Goal: Task Accomplishment & Management: Manage account settings

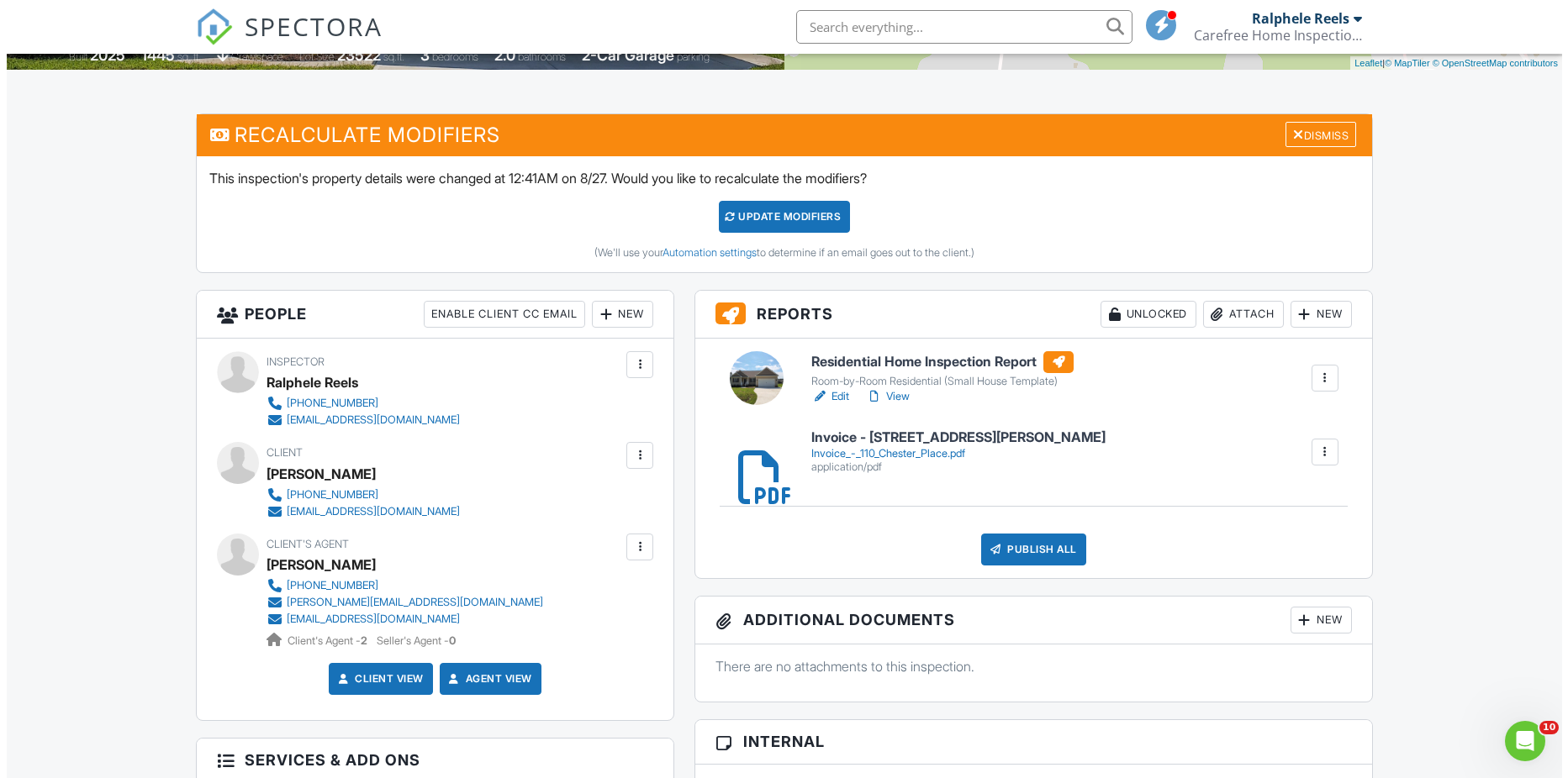
scroll to position [252, 0]
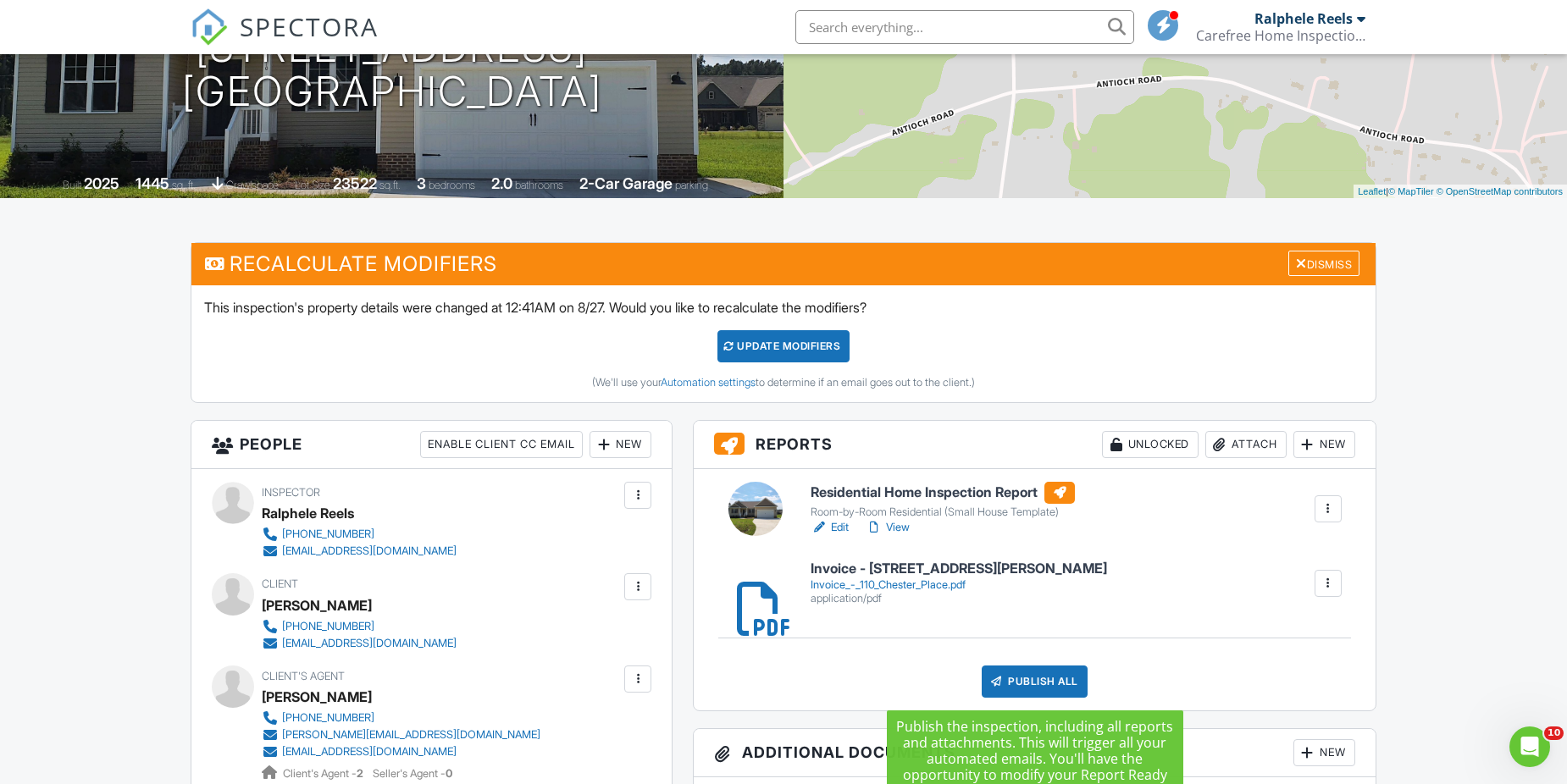
click at [1066, 683] on div "Publish All" at bounding box center [1034, 681] width 106 height 32
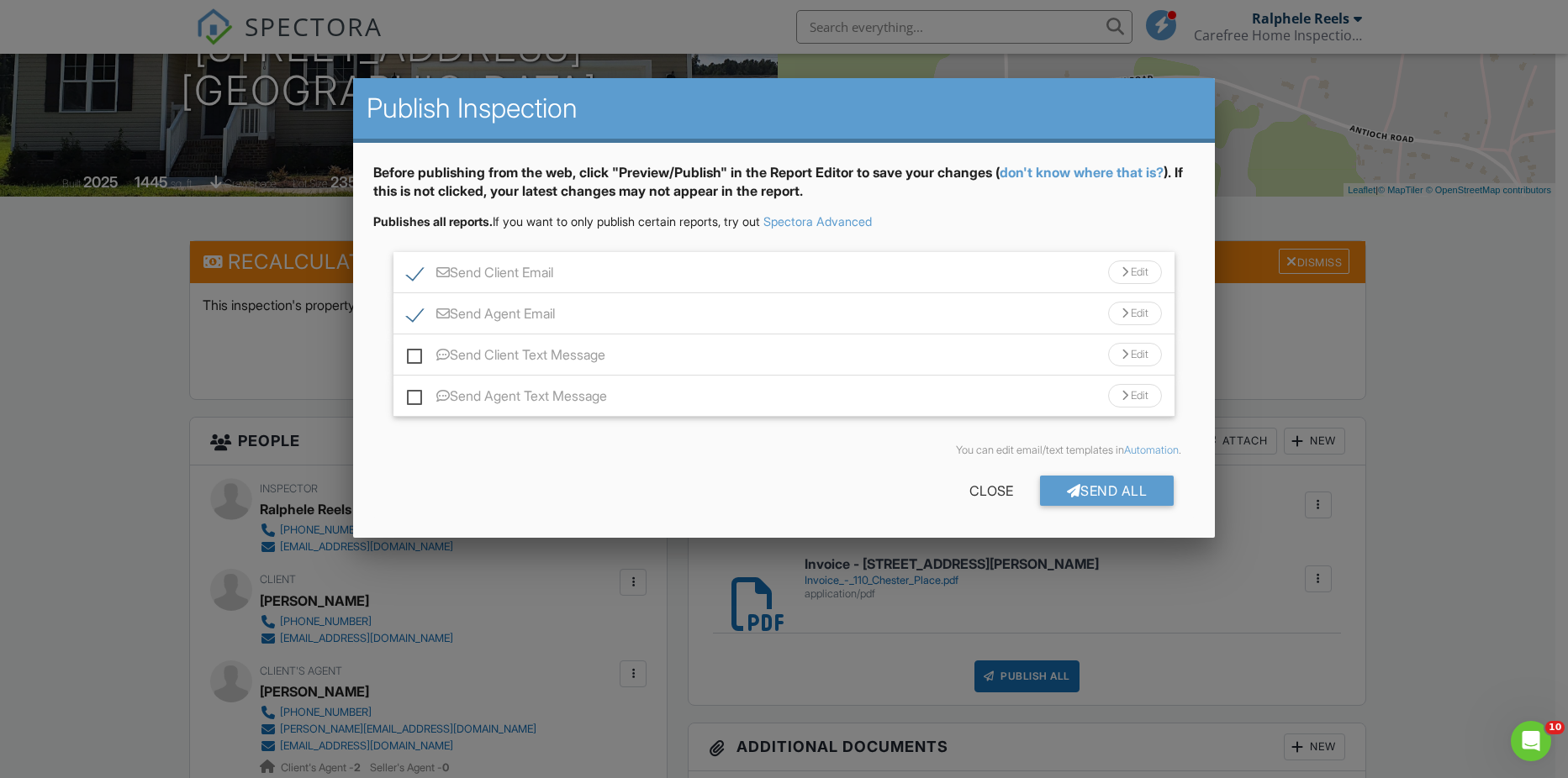
click at [842, 273] on div "Send Client Email Edit" at bounding box center [784, 272] width 782 height 41
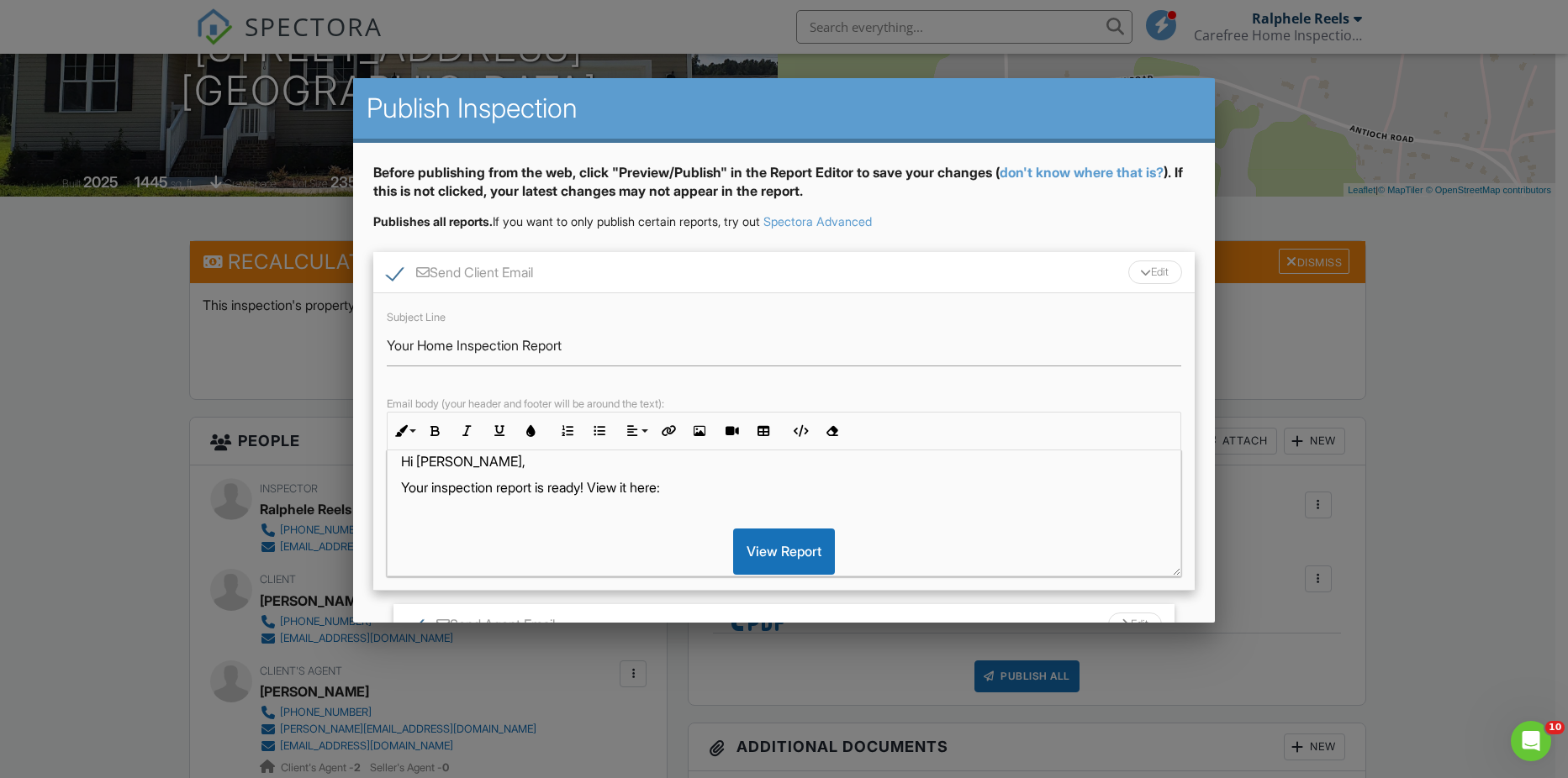
scroll to position [0, 0]
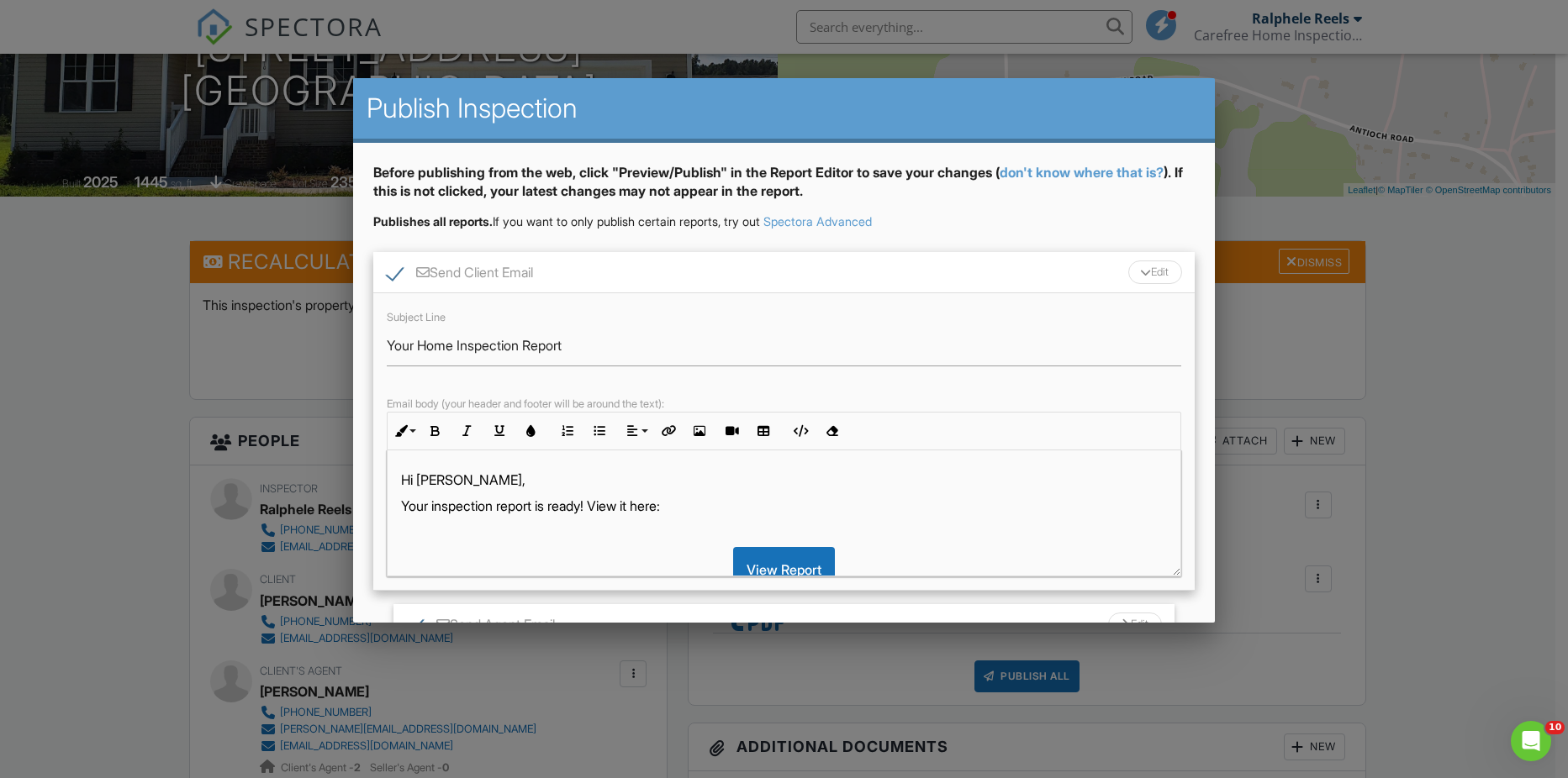
click at [702, 504] on p "Your inspection report is ready! View it here:" at bounding box center [784, 506] width 767 height 18
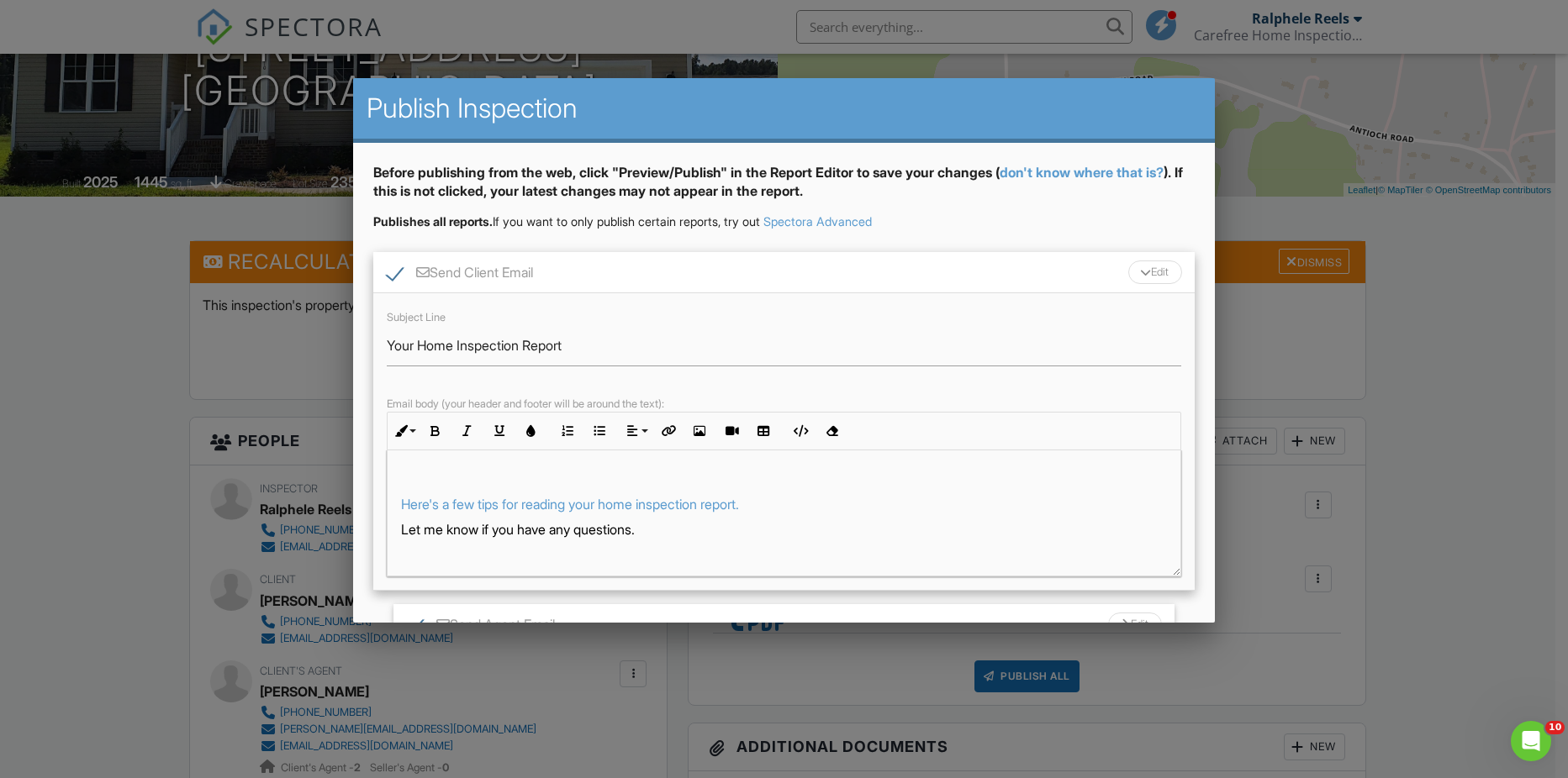
scroll to position [191, 0]
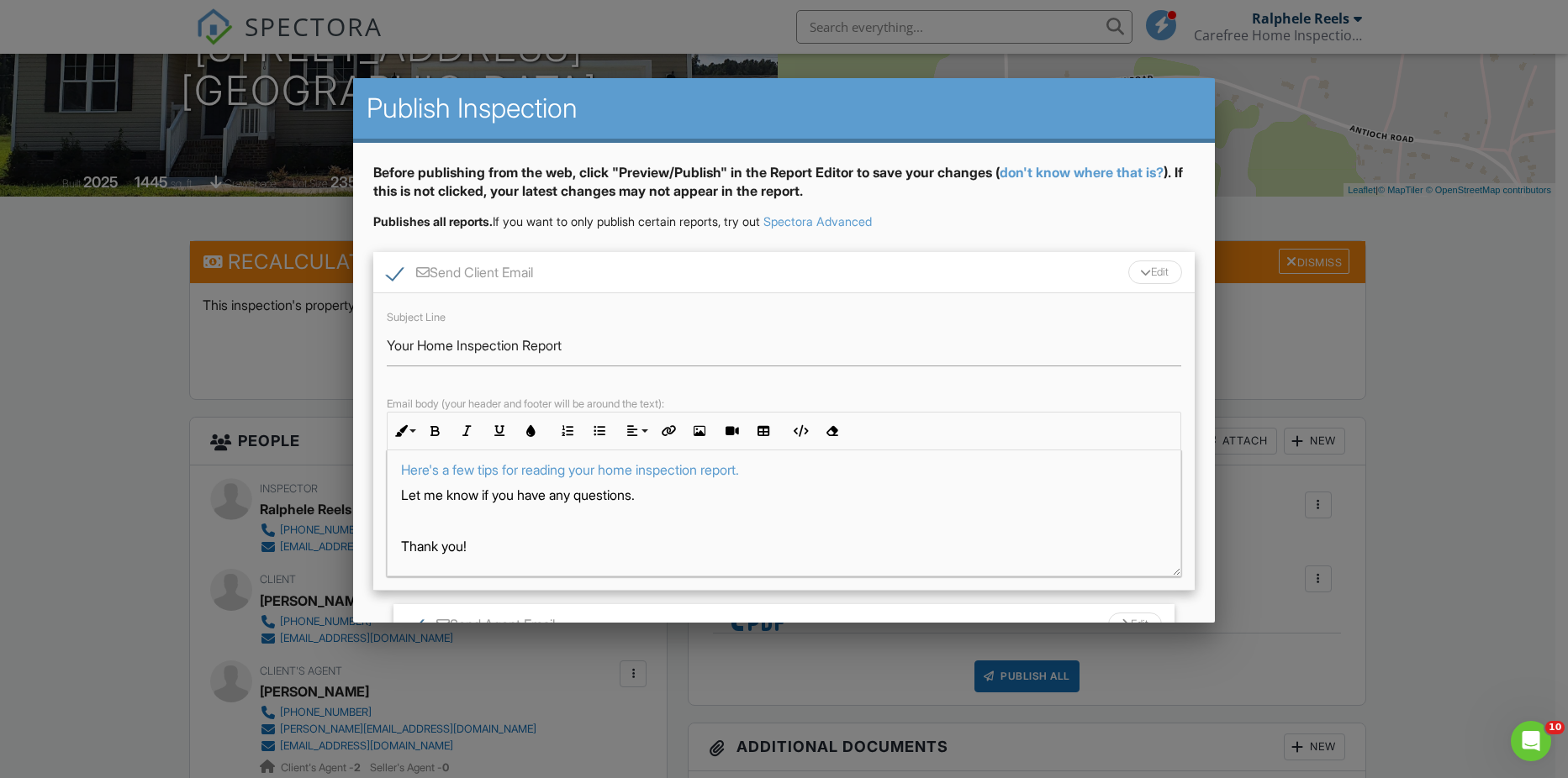
click at [403, 498] on p "Let me know if you have any questions." at bounding box center [784, 494] width 767 height 18
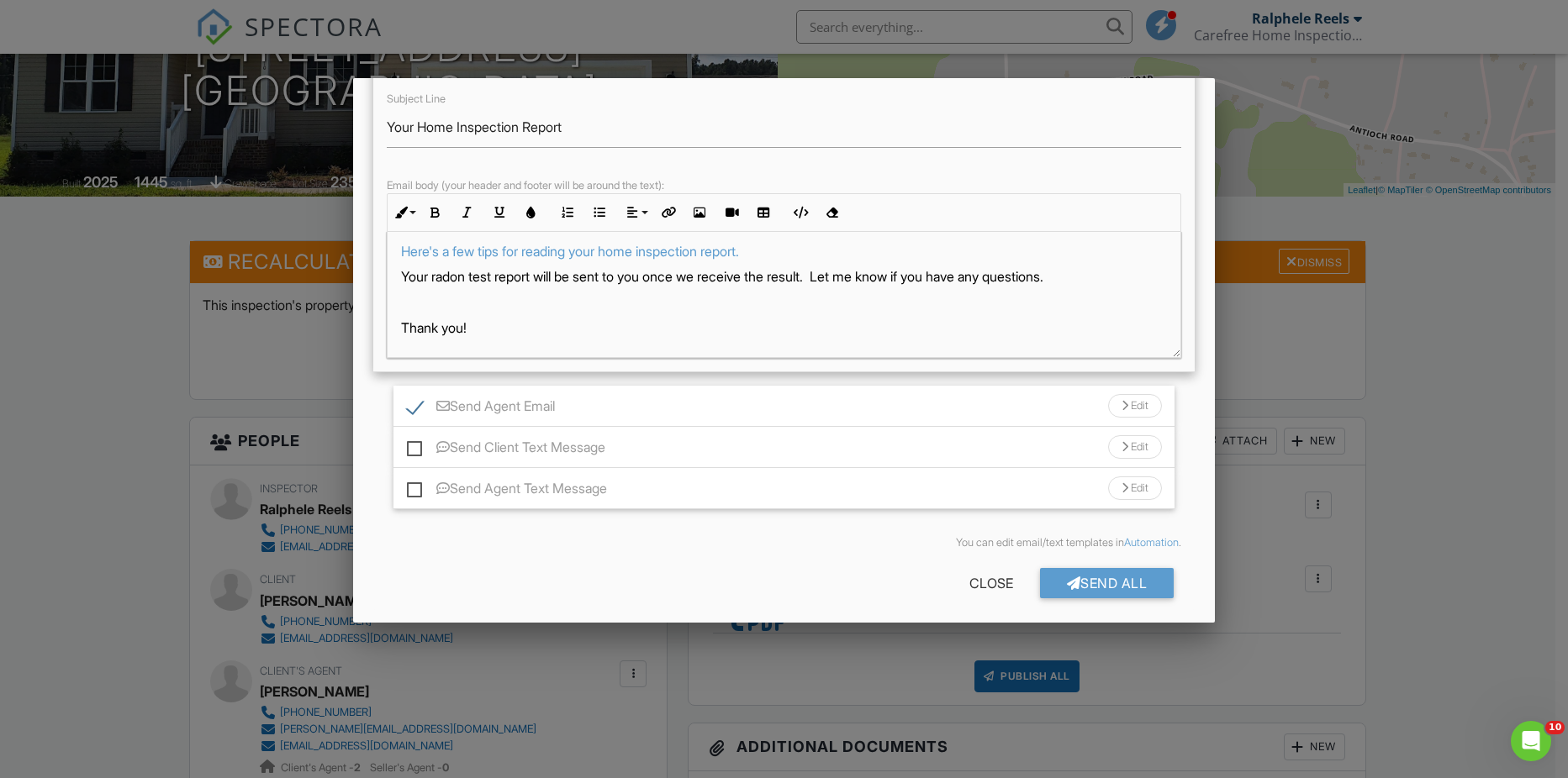
scroll to position [226, 0]
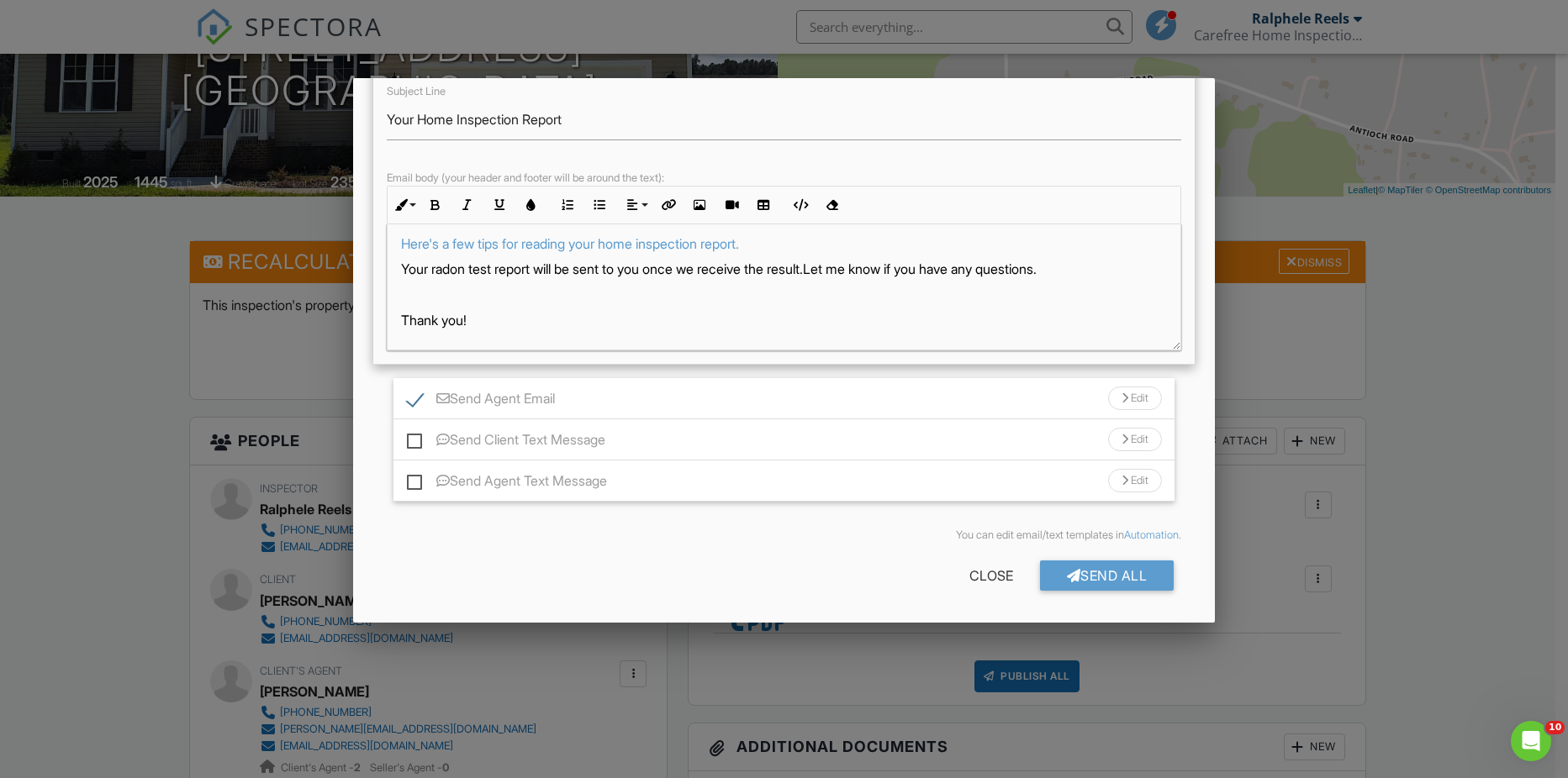
click at [715, 394] on div "Send Agent Email Edit" at bounding box center [784, 398] width 782 height 41
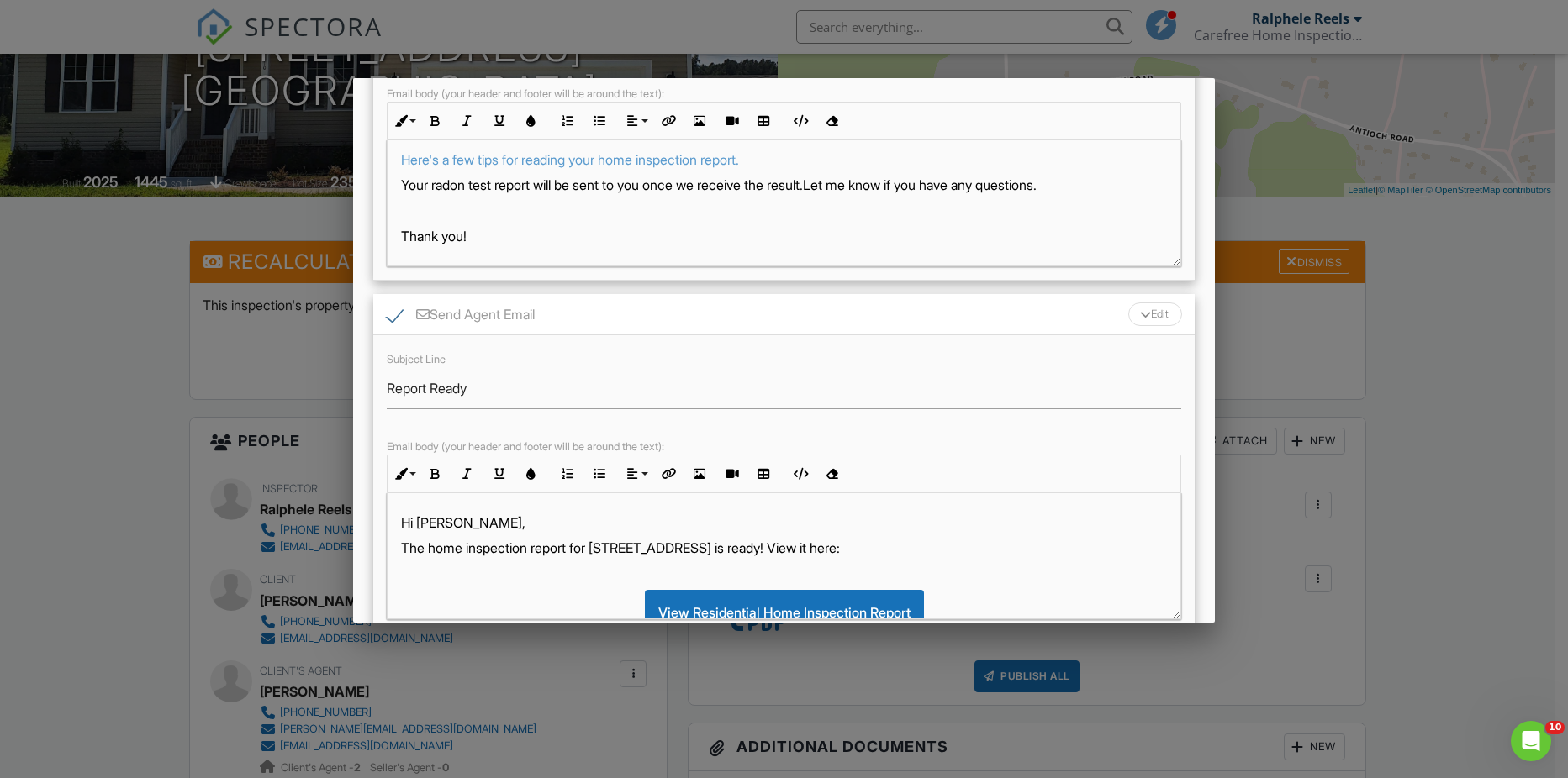
scroll to position [394, 0]
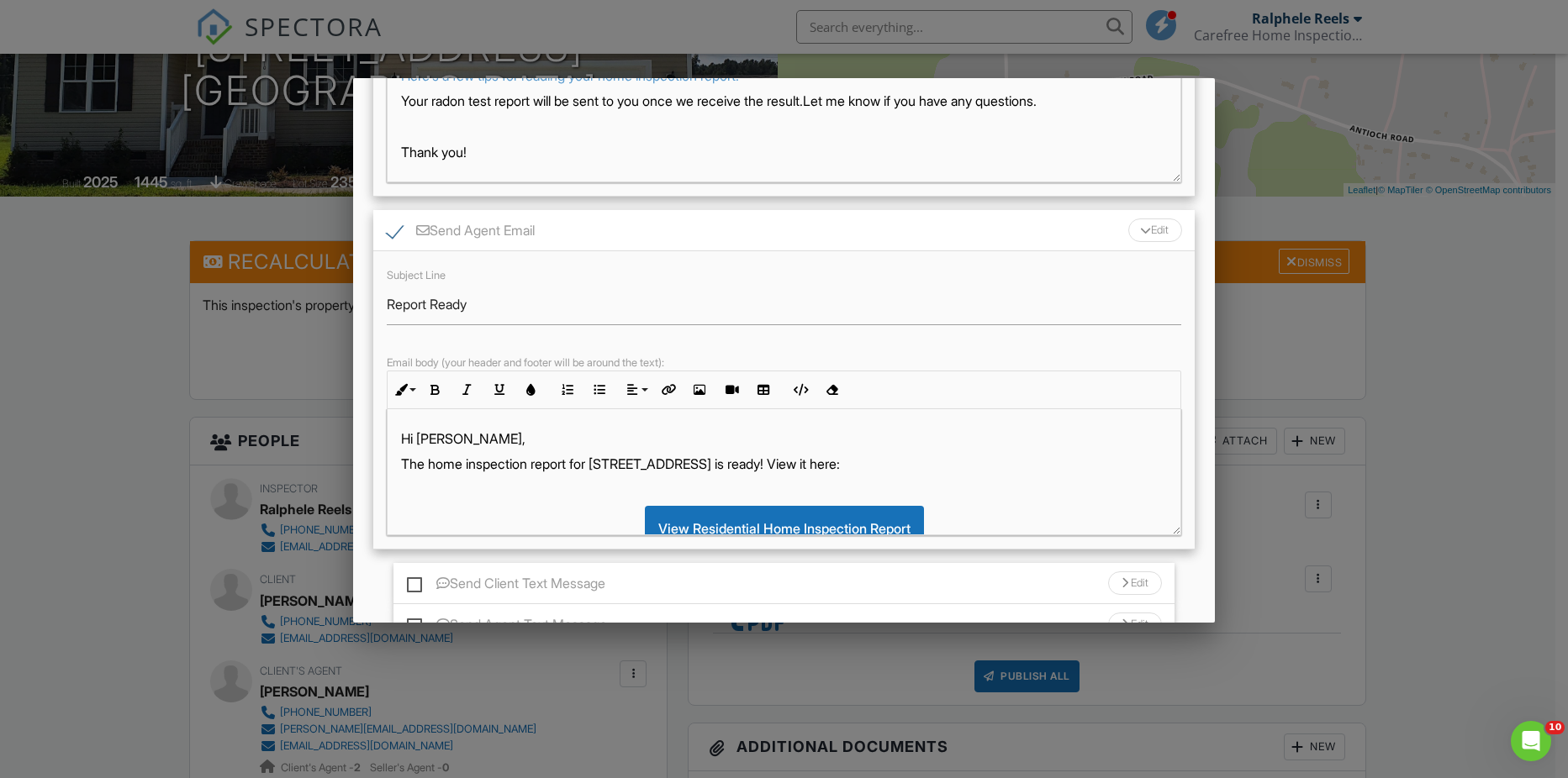
click at [692, 466] on p "The home inspection report for [STREET_ADDRESS] is ready! View it here:" at bounding box center [784, 463] width 767 height 18
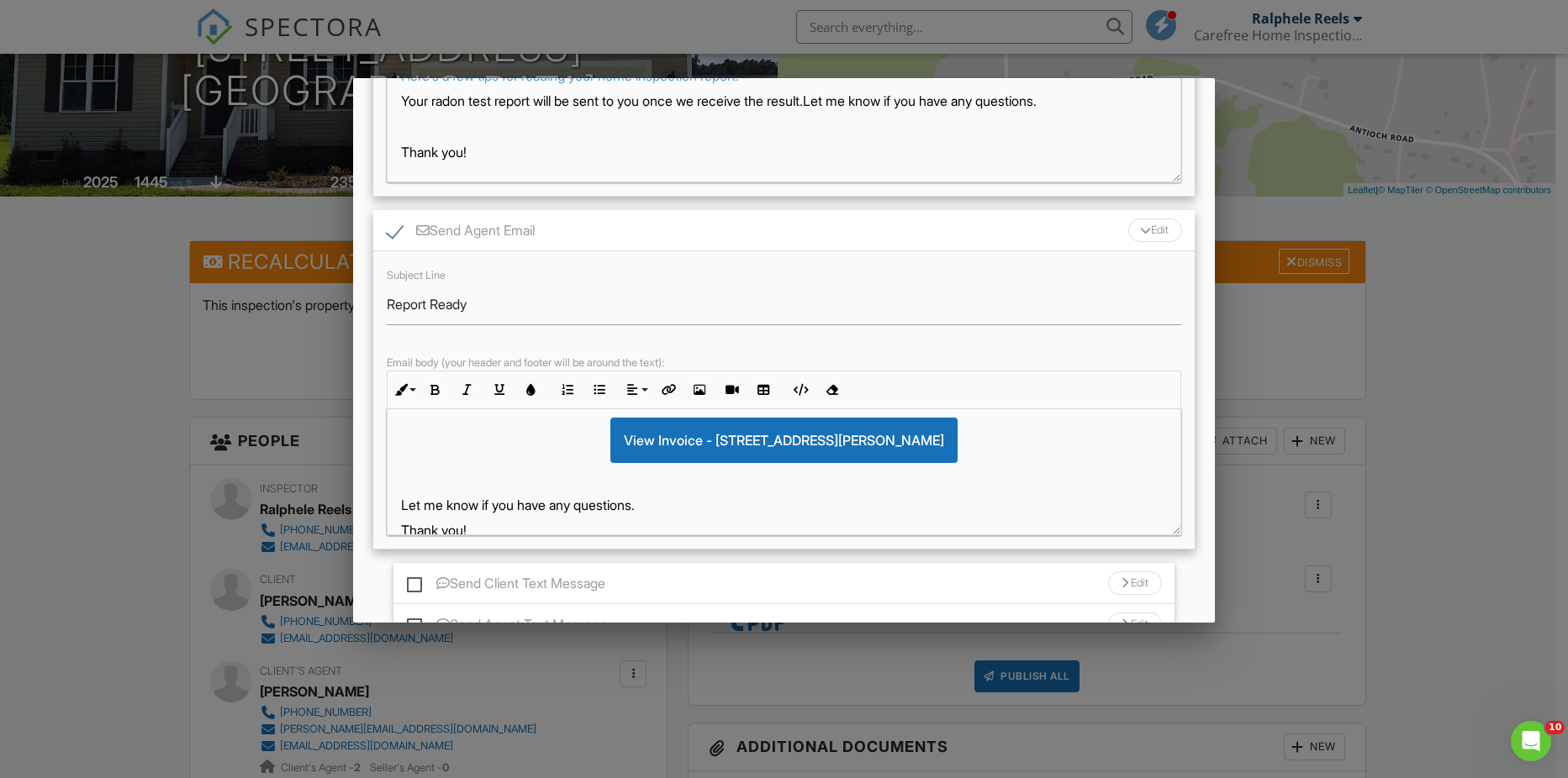
scroll to position [168, 0]
click at [397, 502] on div "Hi Tracey, The home inspection report for 110 Chester Place is ready! View it h…" at bounding box center [784, 399] width 793 height 318
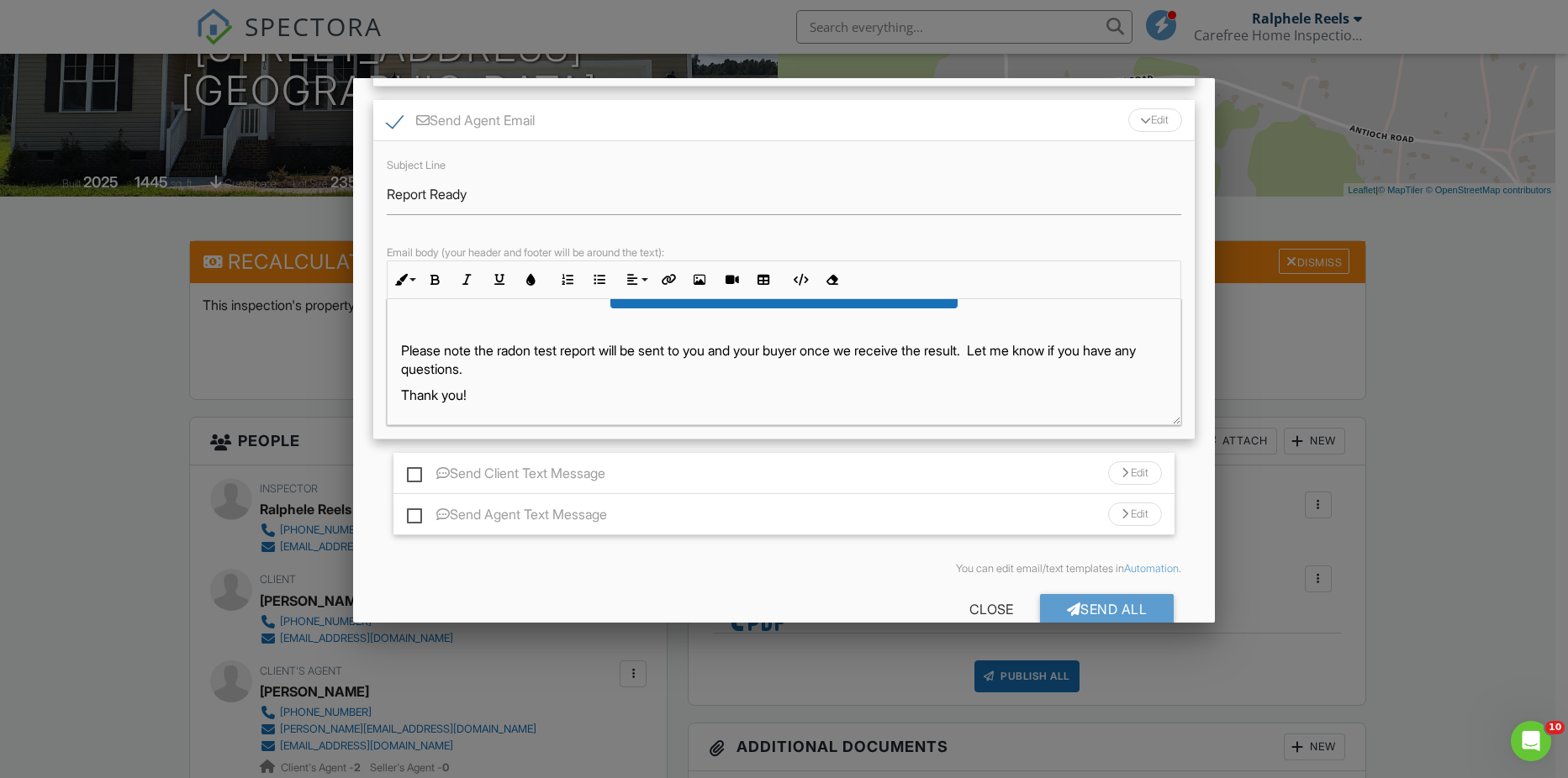
scroll to position [538, 0]
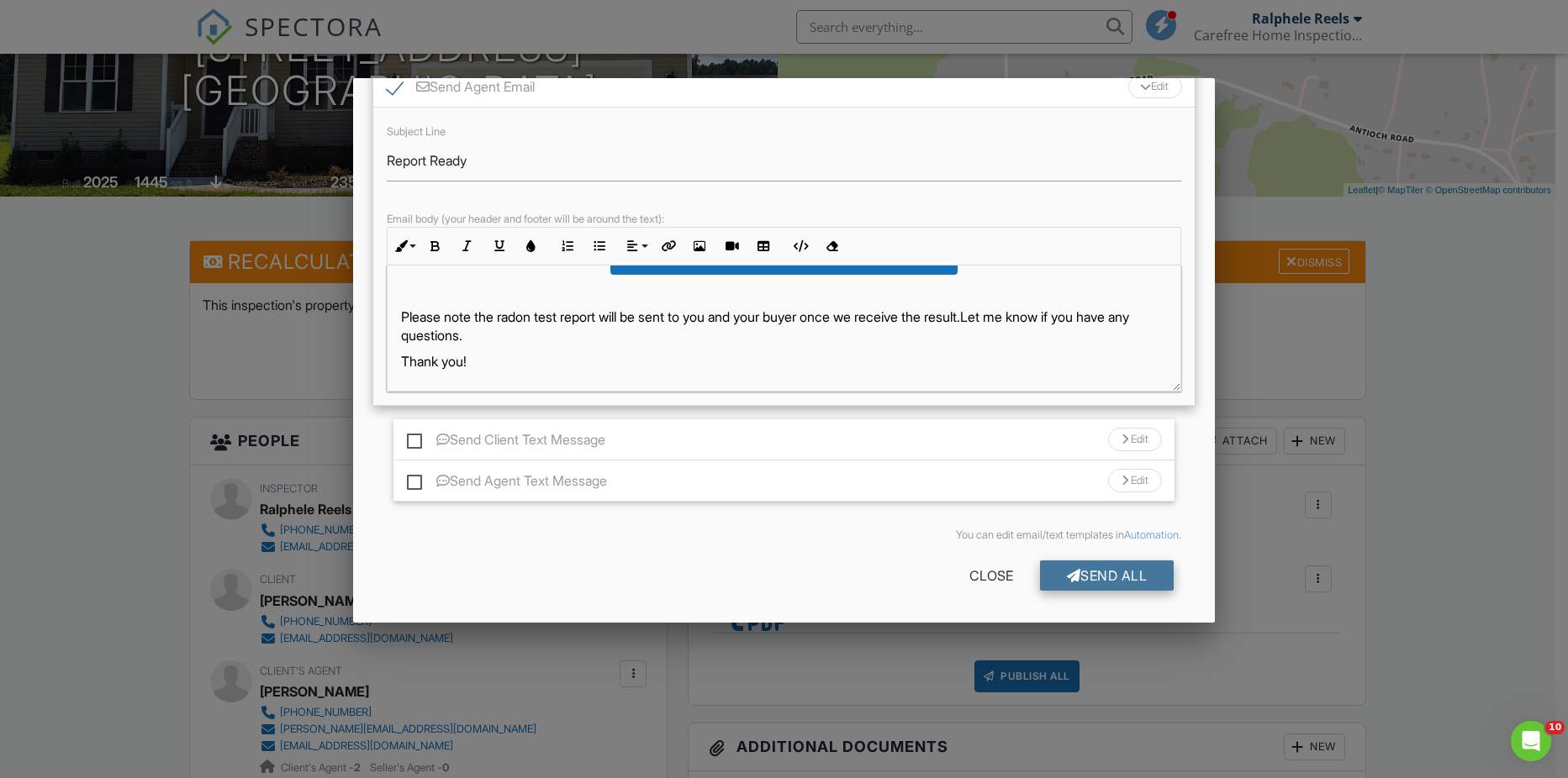
click at [1088, 577] on div "Send All" at bounding box center [1107, 575] width 134 height 30
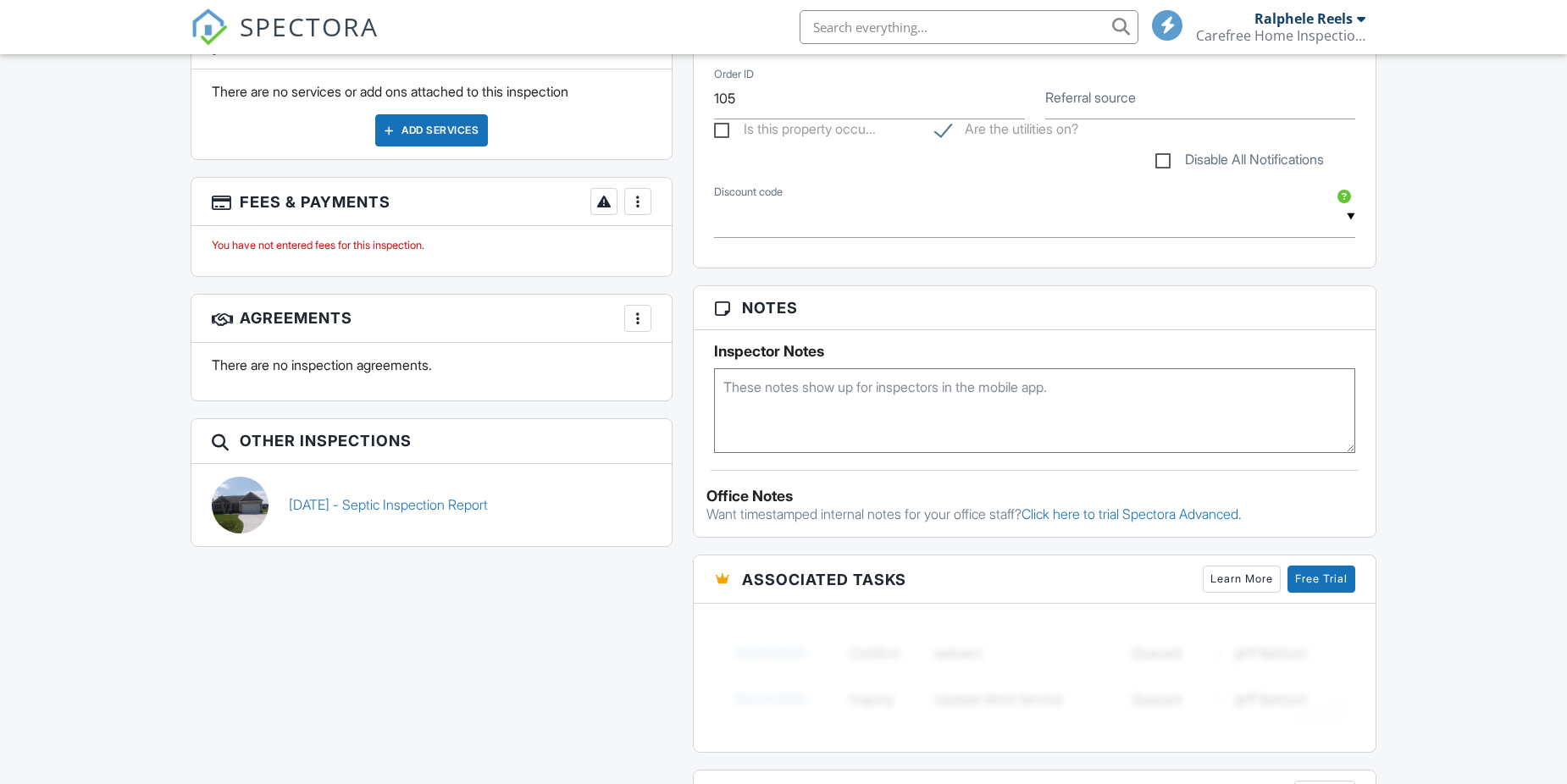
click at [637, 314] on div at bounding box center [637, 317] width 17 height 17
click at [640, 205] on div at bounding box center [637, 201] width 17 height 17
click at [475, 511] on link "08/25/2025 - Septic Inspection Report" at bounding box center [388, 504] width 199 height 18
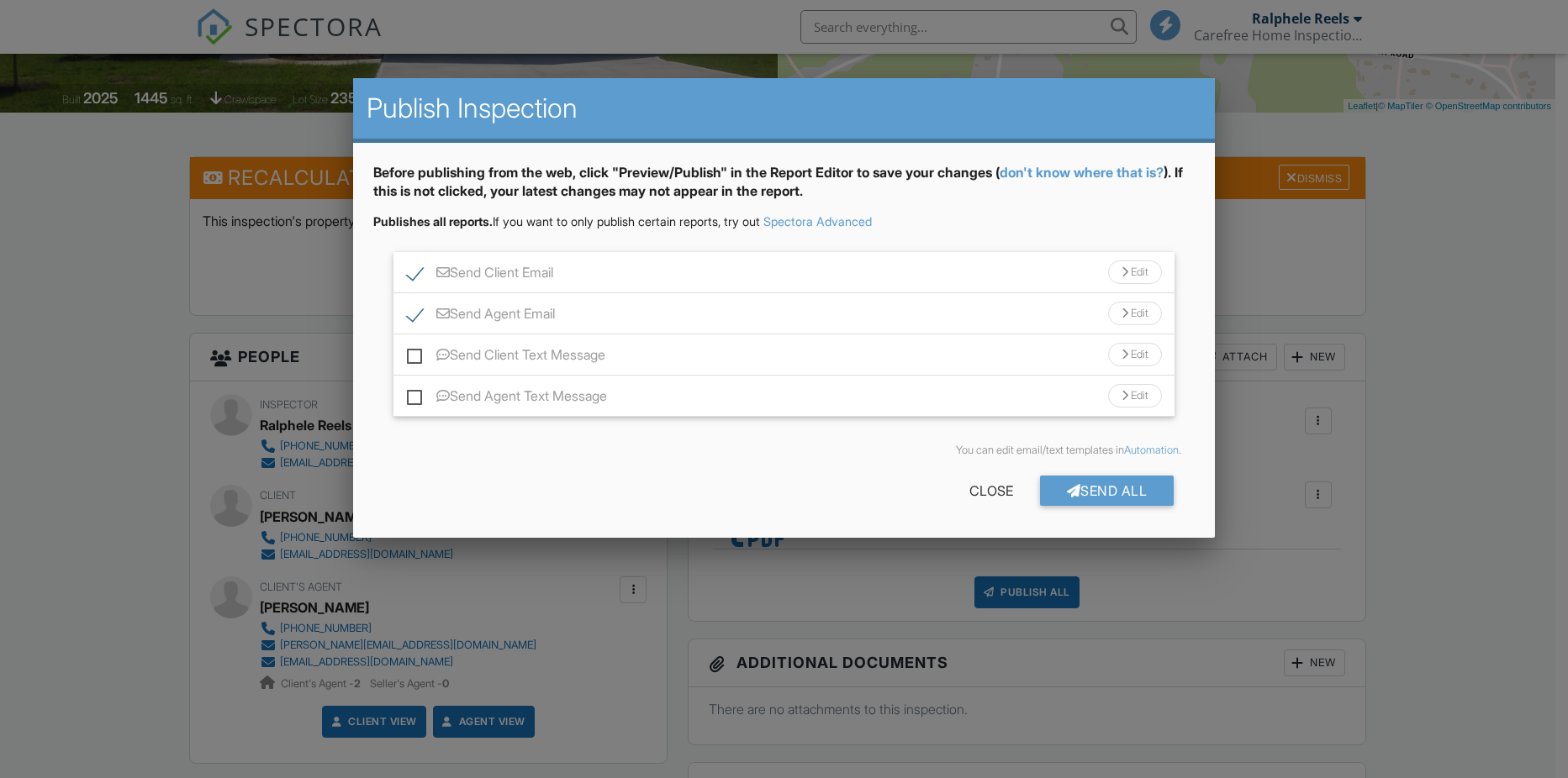
click at [680, 272] on div "Send Client Email Edit" at bounding box center [784, 272] width 782 height 41
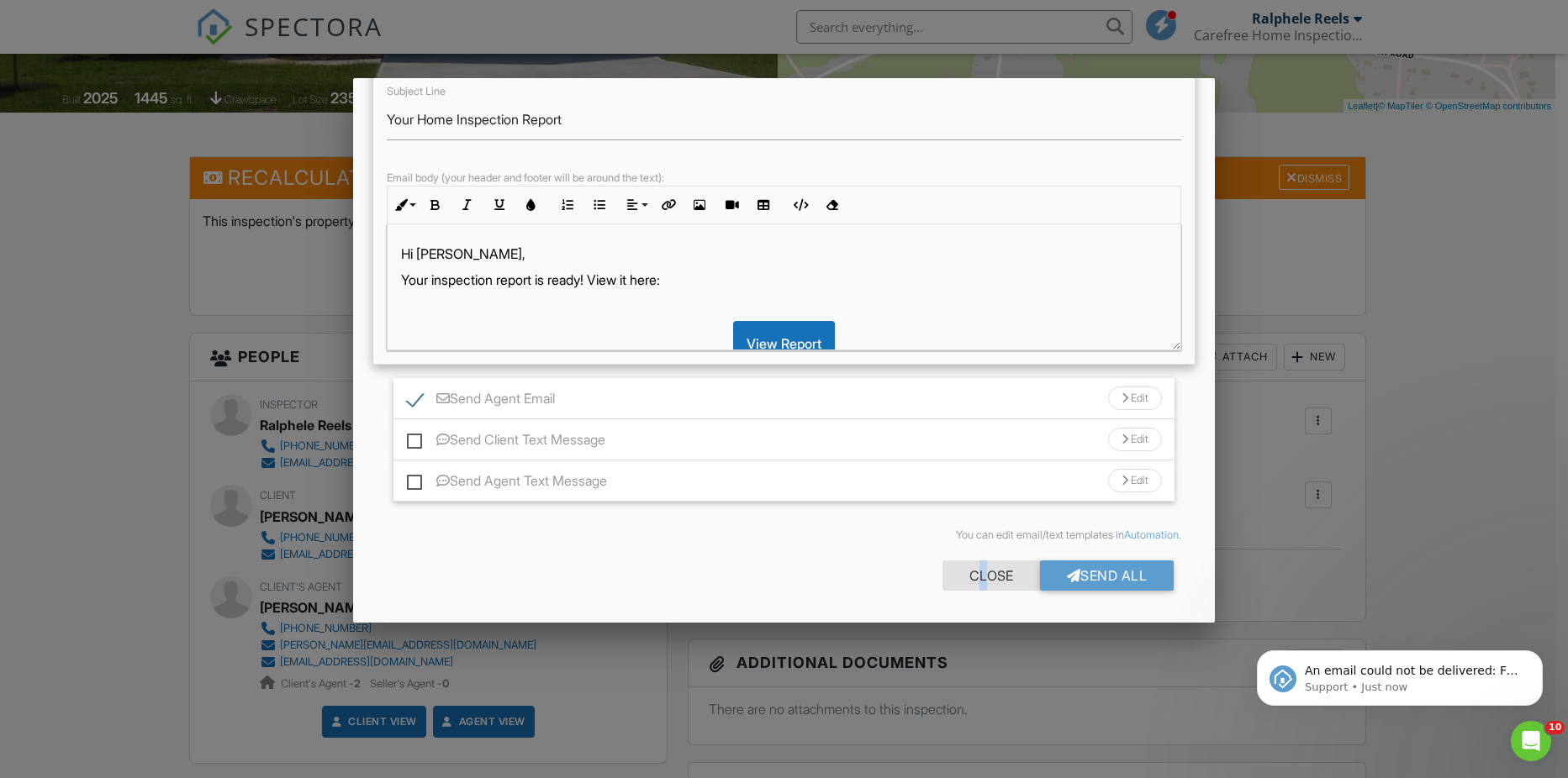
click at [972, 572] on div "Close" at bounding box center [991, 575] width 98 height 30
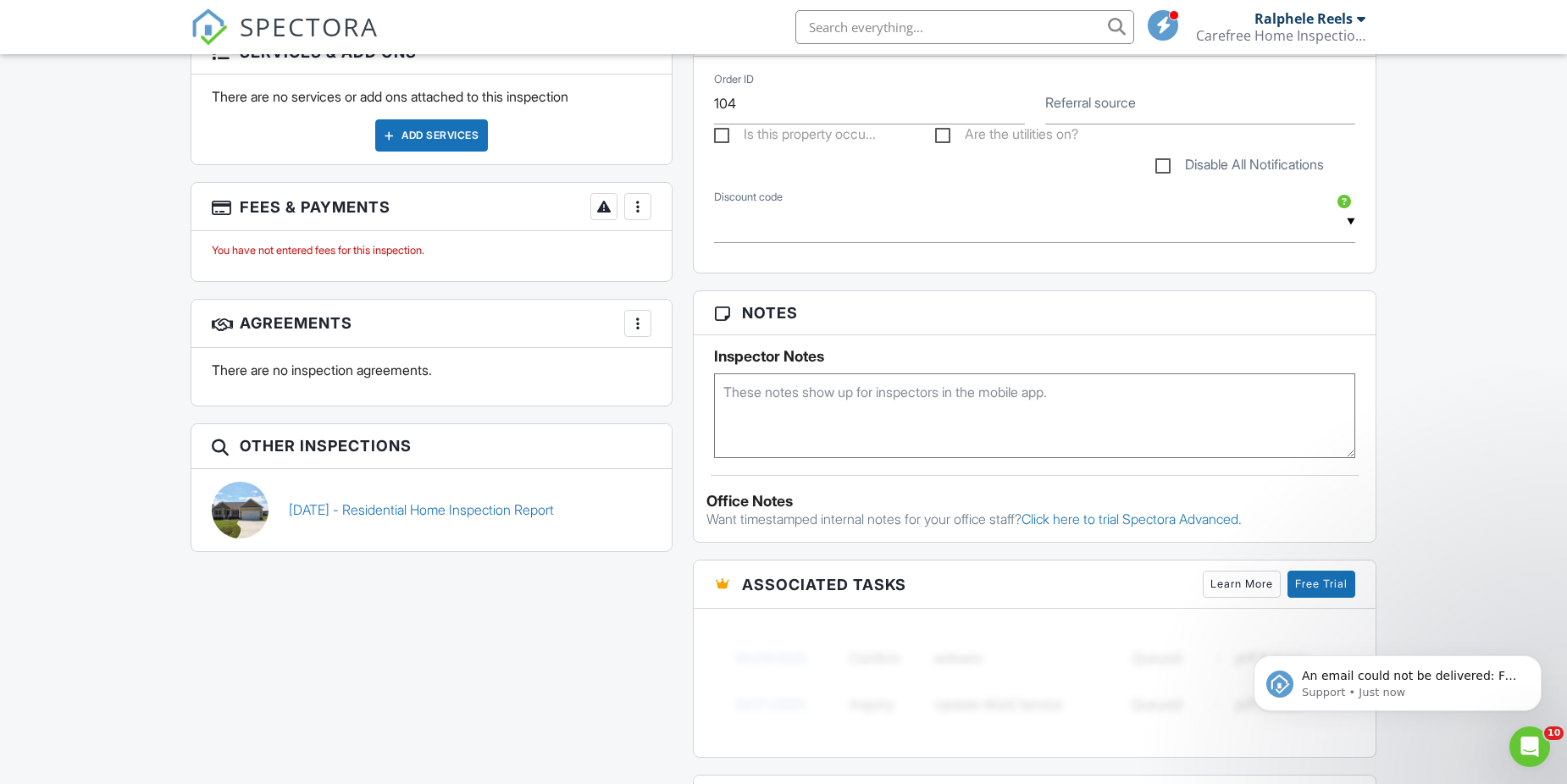
scroll to position [1270, 0]
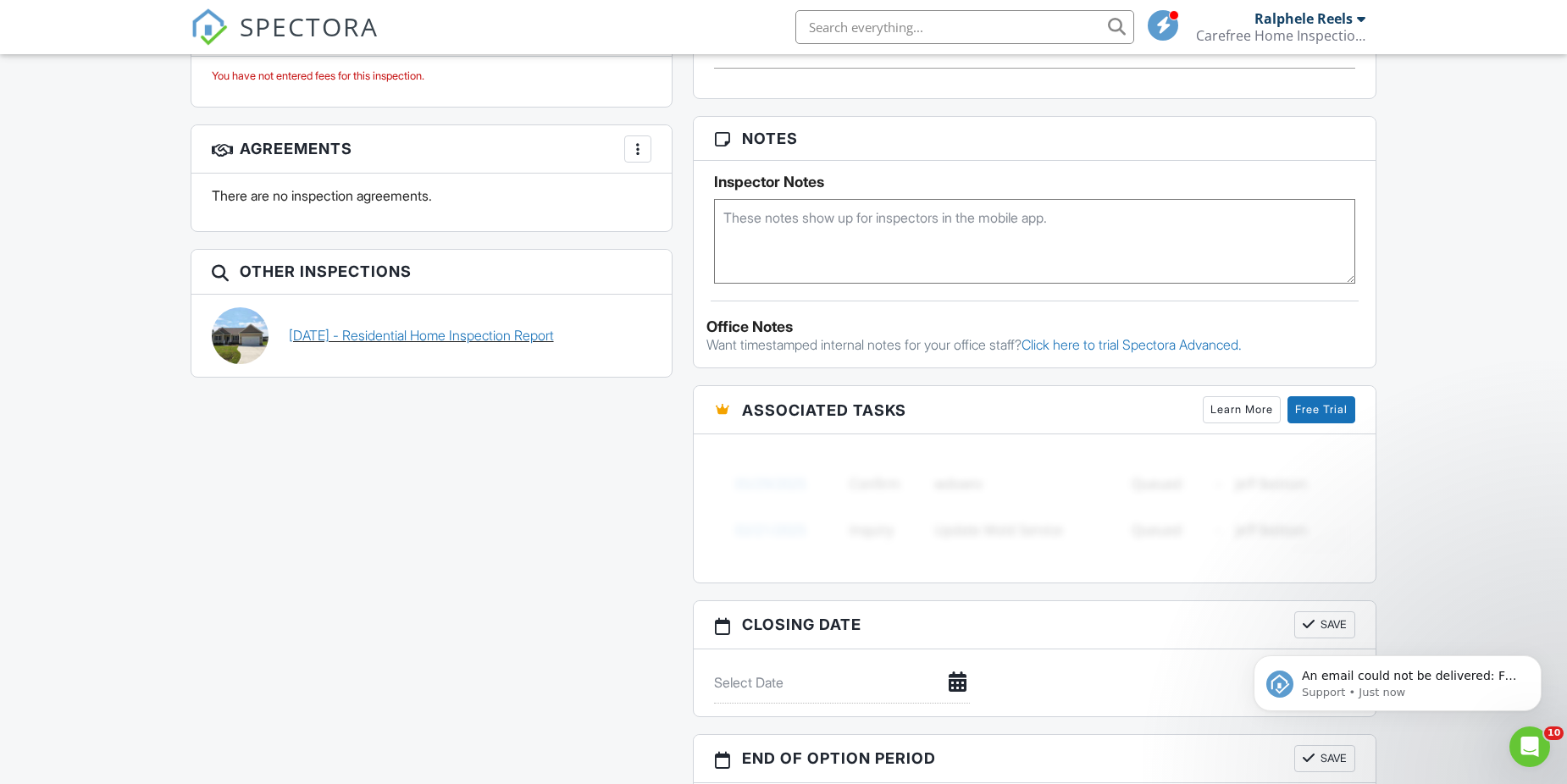
click at [492, 339] on link "08/25/2025 - Residential Home Inspection Report" at bounding box center [421, 335] width 265 height 18
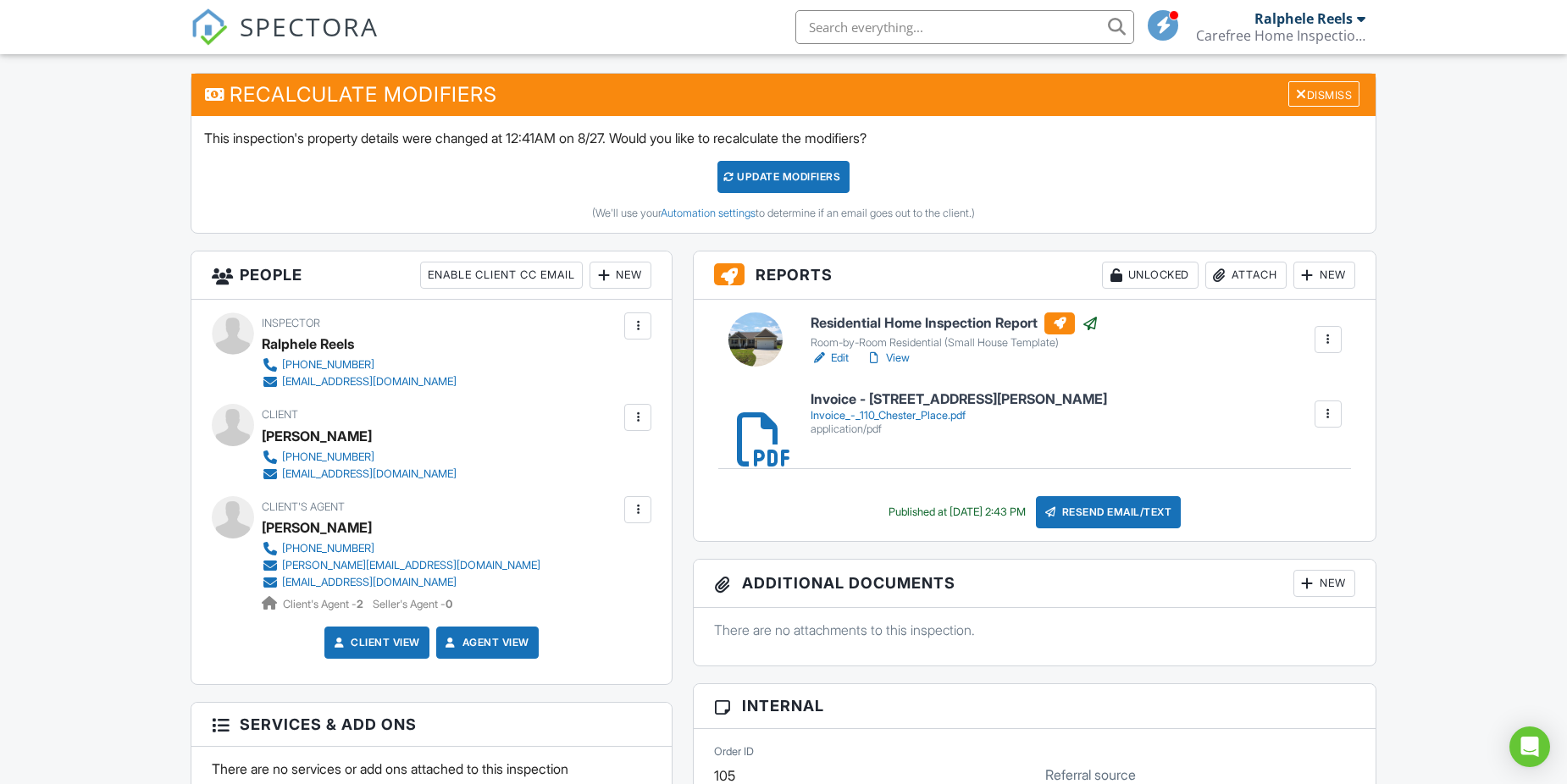
click at [629, 410] on div at bounding box center [637, 417] width 17 height 17
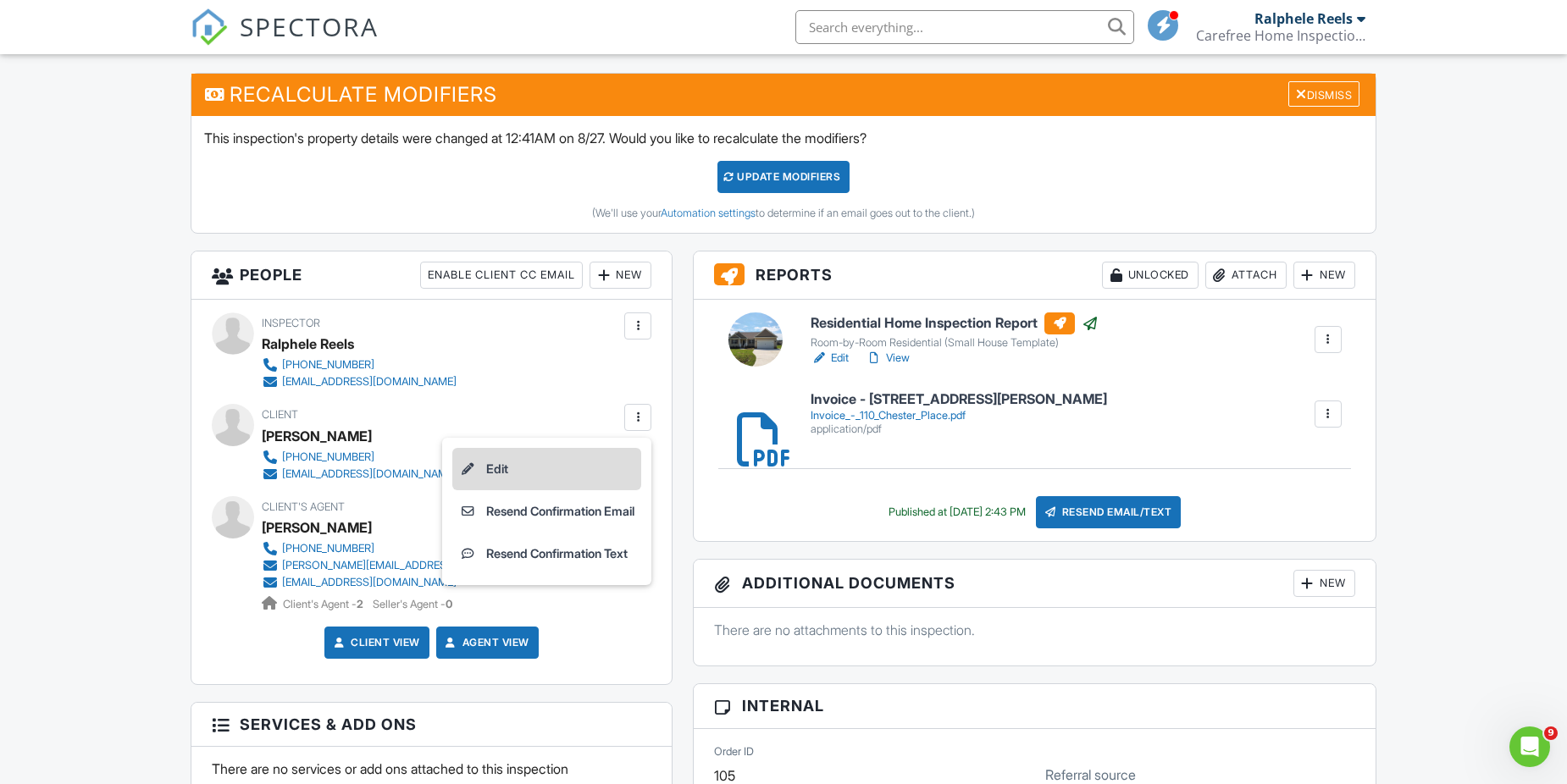
click at [489, 463] on li "Edit" at bounding box center [547, 469] width 189 height 42
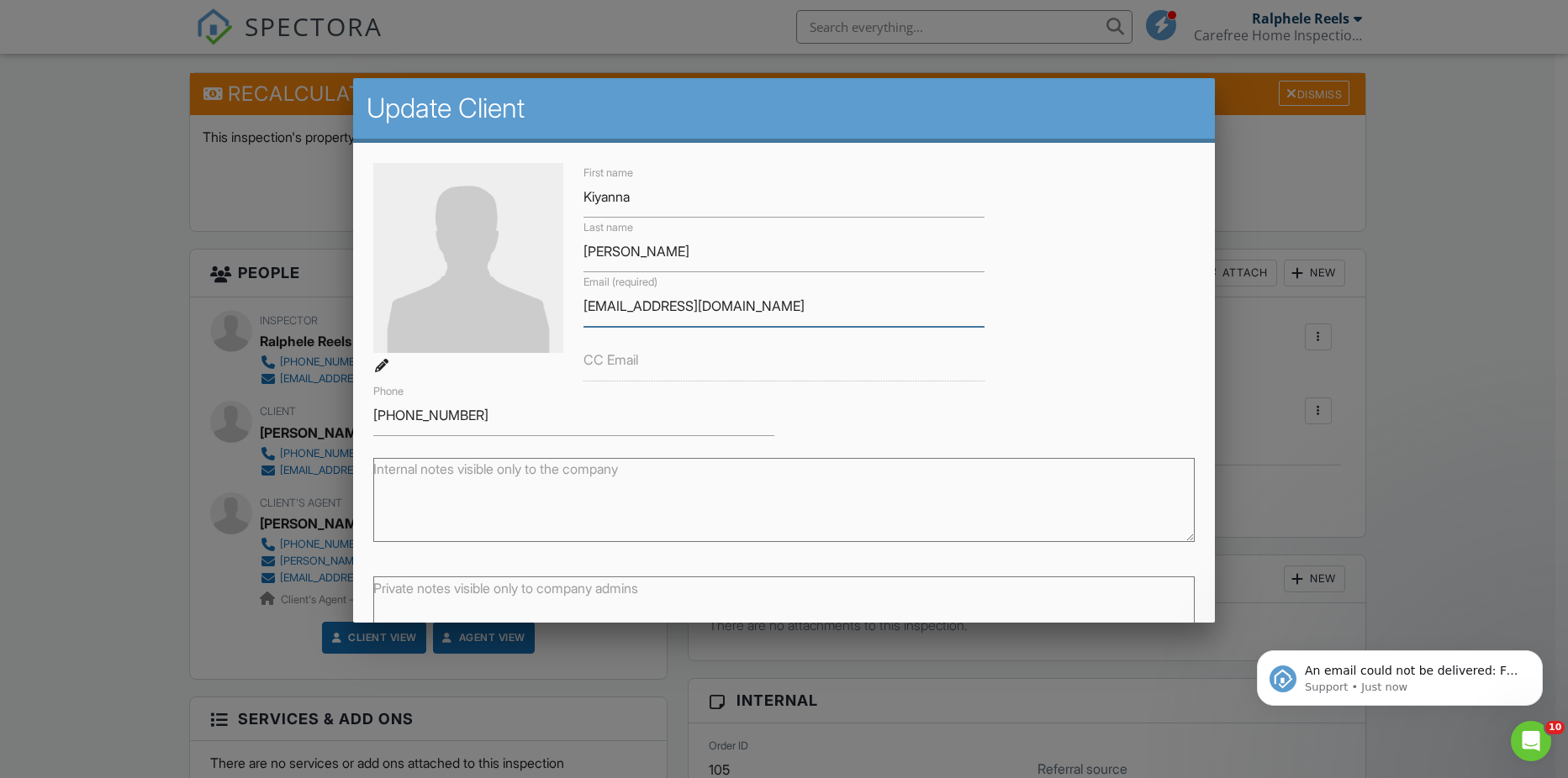
click at [667, 306] on input "[EMAIL_ADDRESS][DOMAIN_NAME]" at bounding box center [784, 305] width 401 height 41
click at [1370, 681] on p "Support • Just now" at bounding box center [1413, 687] width 217 height 15
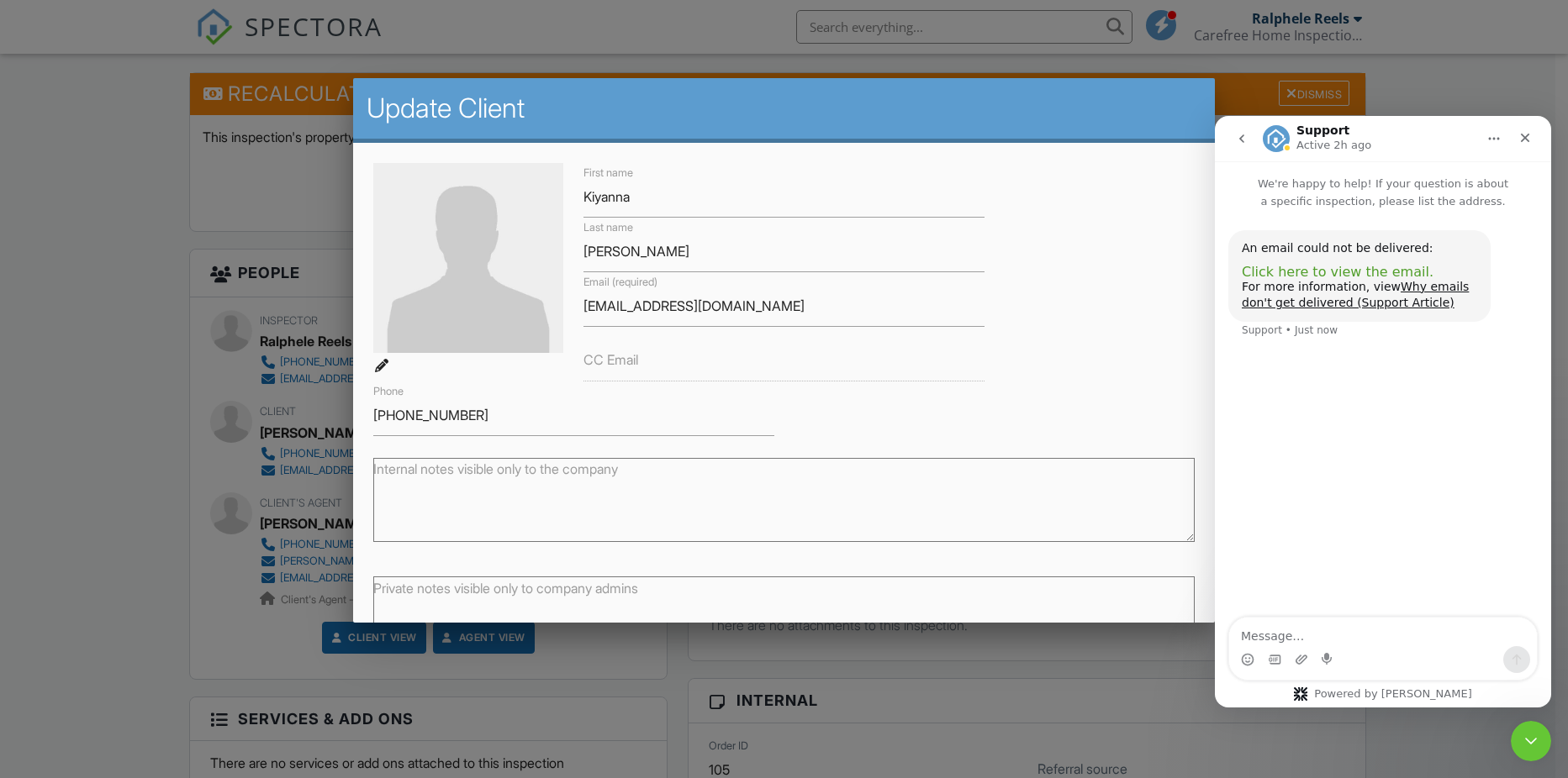
click at [1291, 274] on span "Click here to view the email." at bounding box center [1337, 272] width 192 height 16
click at [1534, 137] on div "Close" at bounding box center [1524, 137] width 30 height 30
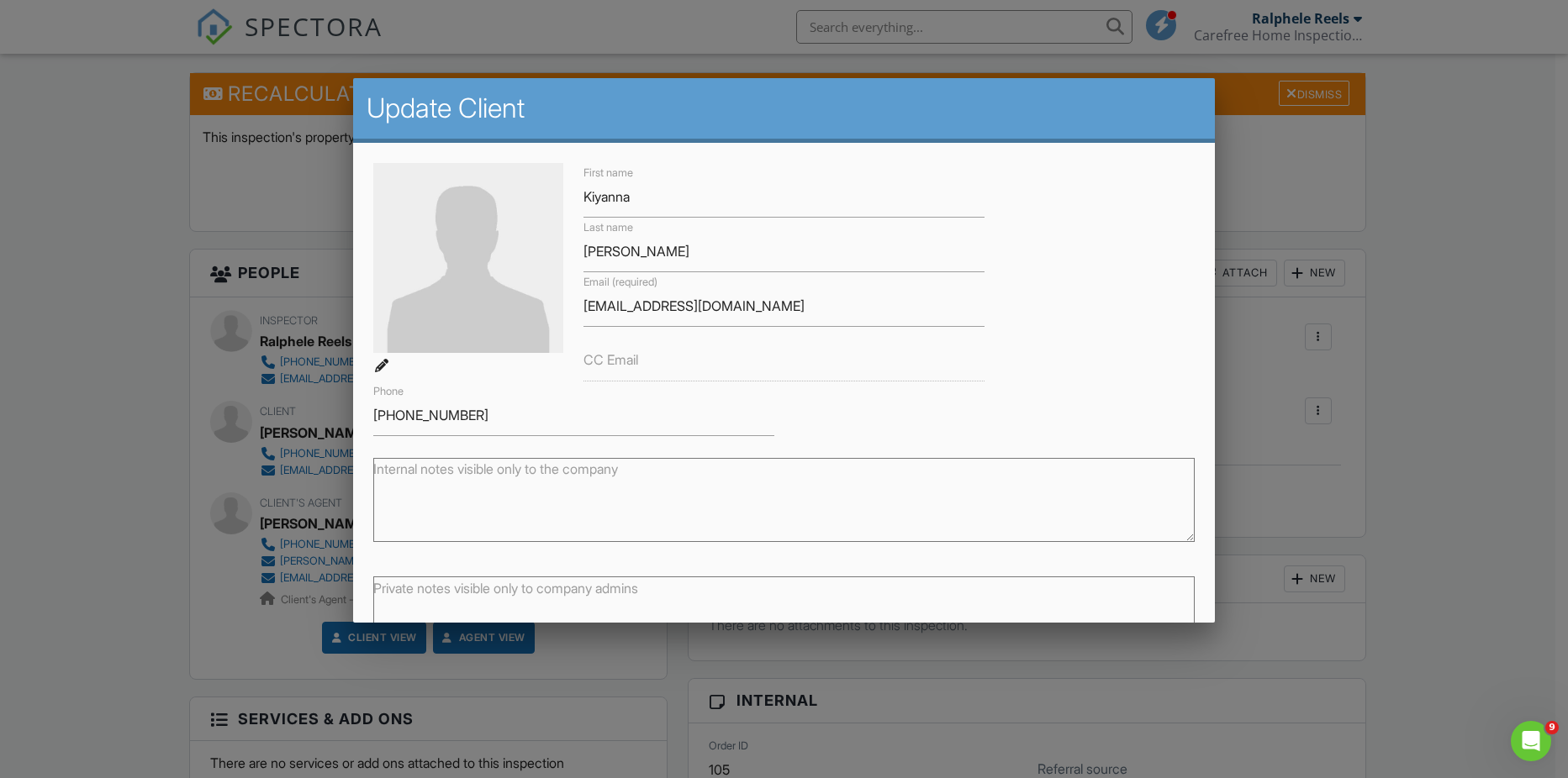
drag, startPoint x: 1423, startPoint y: 433, endPoint x: 1435, endPoint y: 405, distance: 30.5
click at [1438, 415] on div at bounding box center [784, 402] width 1568 height 973
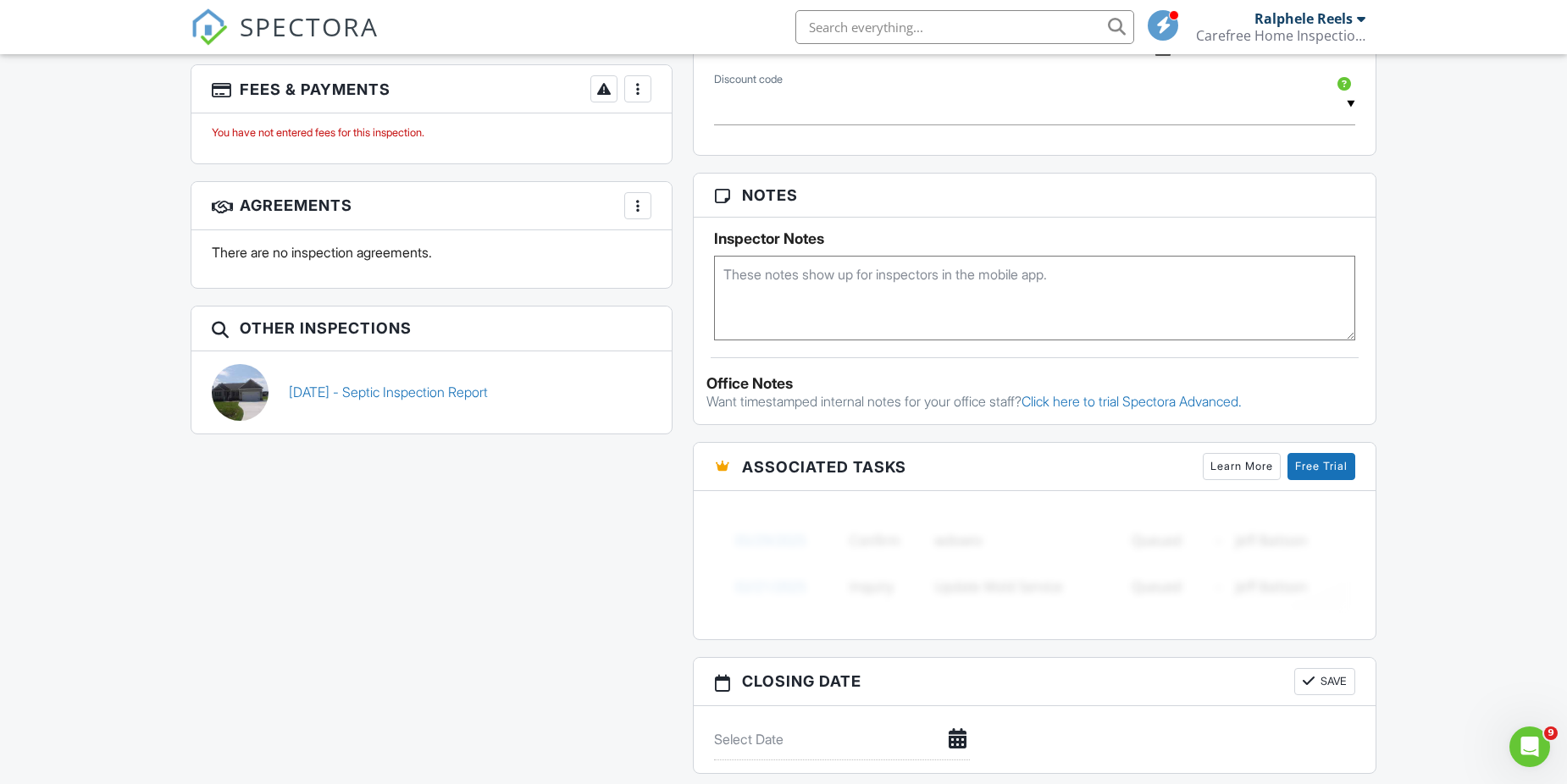
scroll to position [1270, 0]
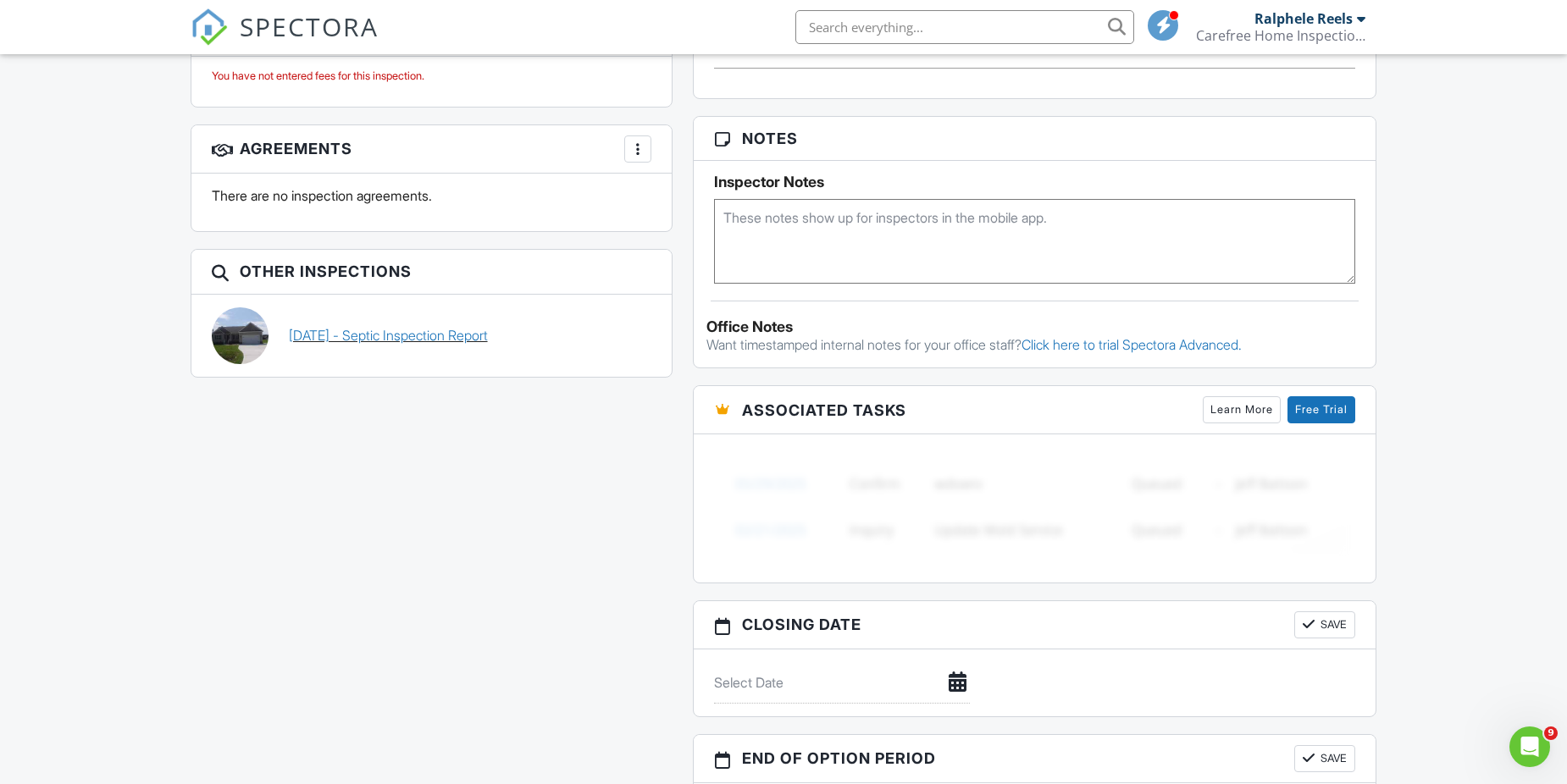
click at [397, 340] on link "08/25/2025 - Septic Inspection Report" at bounding box center [388, 335] width 199 height 18
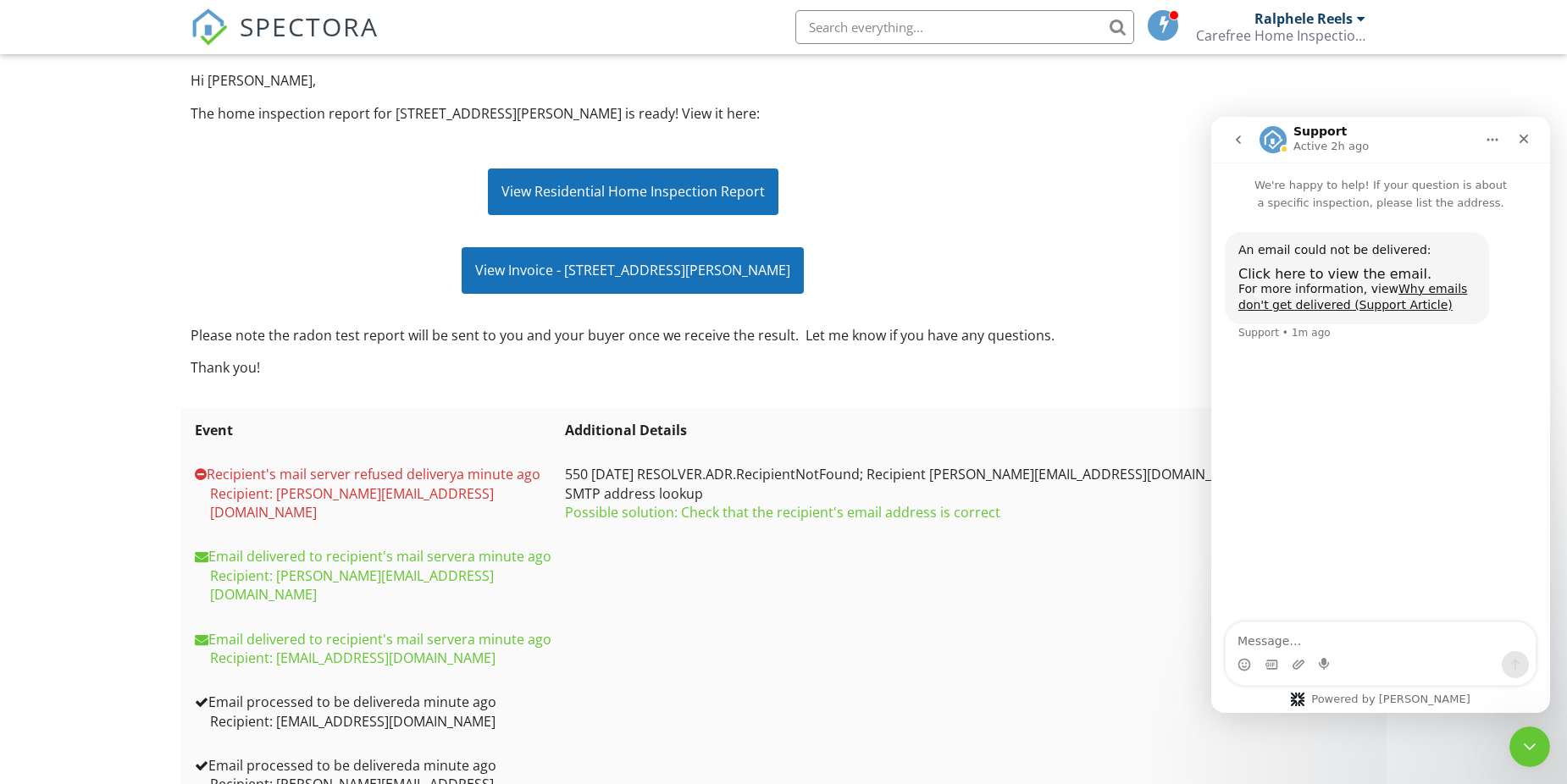
scroll to position [233, 0]
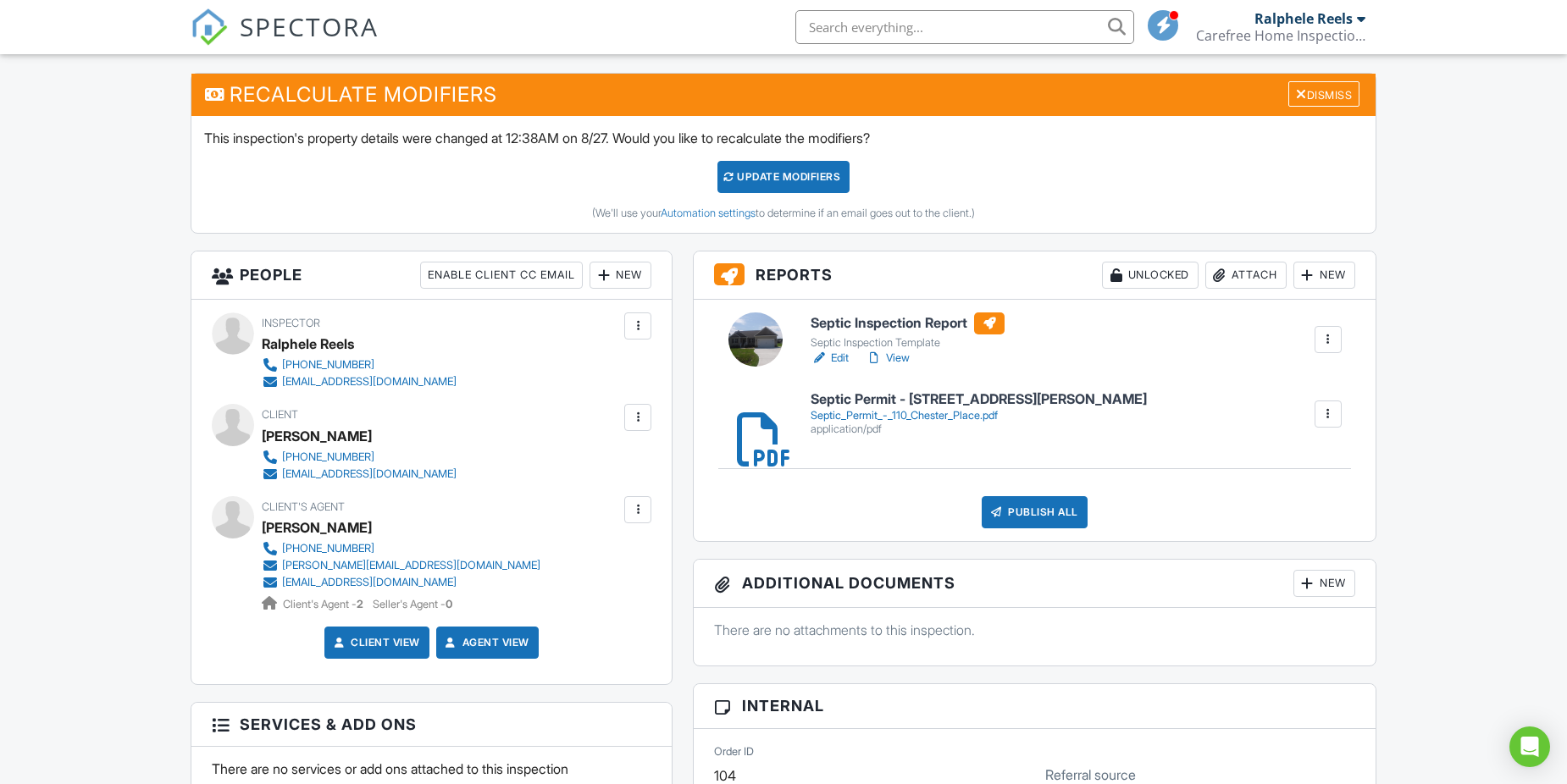
click at [636, 510] on div at bounding box center [637, 510] width 17 height 17
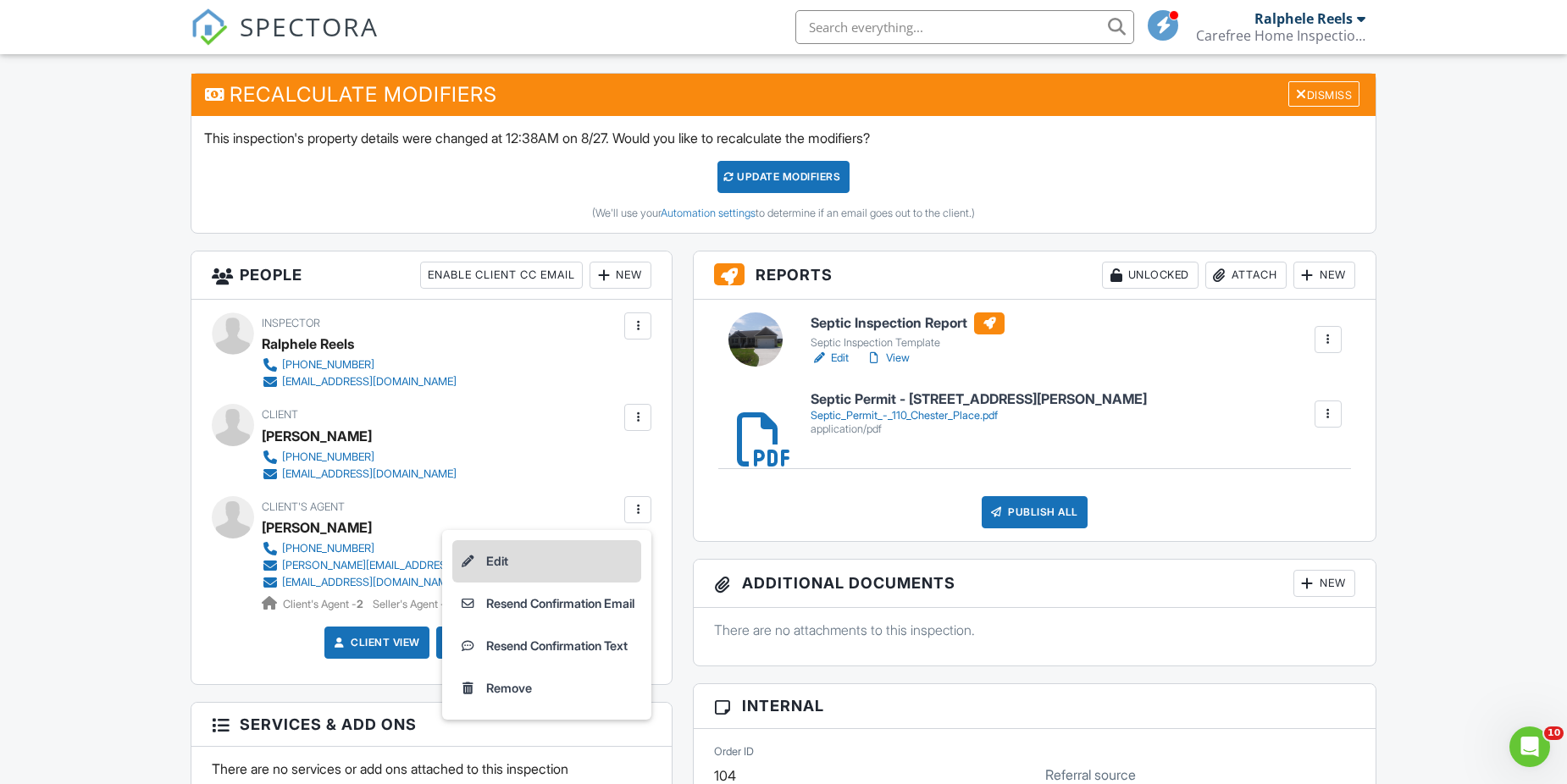
click at [571, 557] on li "Edit" at bounding box center [547, 561] width 189 height 42
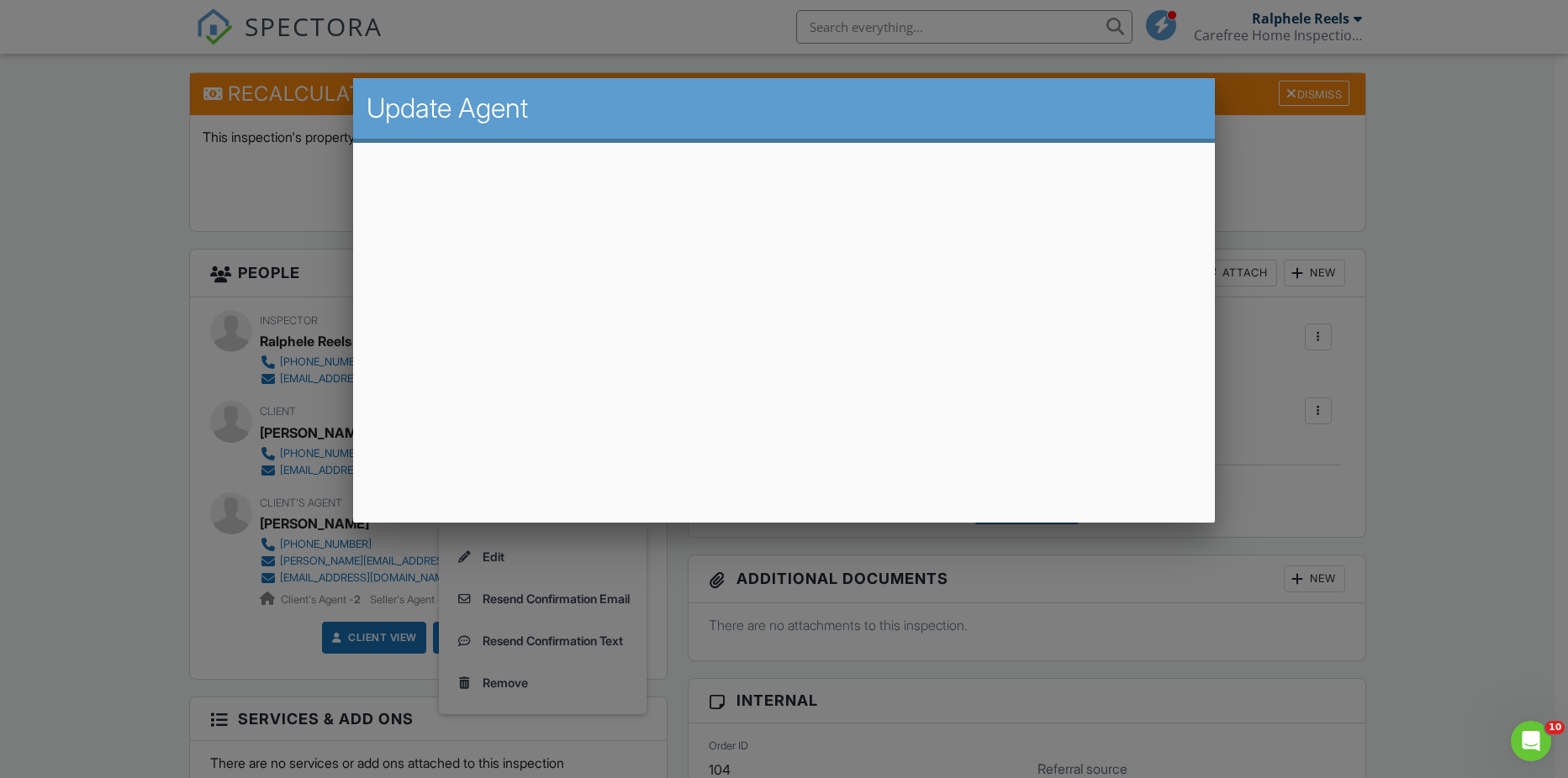
click at [567, 622] on div at bounding box center [784, 402] width 1568 height 973
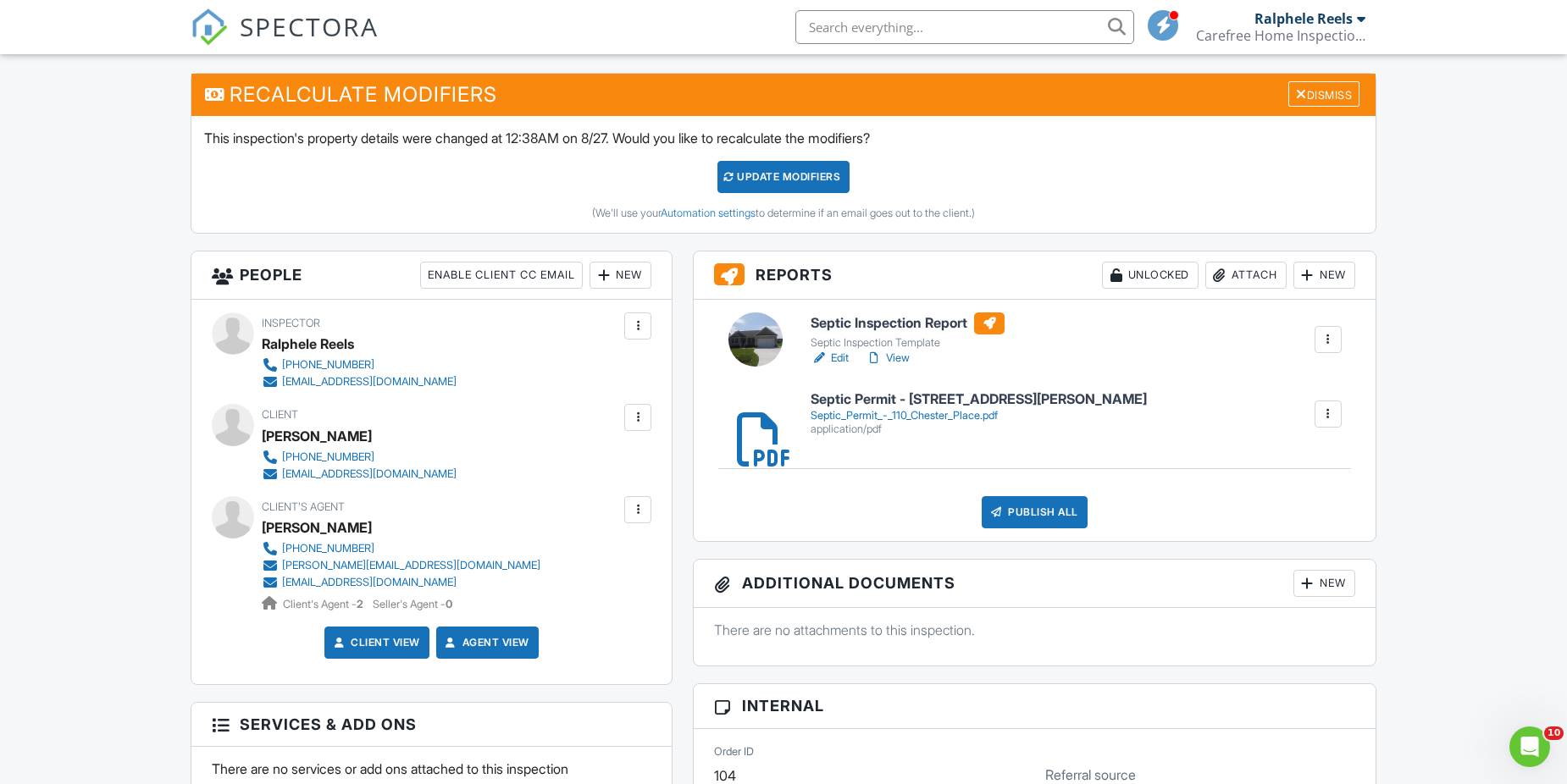
click at [633, 512] on div at bounding box center [637, 510] width 17 height 17
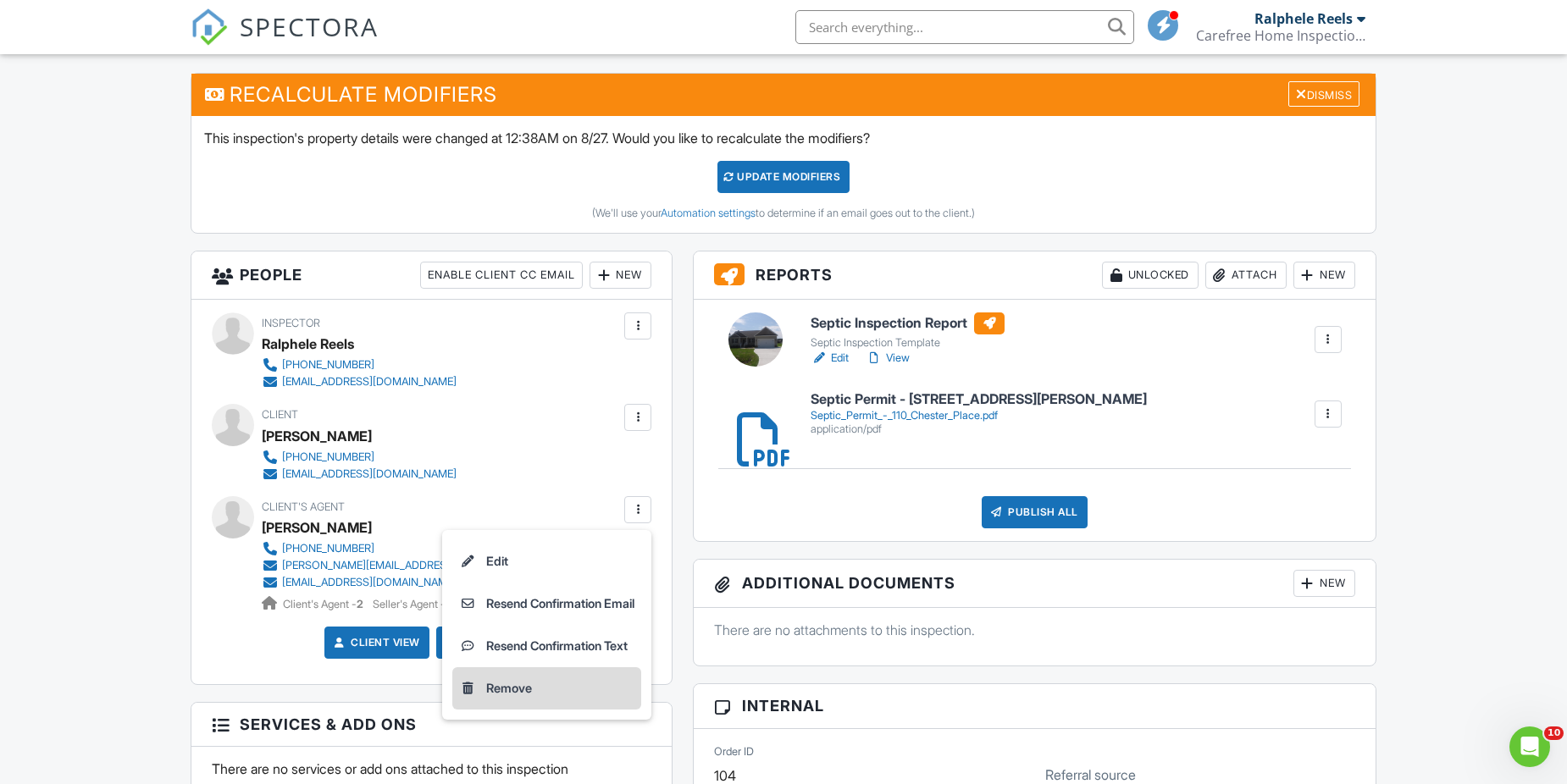
click at [516, 682] on li "Remove" at bounding box center [547, 688] width 189 height 42
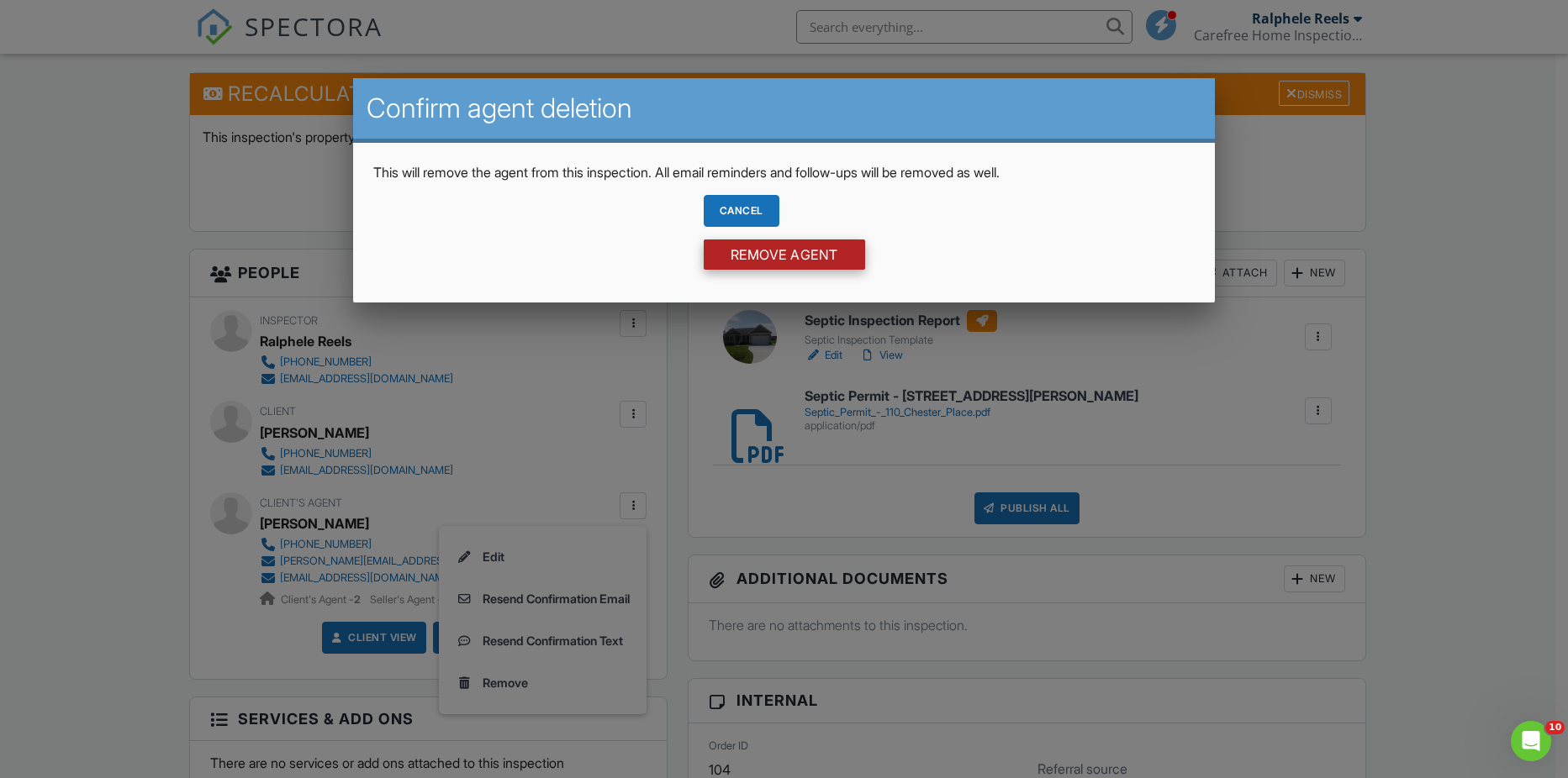
click at [729, 245] on input "Remove Agent" at bounding box center [784, 254] width 161 height 30
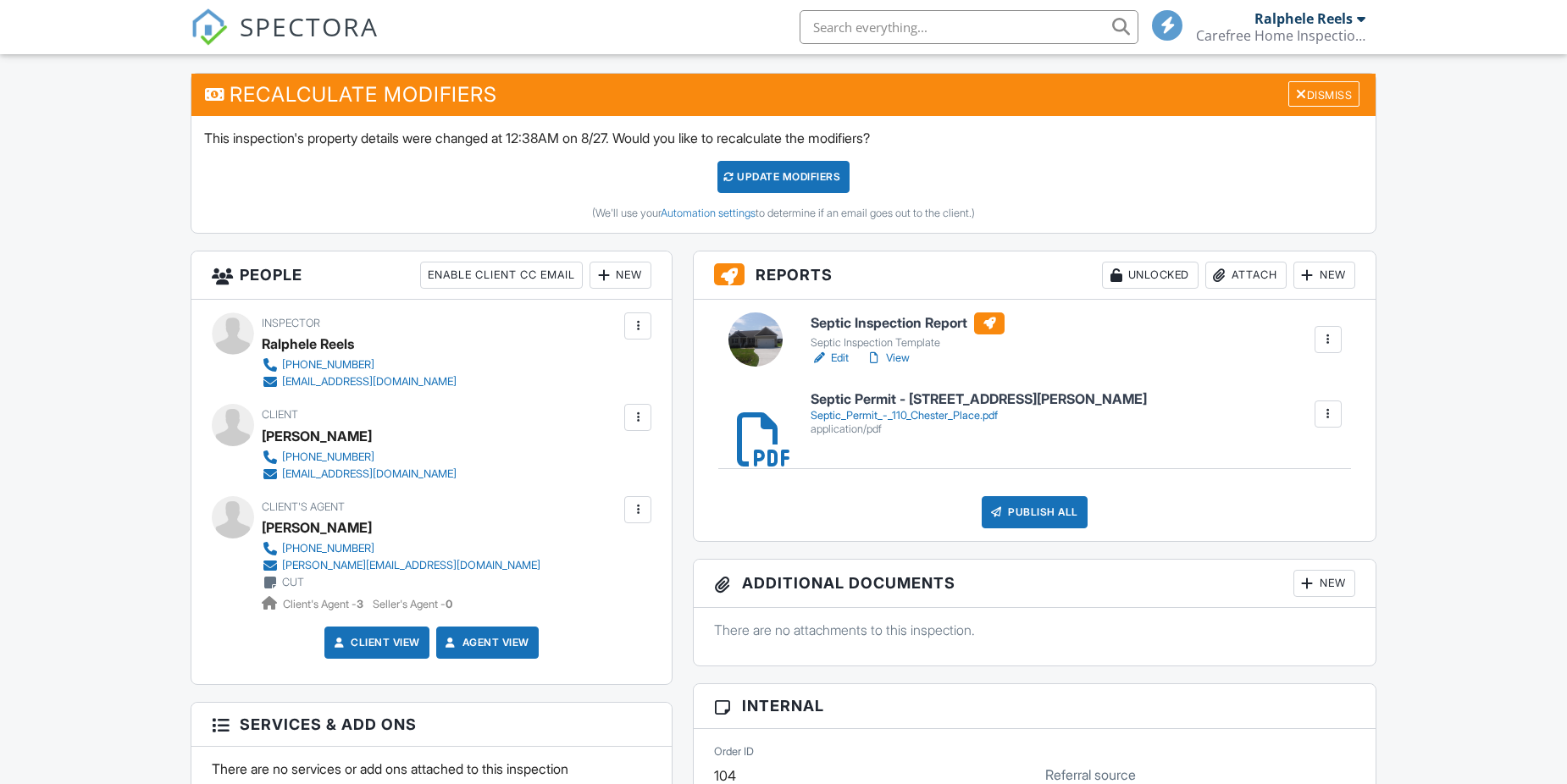
click at [633, 505] on div at bounding box center [637, 510] width 17 height 17
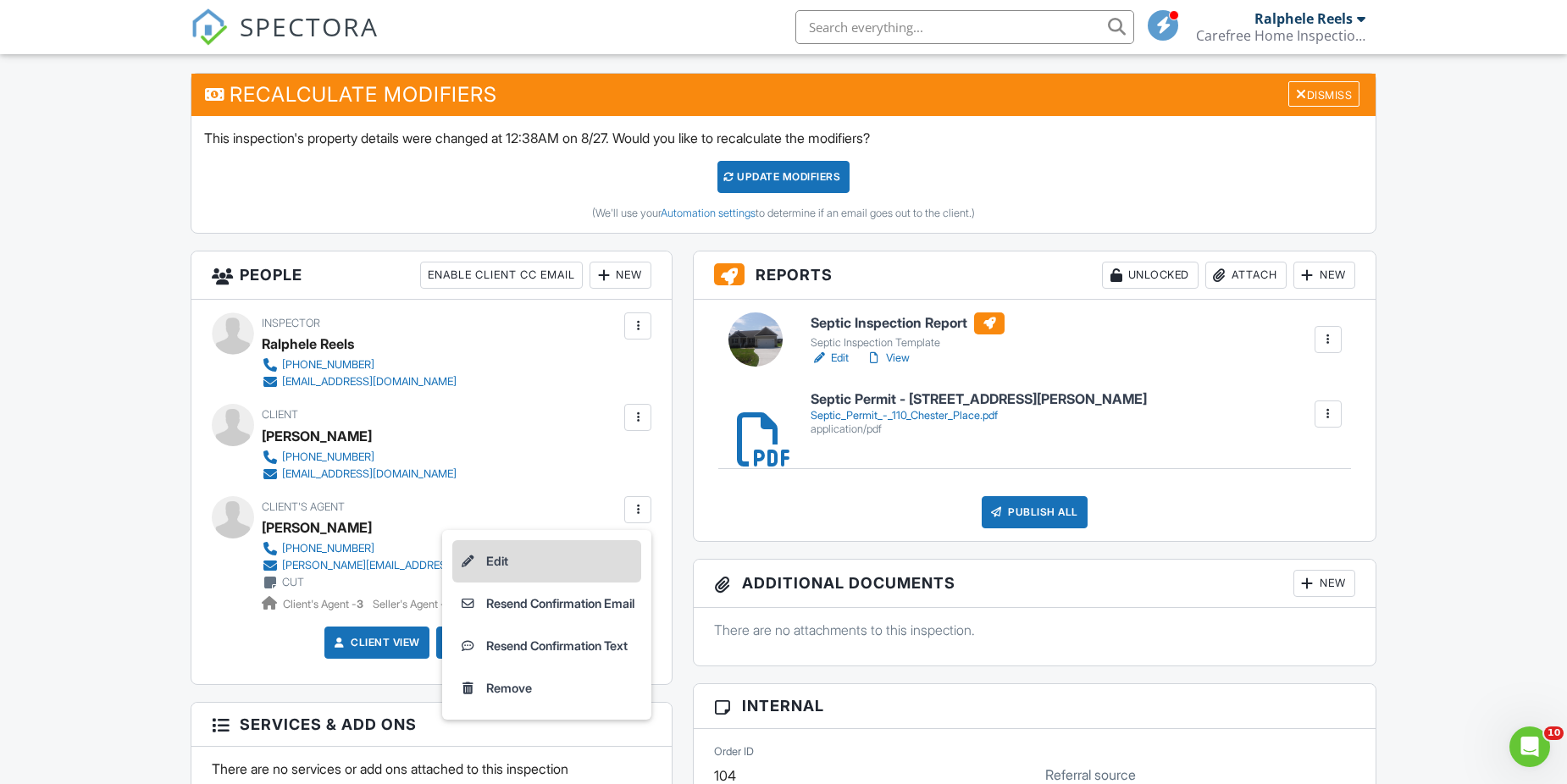
click at [505, 558] on li "Edit" at bounding box center [547, 561] width 189 height 42
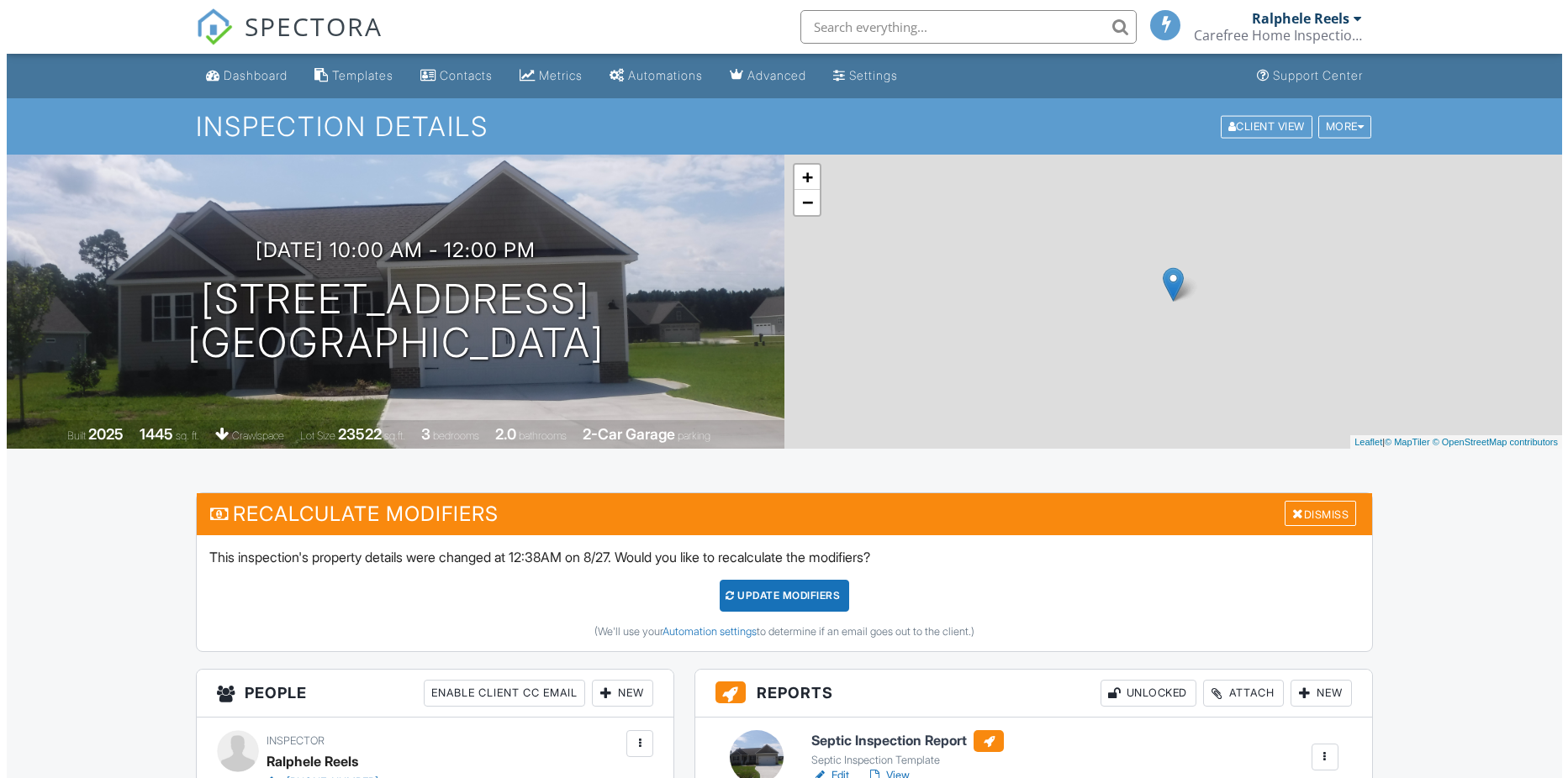
scroll to position [420, 0]
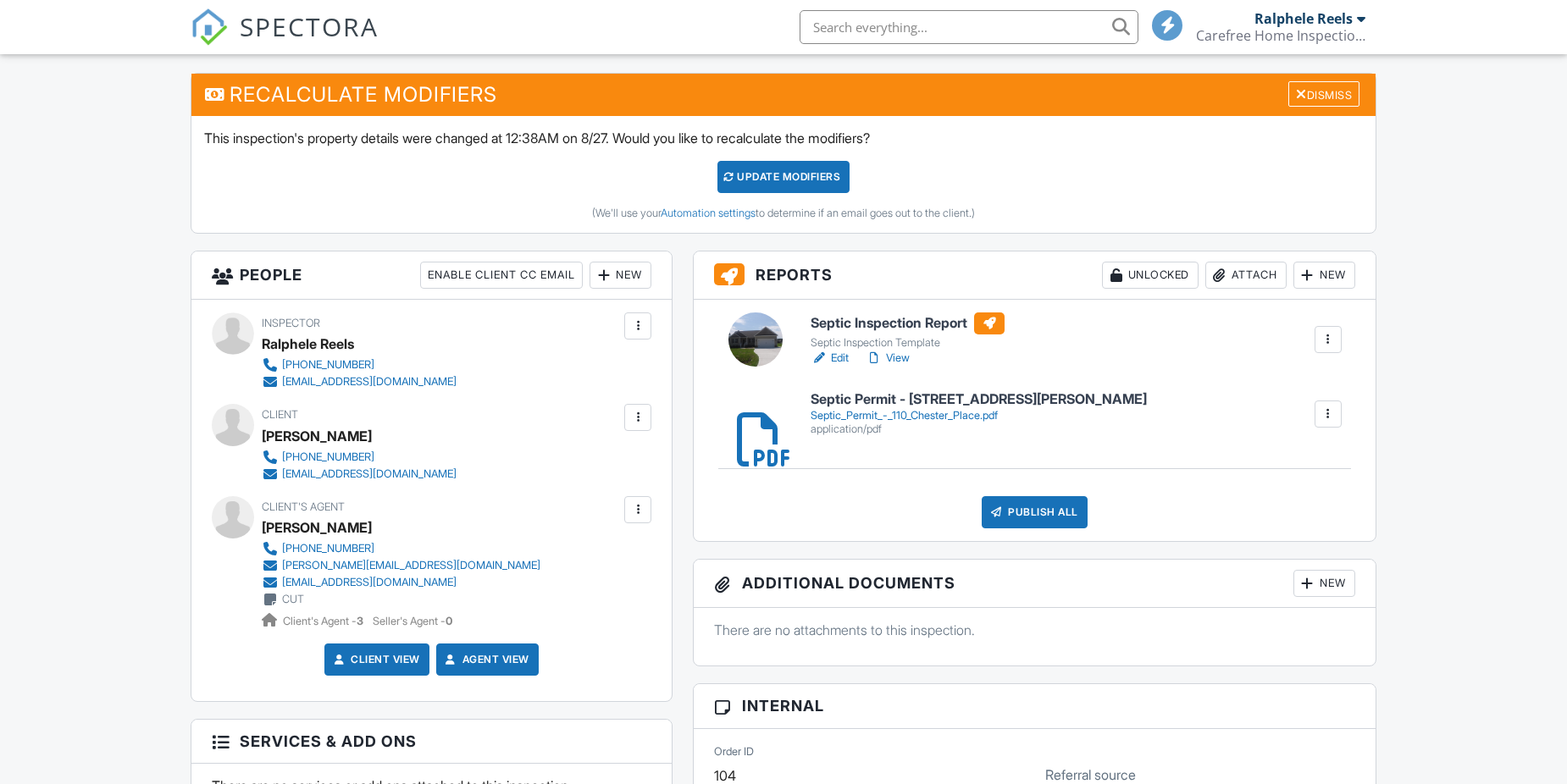
click at [1030, 511] on div "Publish All" at bounding box center [1034, 512] width 106 height 32
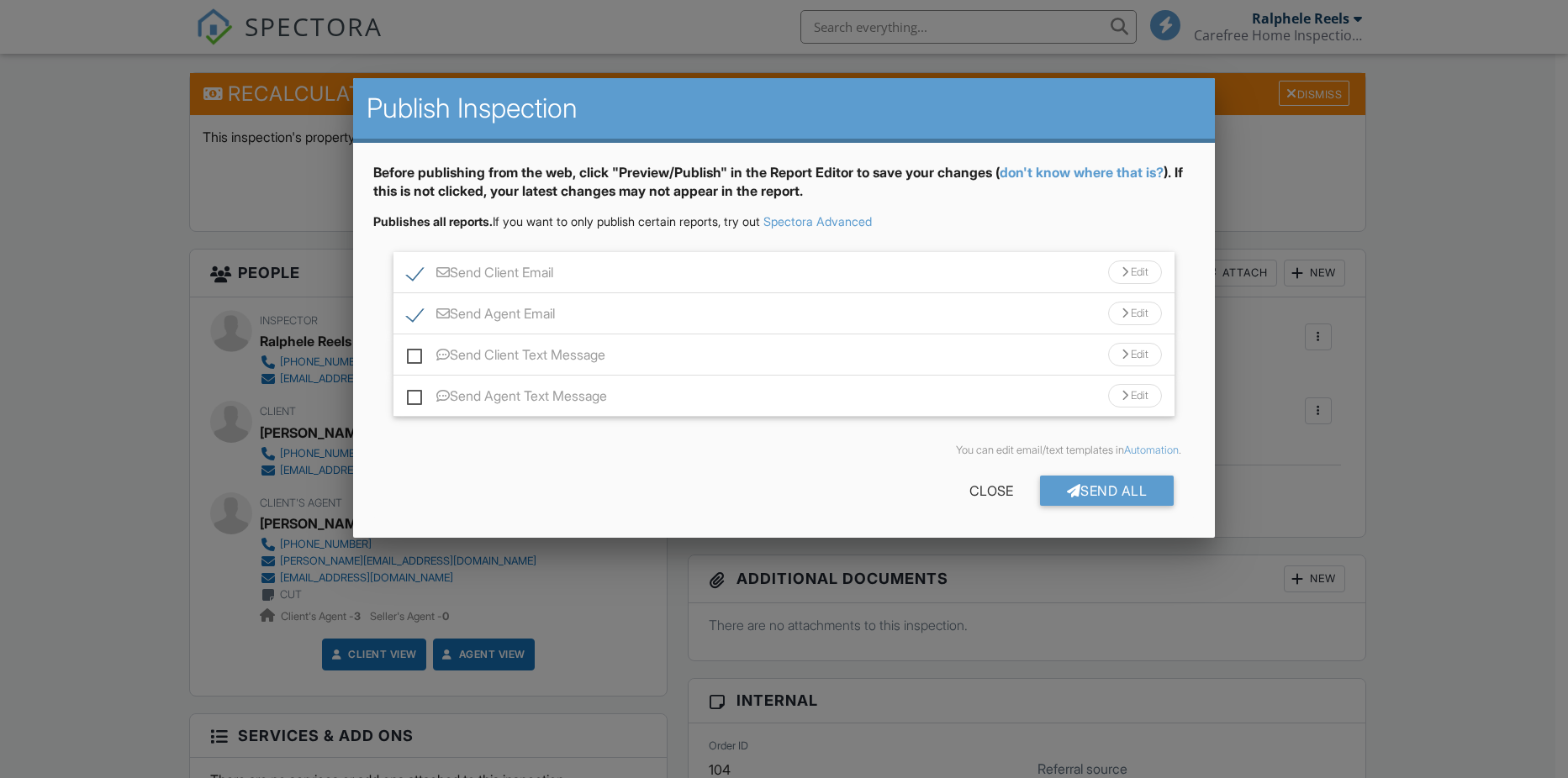
scroll to position [0, 0]
click at [707, 273] on div "Send Client Email Edit" at bounding box center [784, 272] width 782 height 41
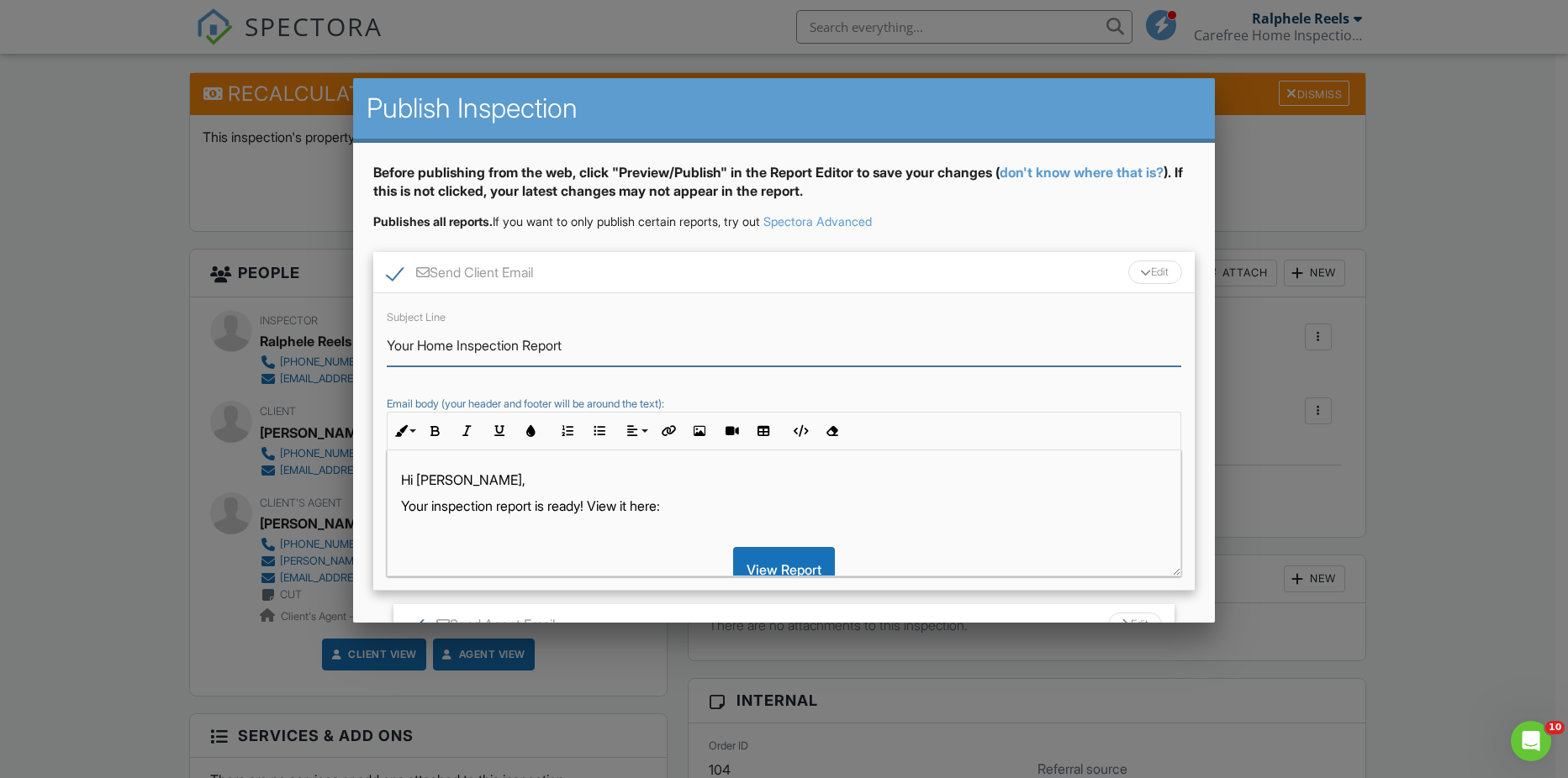
drag, startPoint x: 458, startPoint y: 345, endPoint x: 423, endPoint y: 342, distance: 35.1
click at [423, 342] on input "Your Home Inspection Report" at bounding box center [784, 345] width 795 height 41
type input "Your Septic Inspection Report"
click at [434, 500] on p "Your inspection report is ready! View it here:" at bounding box center [784, 506] width 767 height 18
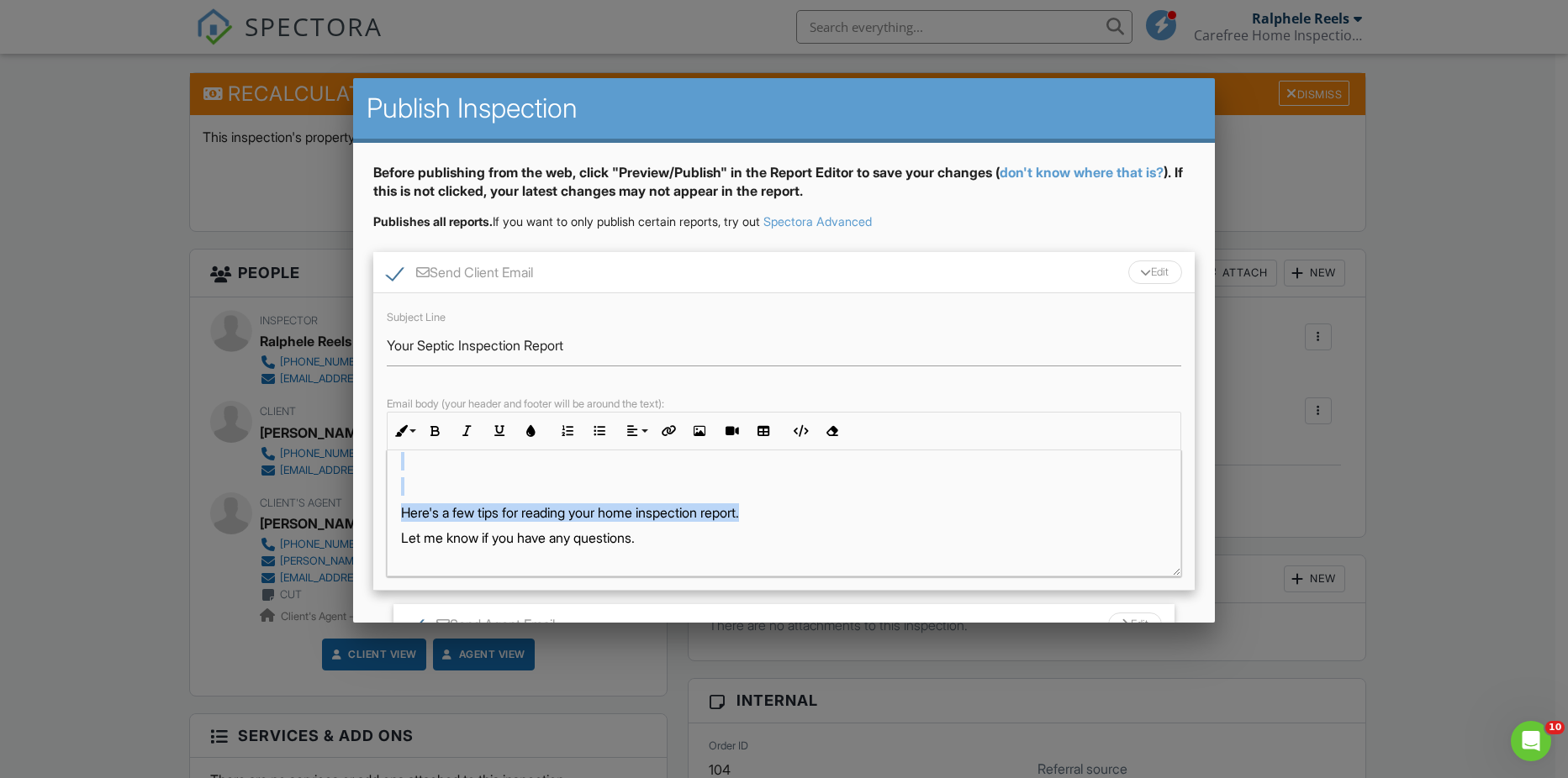
scroll to position [128, 0]
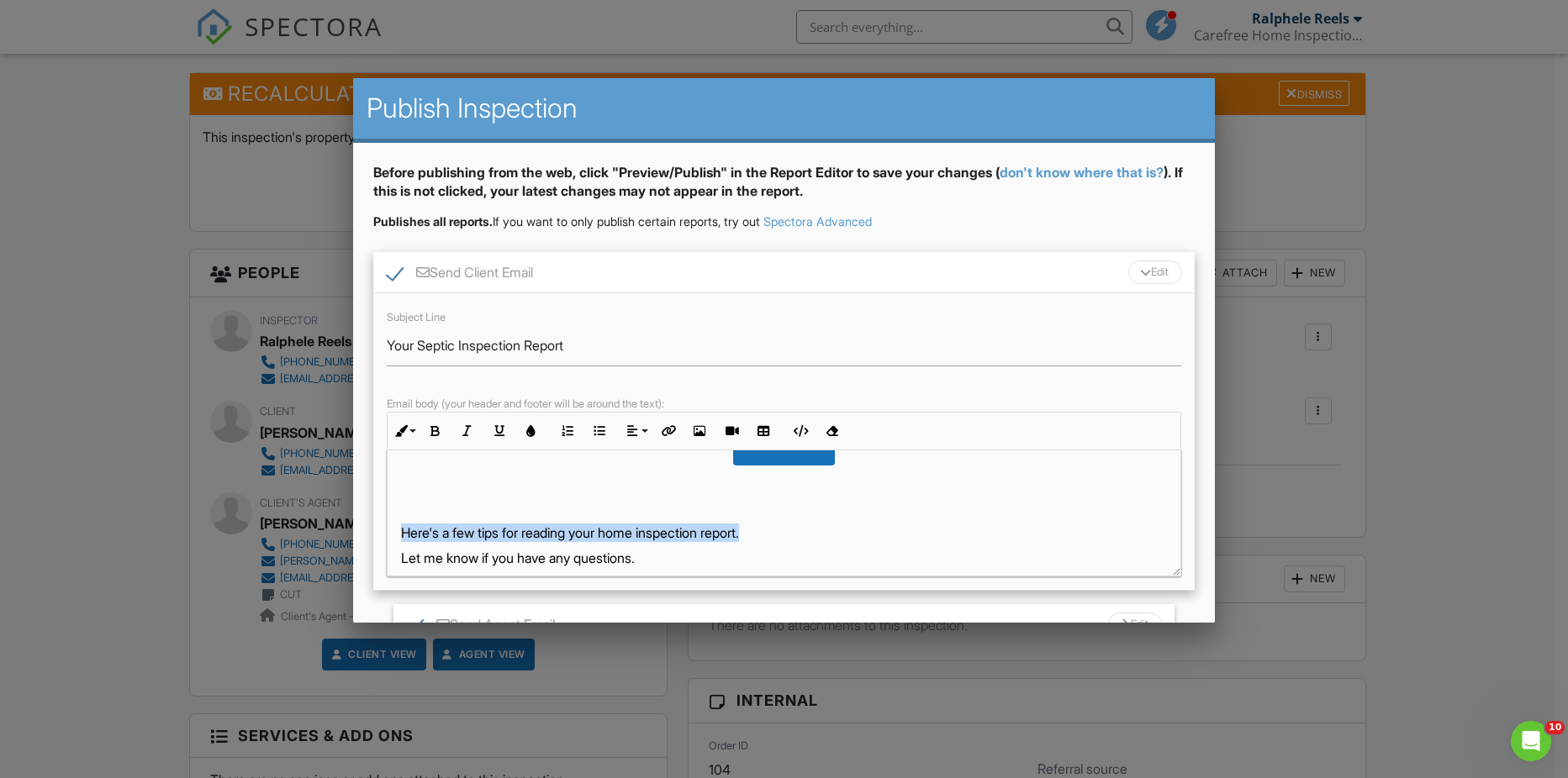
drag, startPoint x: 781, startPoint y: 474, endPoint x: 388, endPoint y: 526, distance: 396.4
click at [388, 526] on div "Hi Kiyanna, Your septic inspection report is ready! View it here: View Report H…" at bounding box center [784, 480] width 793 height 316
click at [452, 505] on p at bounding box center [784, 506] width 767 height 18
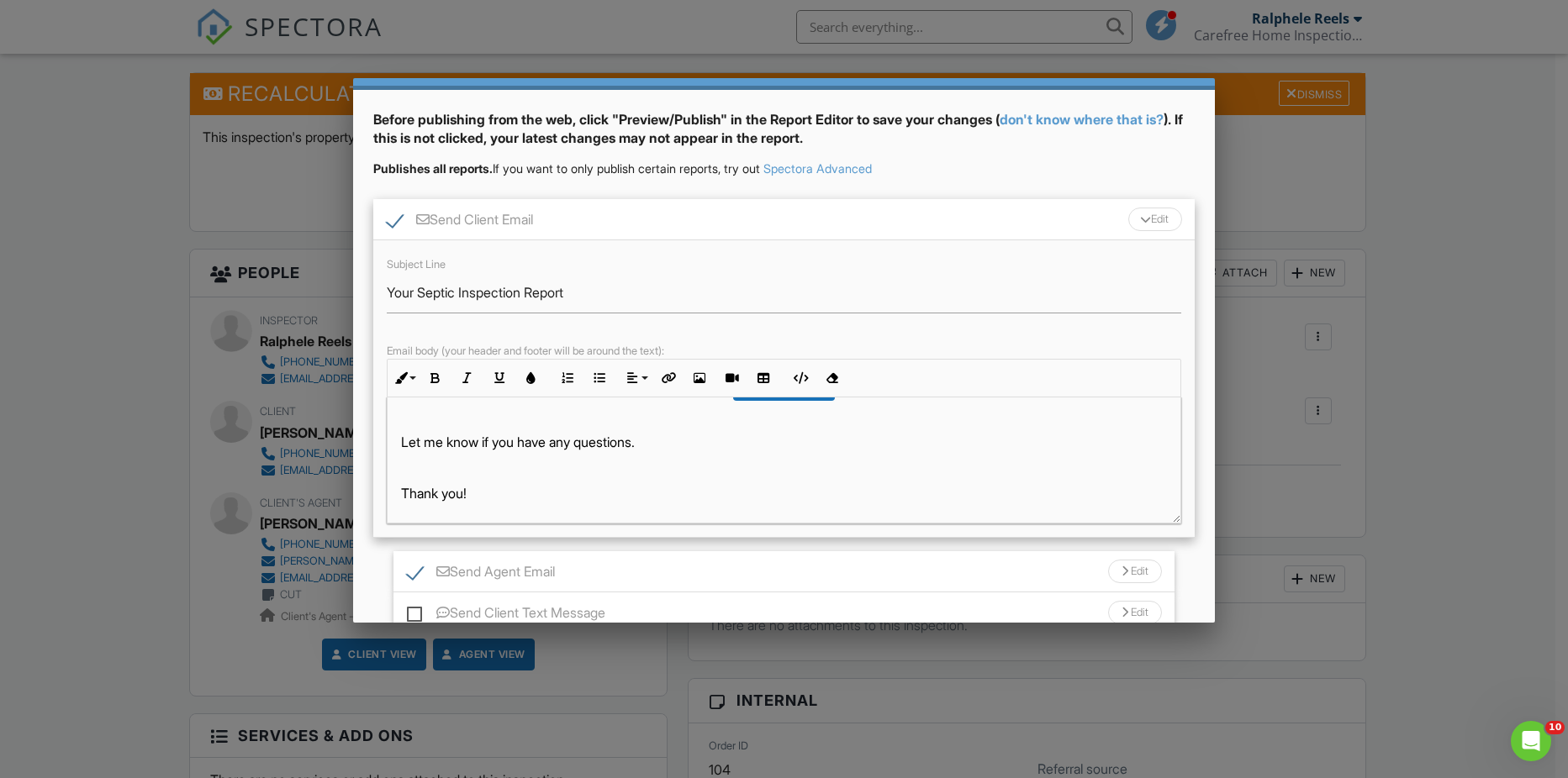
scroll to position [226, 0]
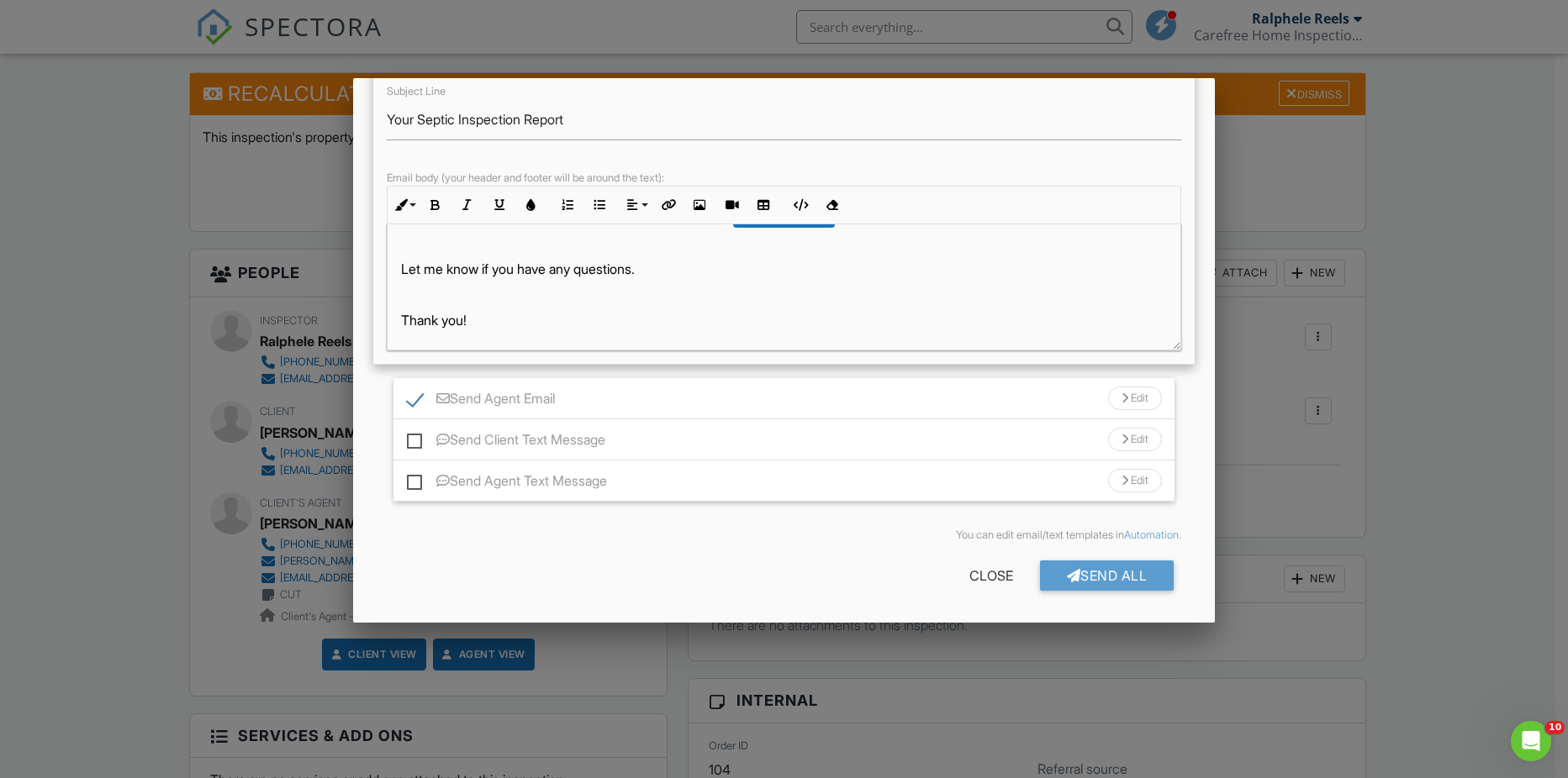
click at [737, 396] on div "Send Agent Email Edit" at bounding box center [784, 398] width 782 height 41
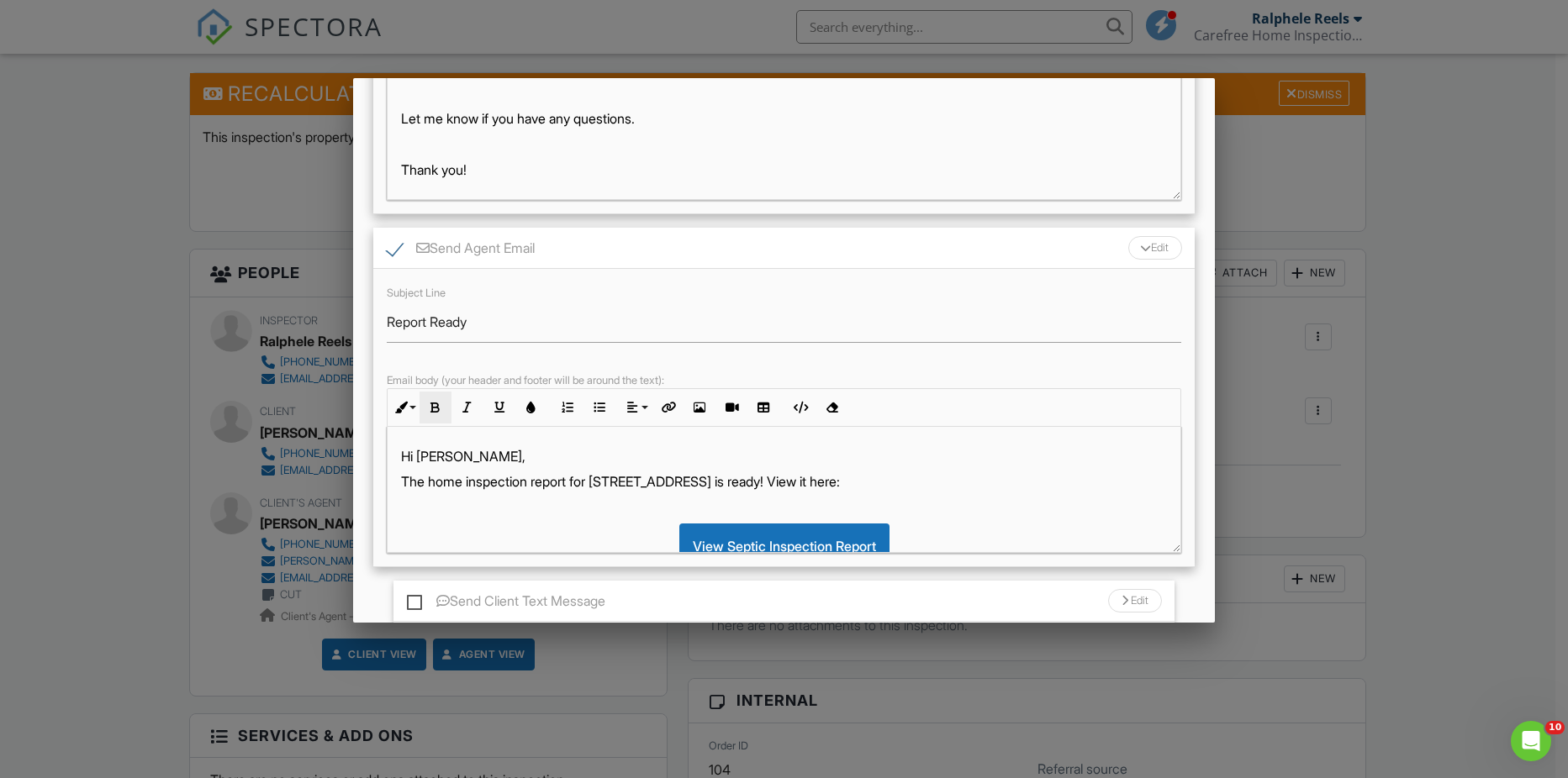
scroll to position [394, 0]
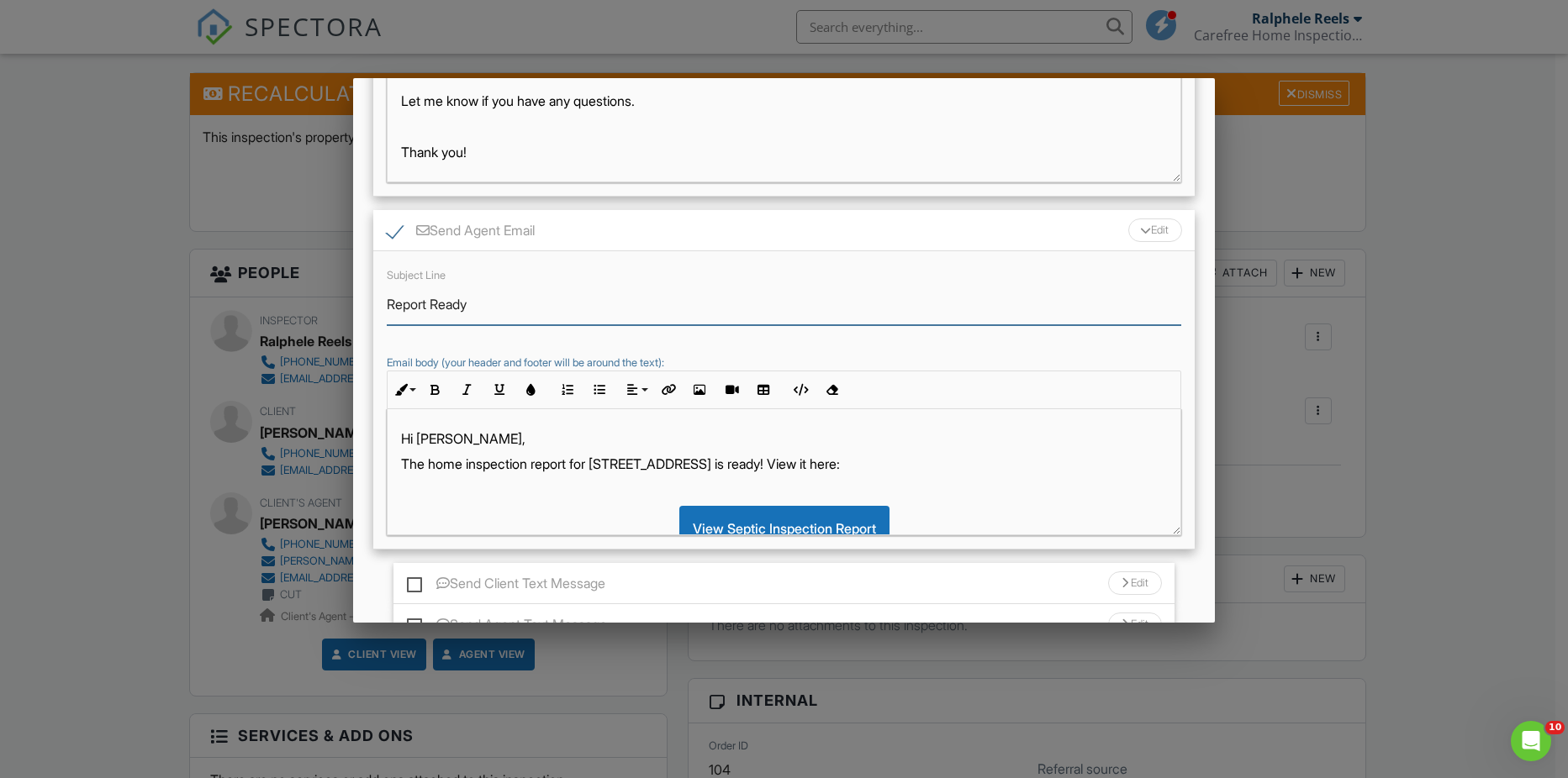
click at [389, 305] on input "Report Ready" at bounding box center [784, 304] width 795 height 41
type input "Septic Inspection Report Ready"
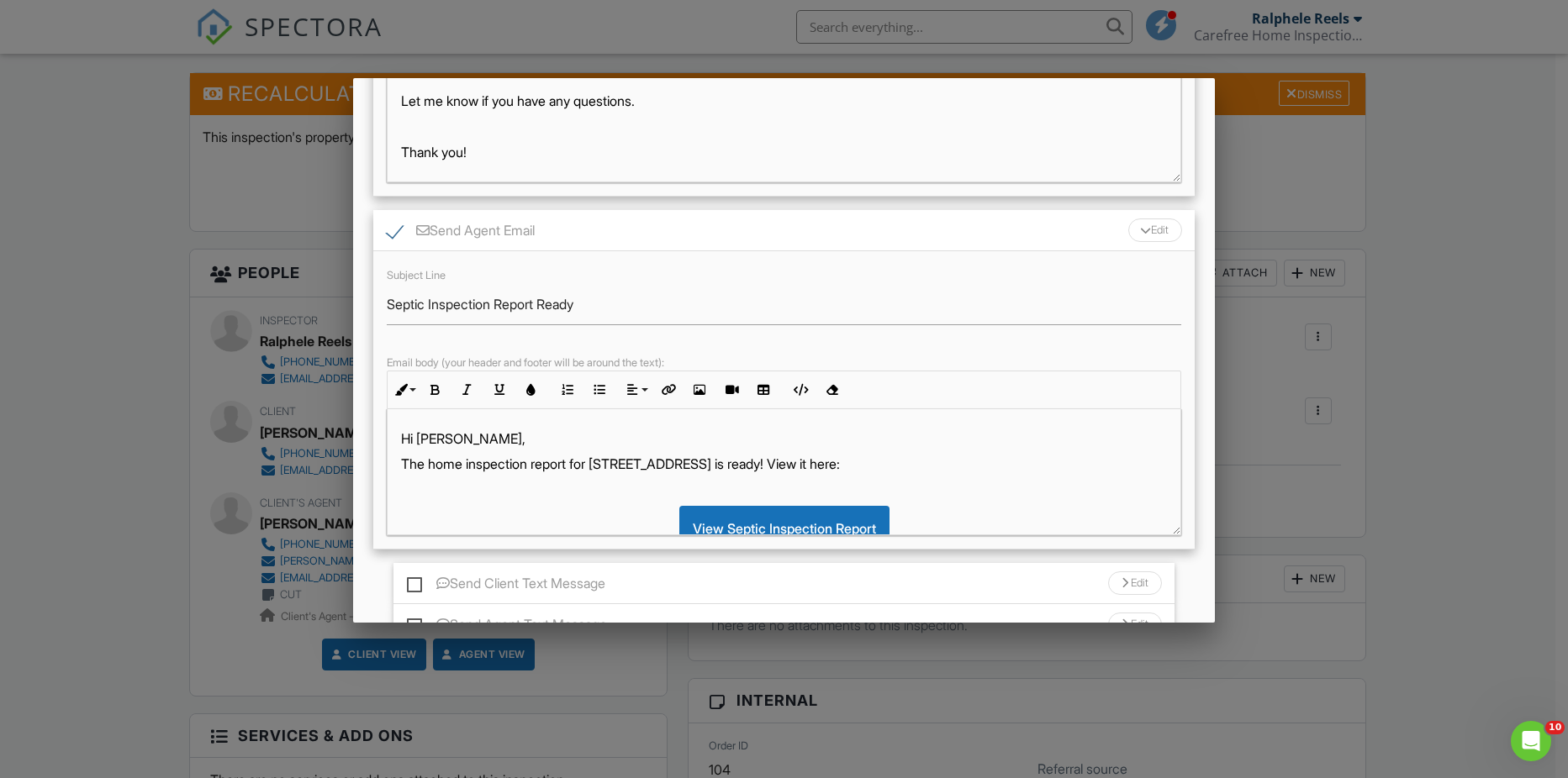
click at [470, 440] on p "Hi Tracy D.," at bounding box center [784, 438] width 767 height 18
drag, startPoint x: 463, startPoint y: 468, endPoint x: 432, endPoint y: 466, distance: 31.1
click at [432, 466] on p "The home inspection report for 110 Chester Pl is ready! View it here:" at bounding box center [784, 463] width 767 height 18
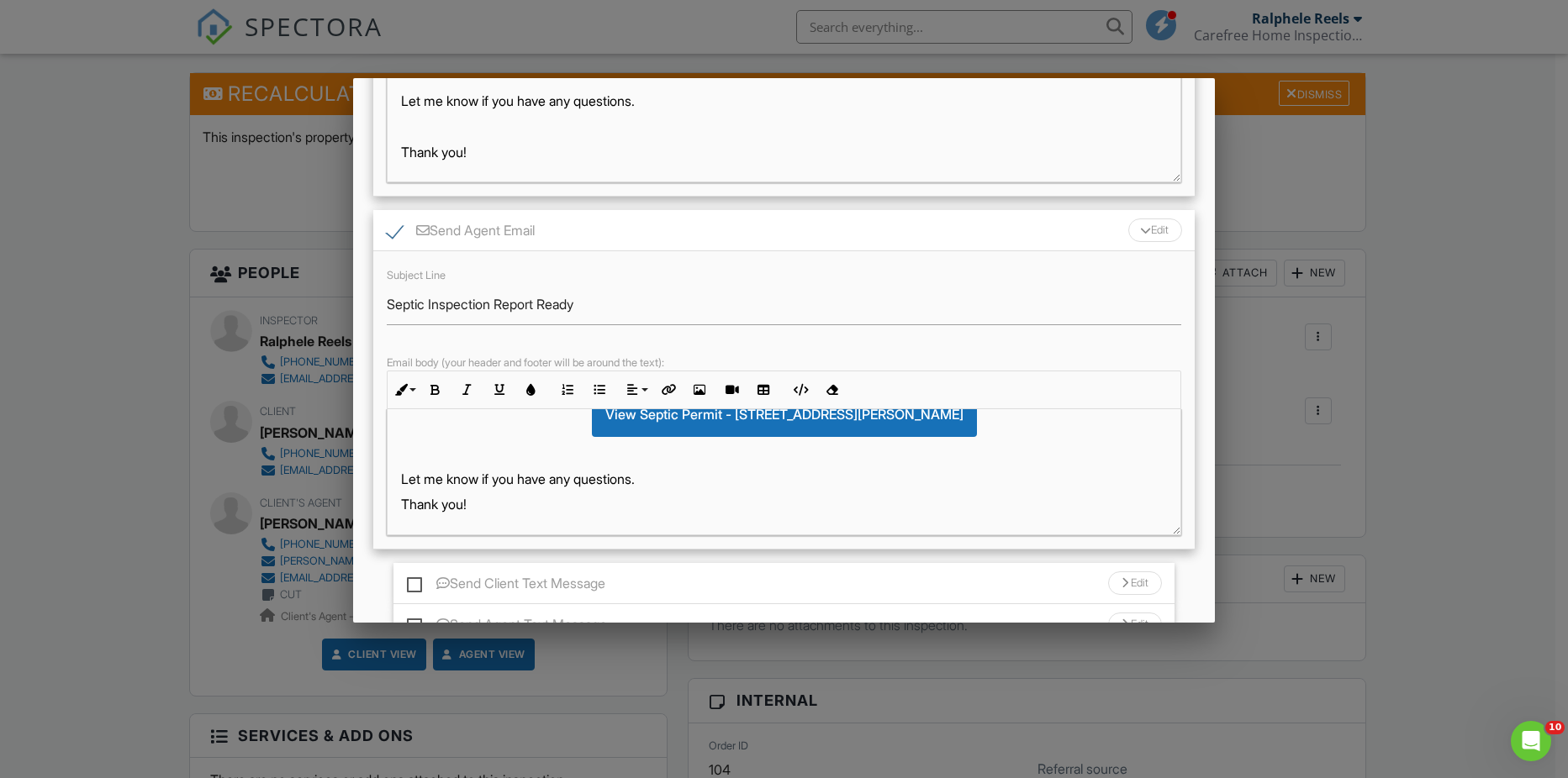
scroll to position [538, 0]
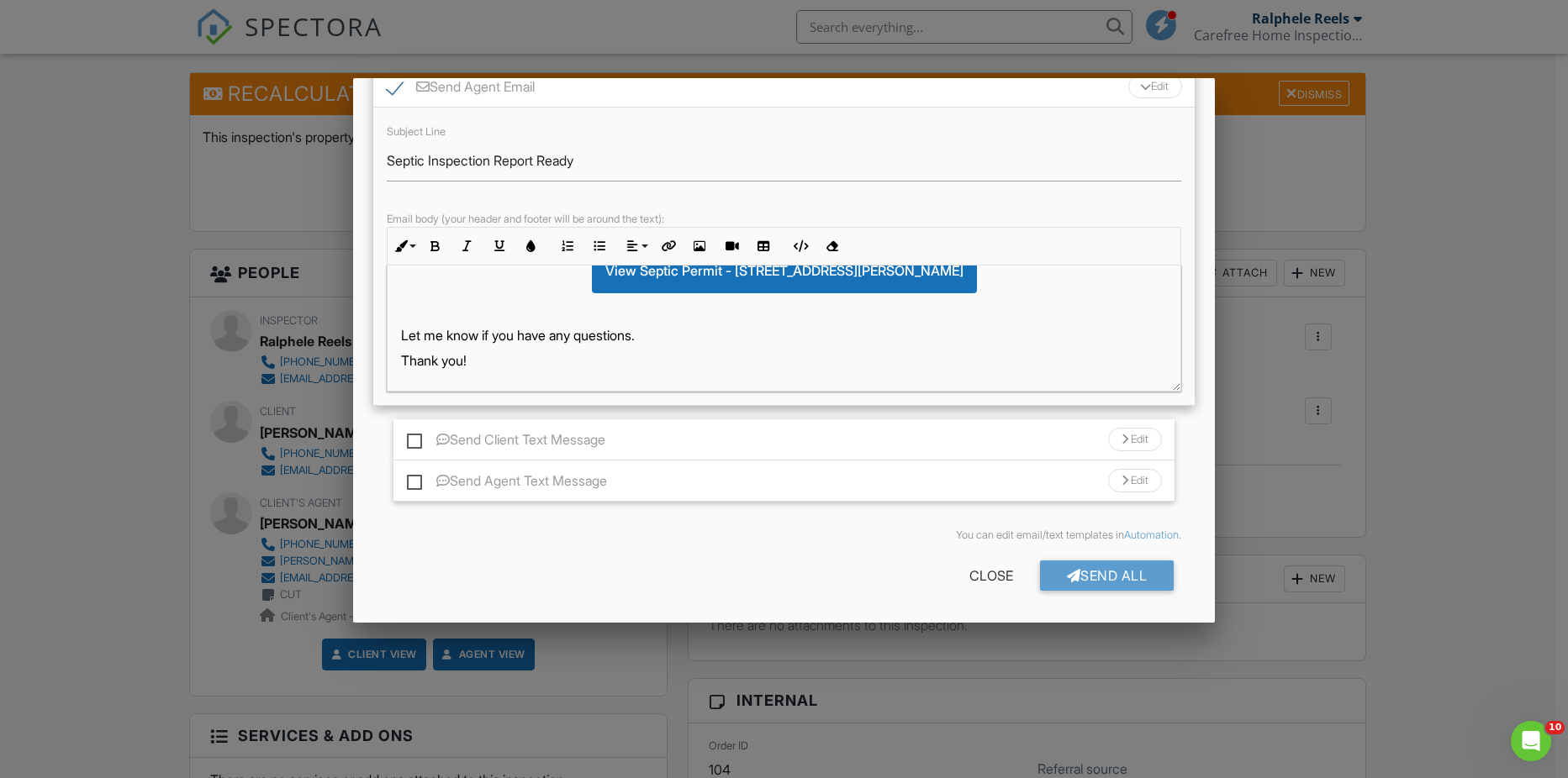
click at [1053, 605] on div "Before publishing from the web, click "Preview/Publish" in the Report Editor to…" at bounding box center [784, 114] width 863 height 1018
click at [1073, 578] on div "Send All" at bounding box center [1107, 575] width 134 height 30
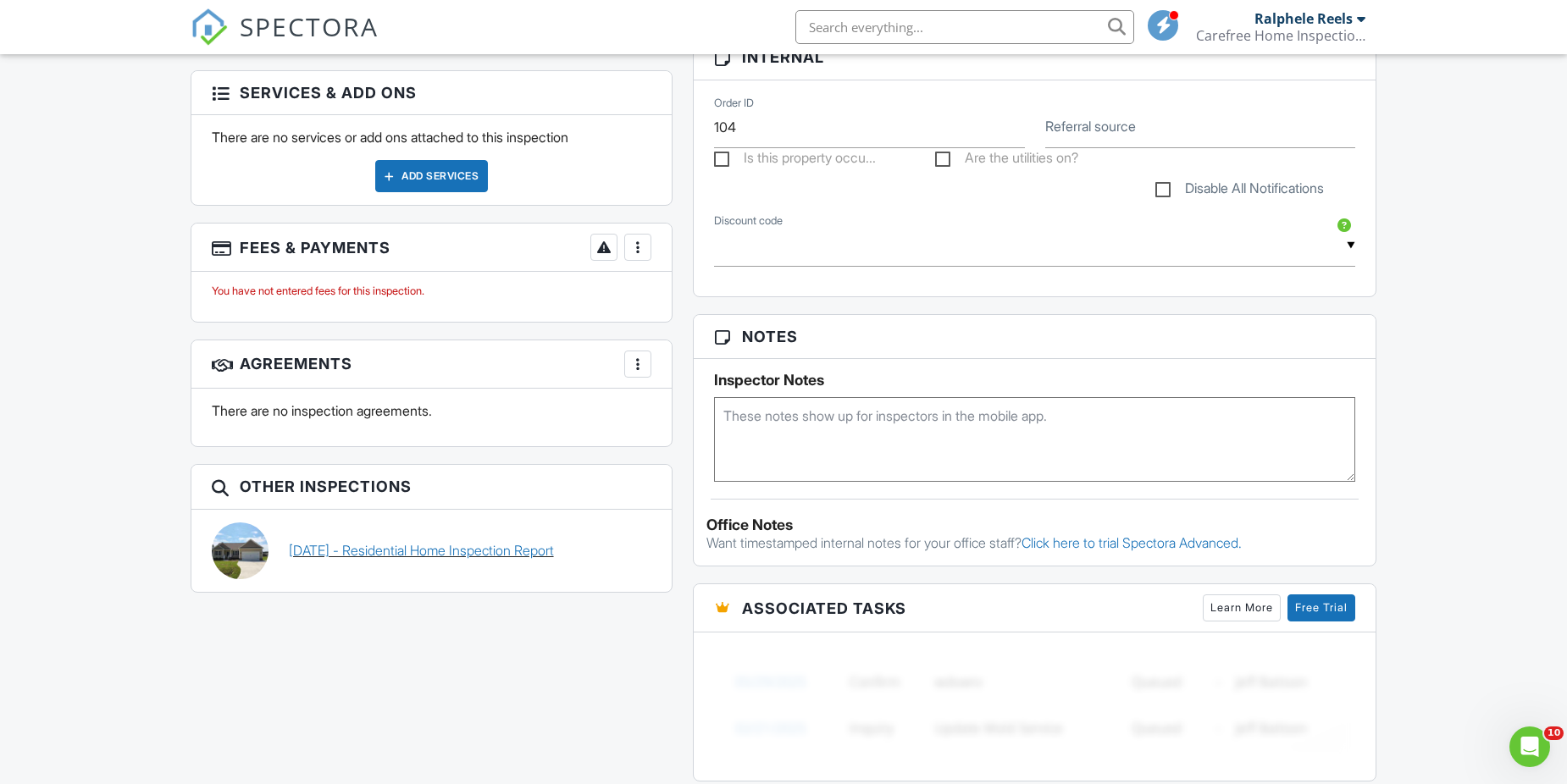
click at [554, 546] on link "[DATE] - Residential Home Inspection Report" at bounding box center [421, 550] width 265 height 18
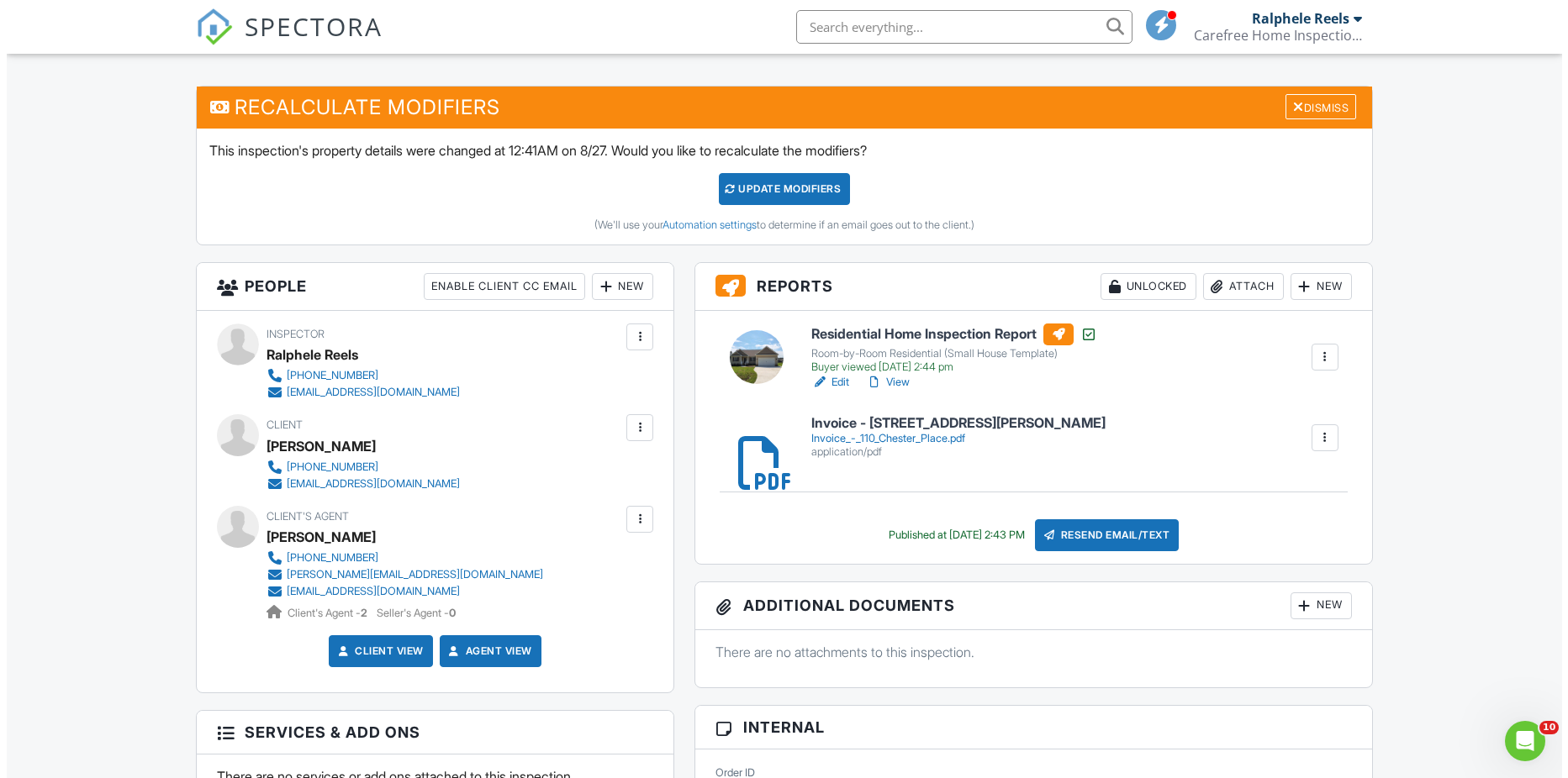
scroll to position [405, 0]
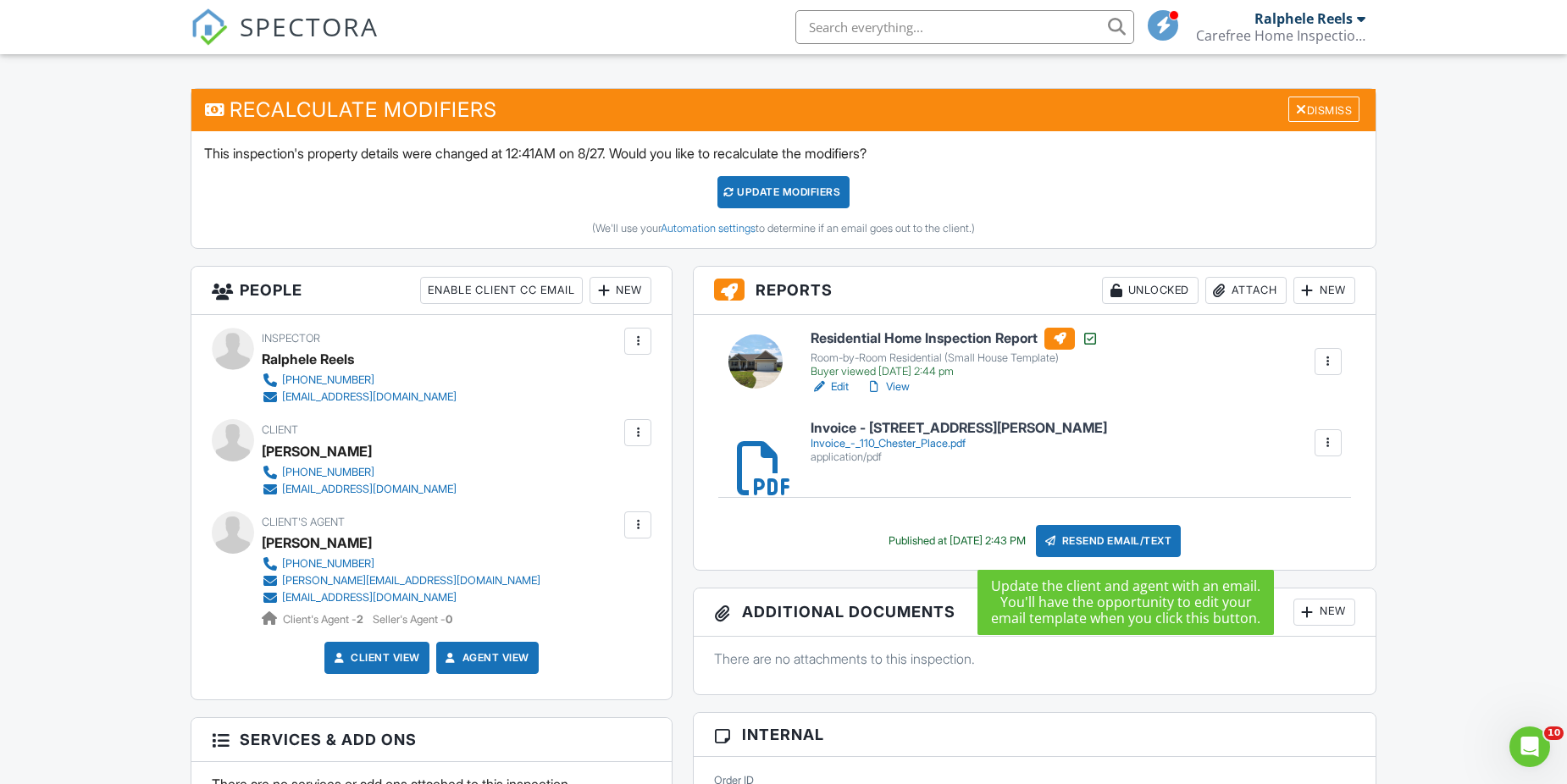
click at [1123, 545] on div "Resend Email/Text" at bounding box center [1109, 541] width 146 height 32
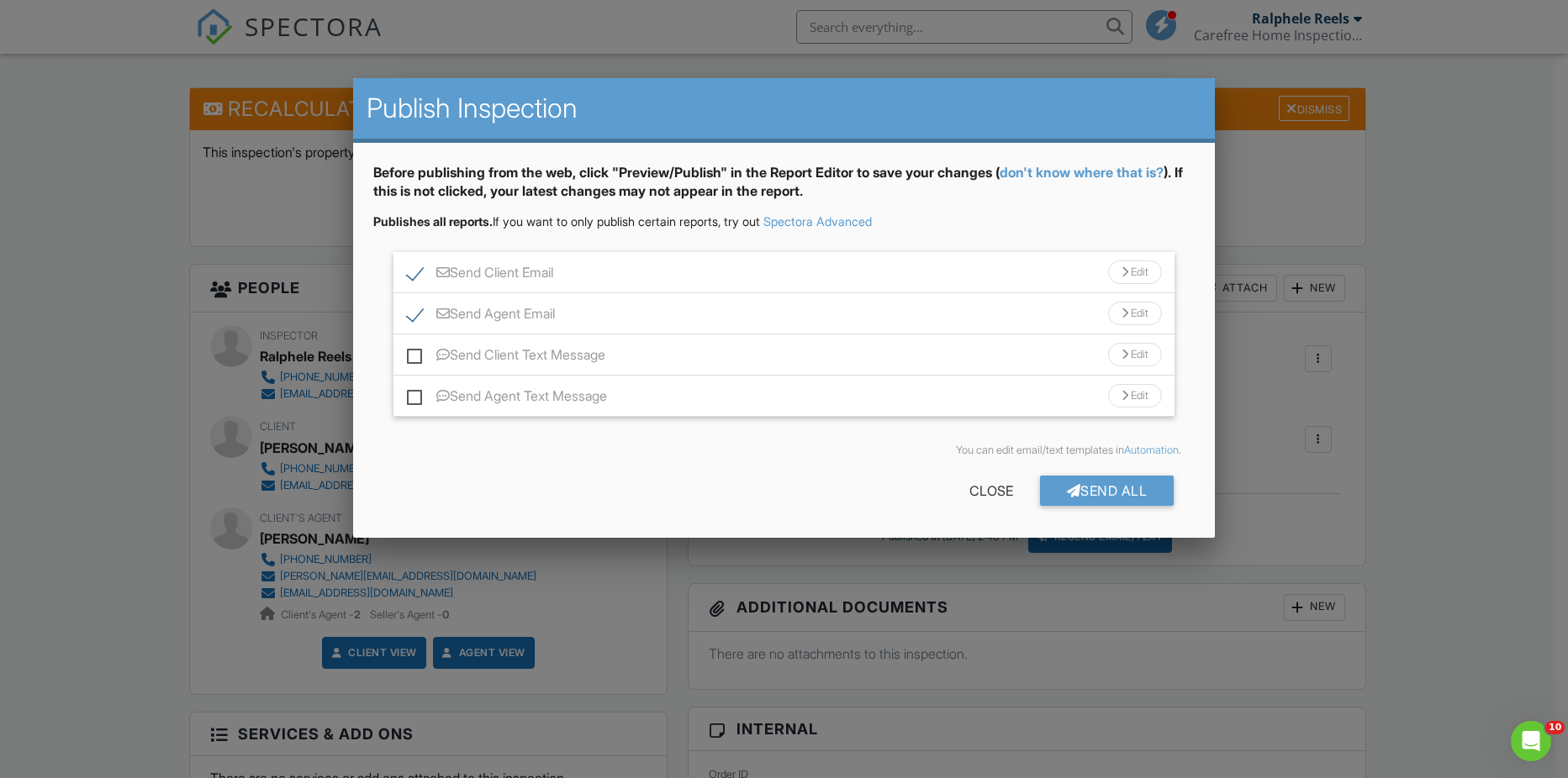
click at [415, 273] on label "Send Client Email" at bounding box center [480, 275] width 146 height 21
checkbox input "false"
click at [708, 311] on div "Send Agent Email Edit" at bounding box center [784, 313] width 782 height 41
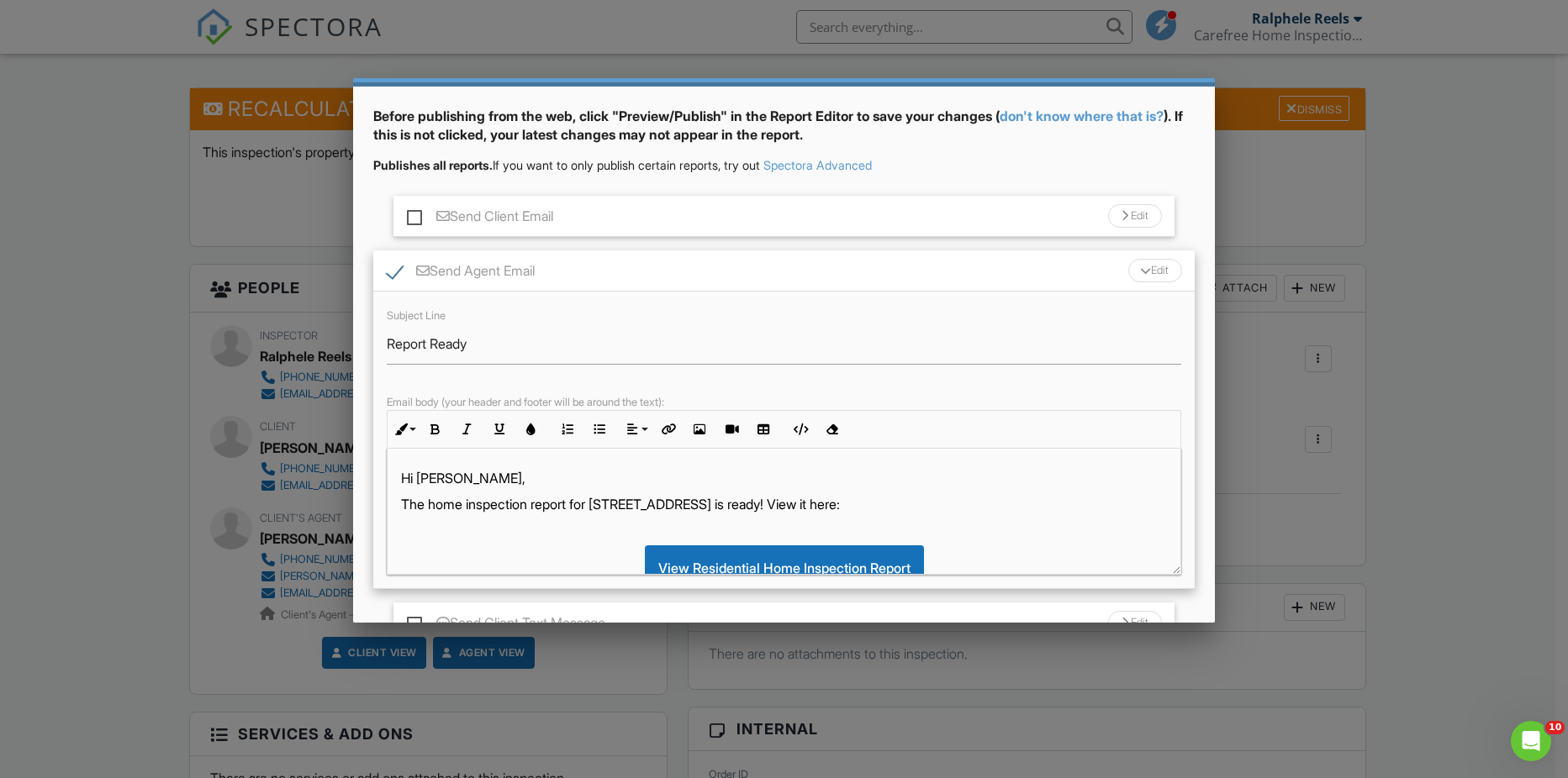
scroll to position [84, 0]
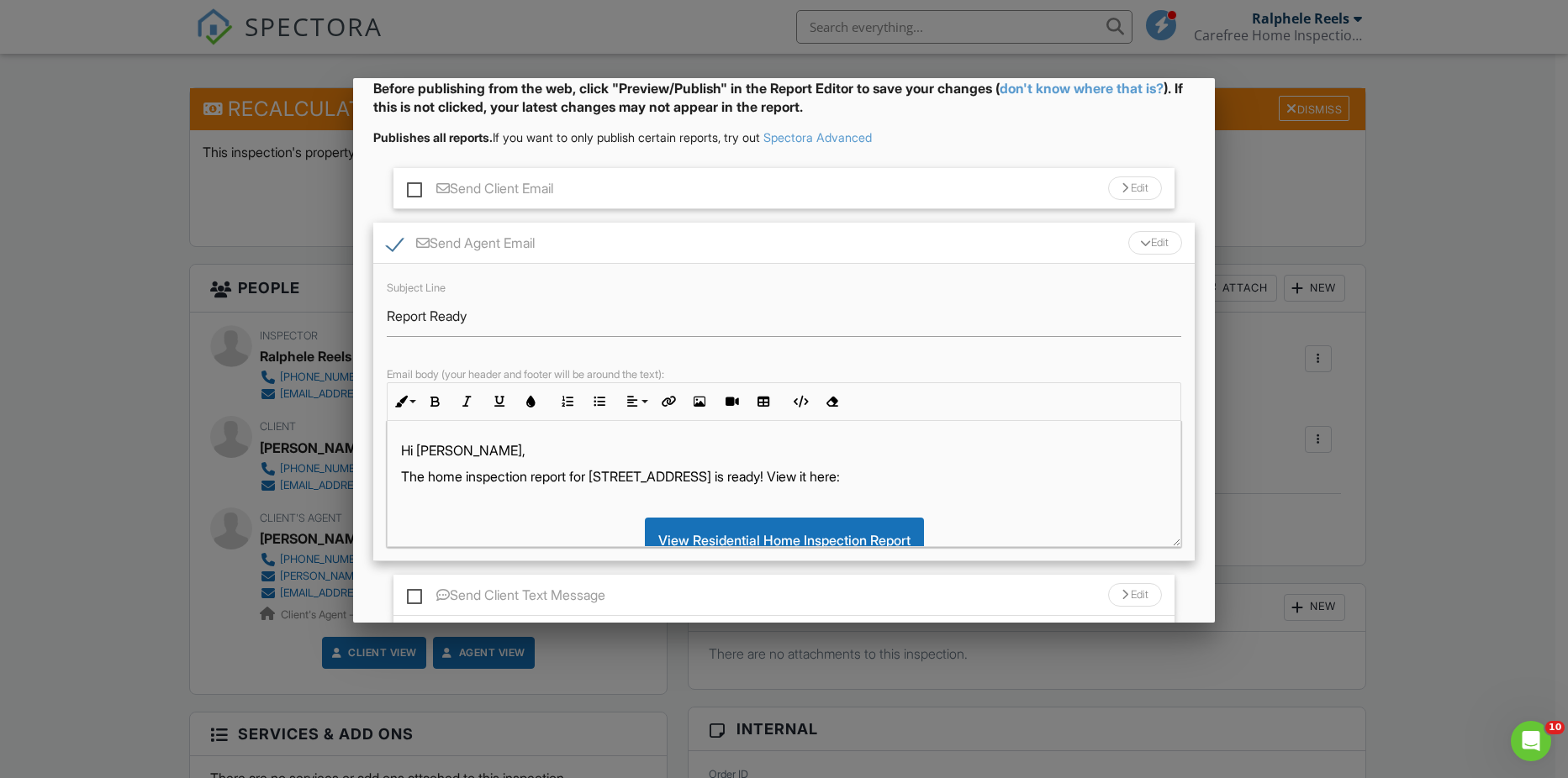
click at [455, 449] on p "Hi [PERSON_NAME]," at bounding box center [784, 450] width 767 height 18
drag, startPoint x: 687, startPoint y: 470, endPoint x: 715, endPoint y: 454, distance: 32.2
click at [694, 469] on p "The home inspection report for [STREET_ADDRESS] is ready! View it here:" at bounding box center [784, 476] width 767 height 18
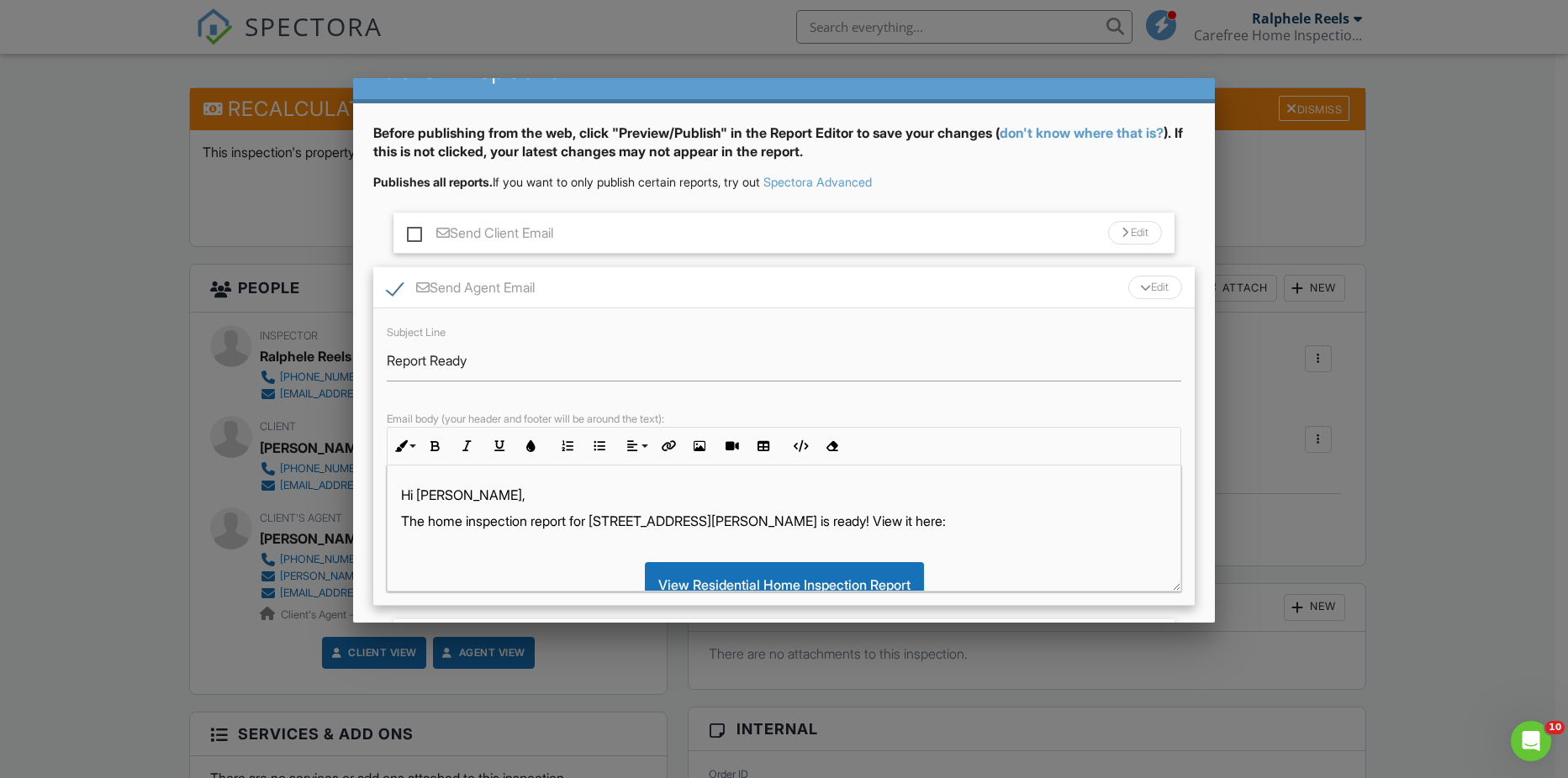
scroll to position [0, 0]
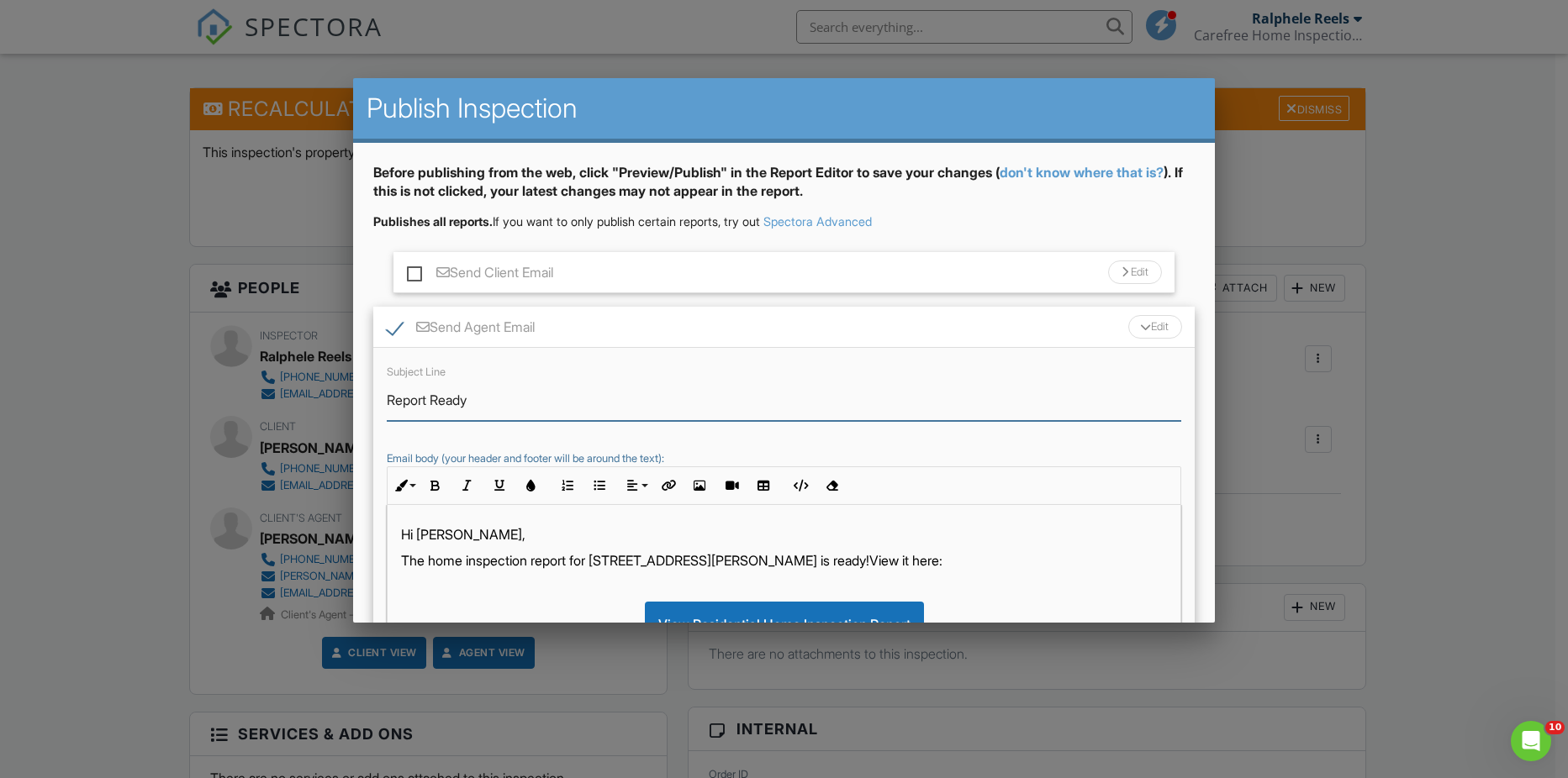
click at [393, 392] on input "Report Ready" at bounding box center [784, 399] width 795 height 41
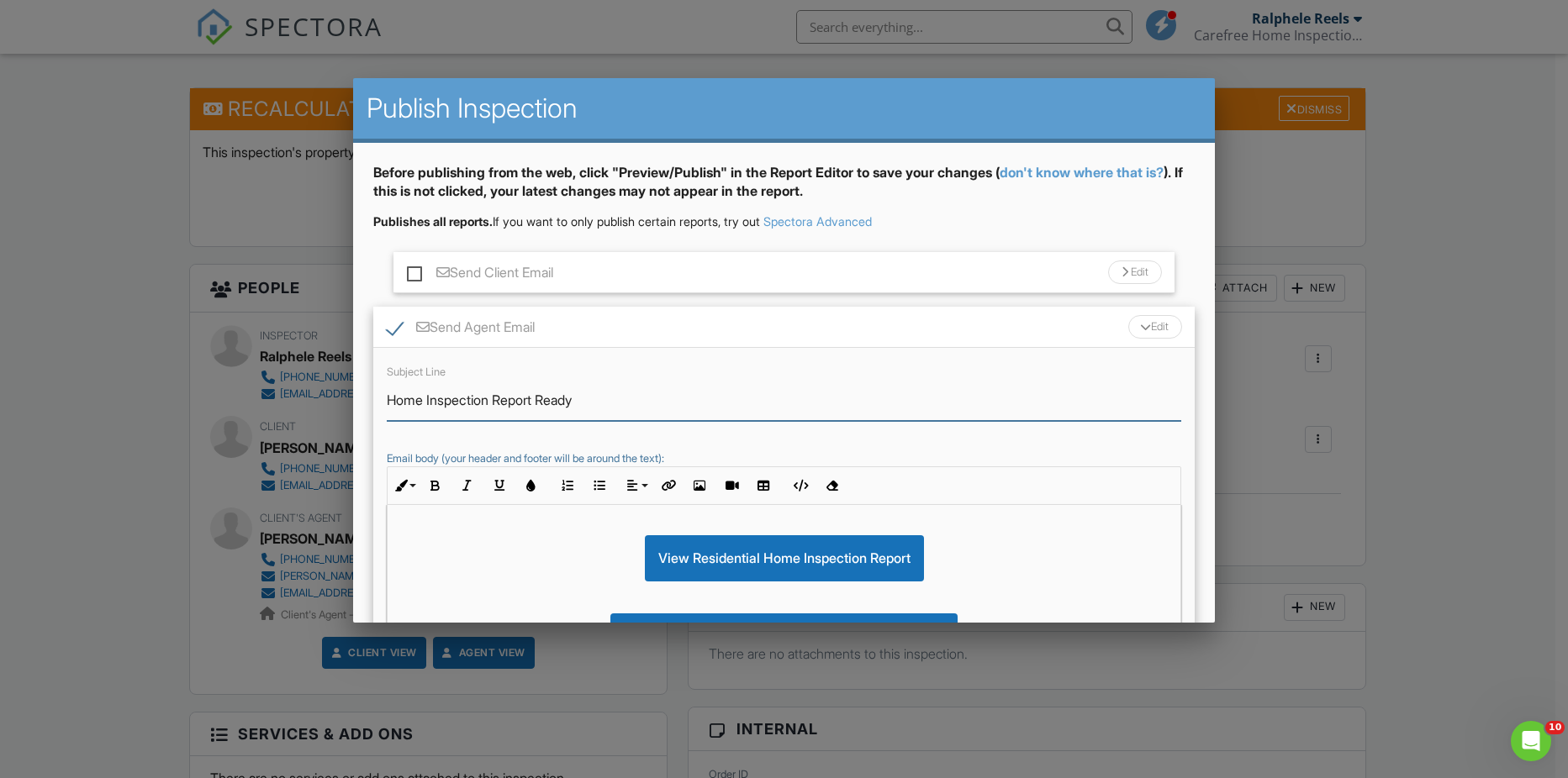
scroll to position [192, 0]
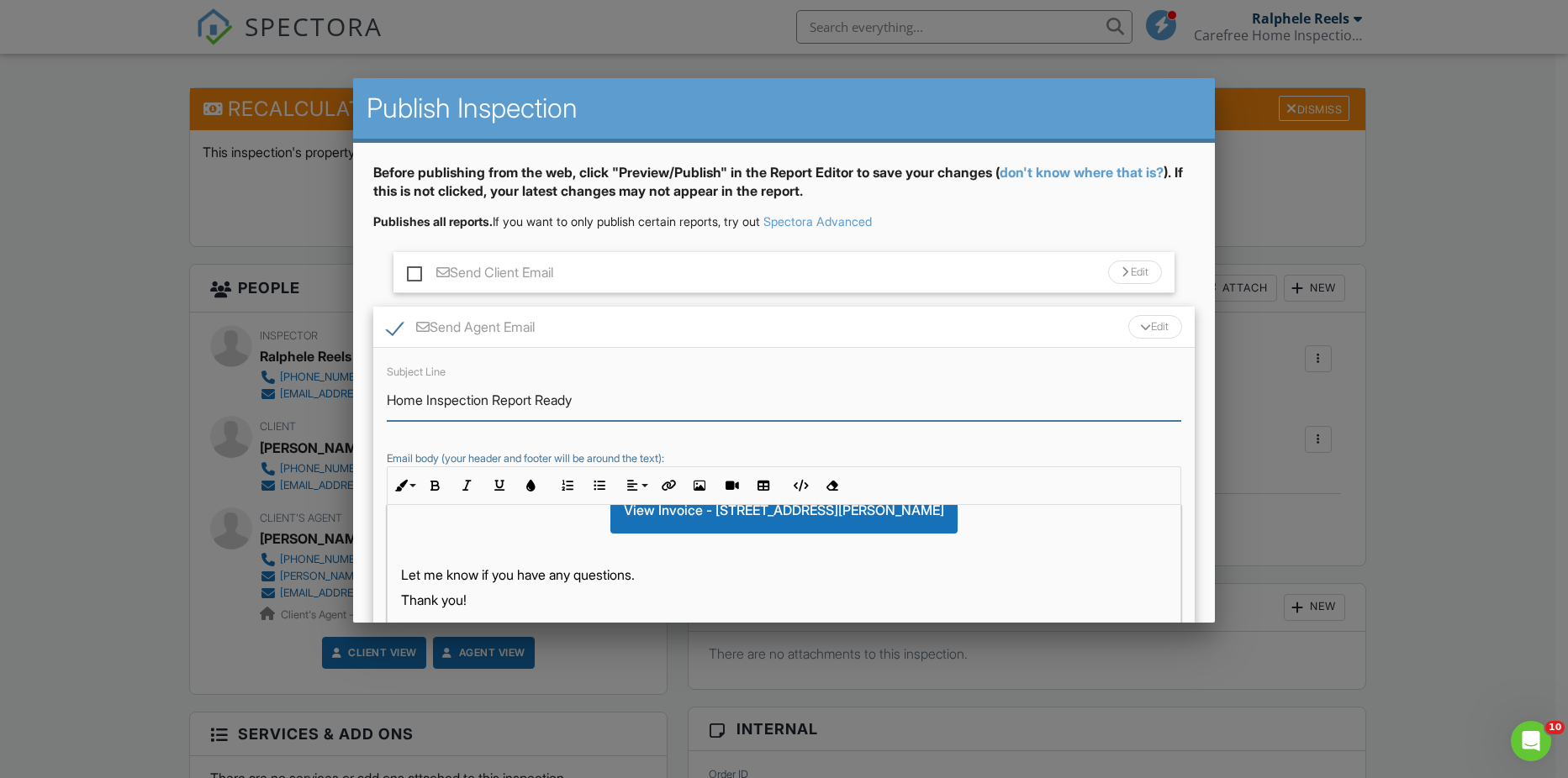
type input "Home Inspection Report Ready"
click at [407, 578] on p "Let me know if you have any questions." at bounding box center [784, 574] width 767 height 18
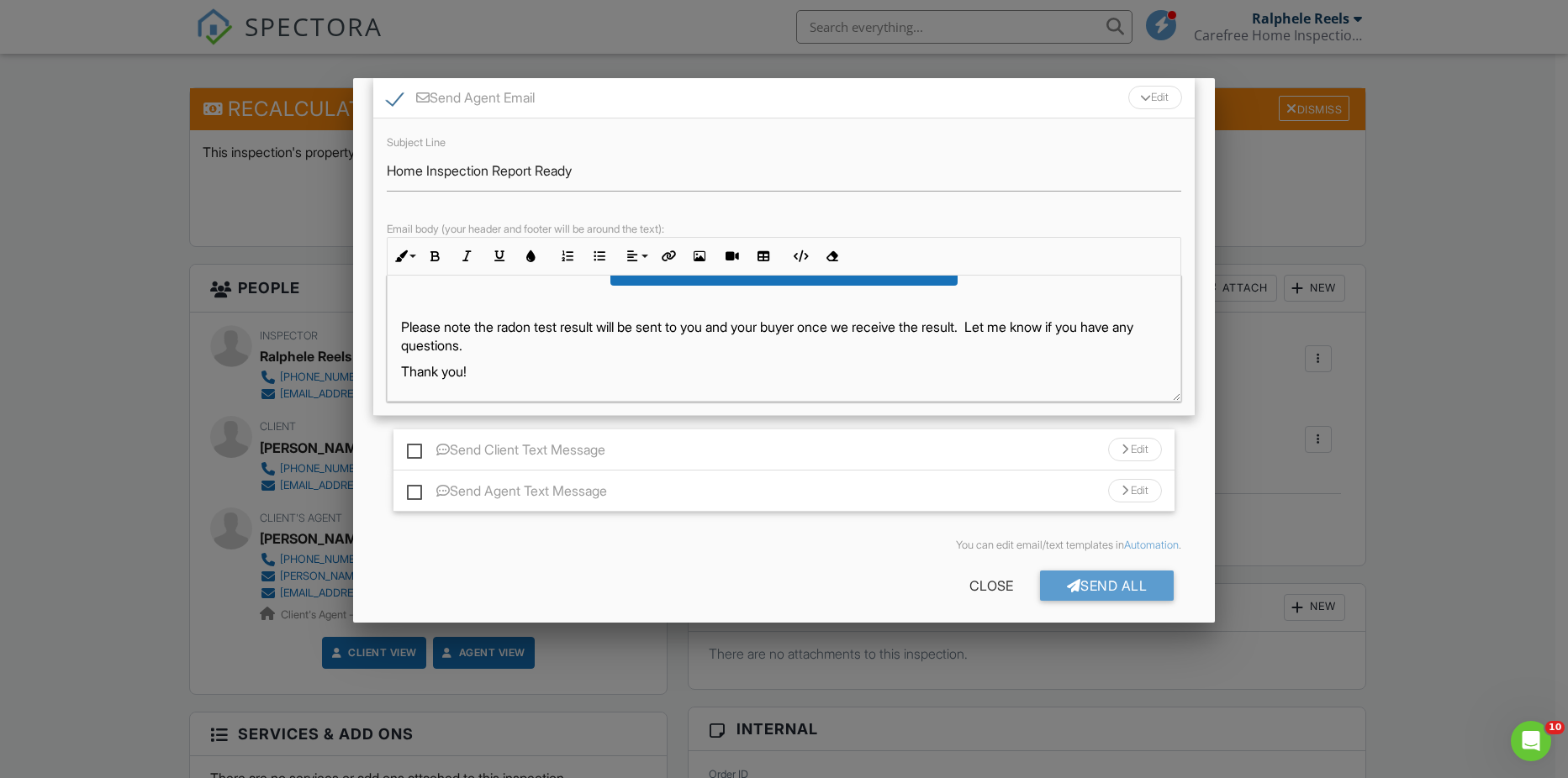
scroll to position [239, 0]
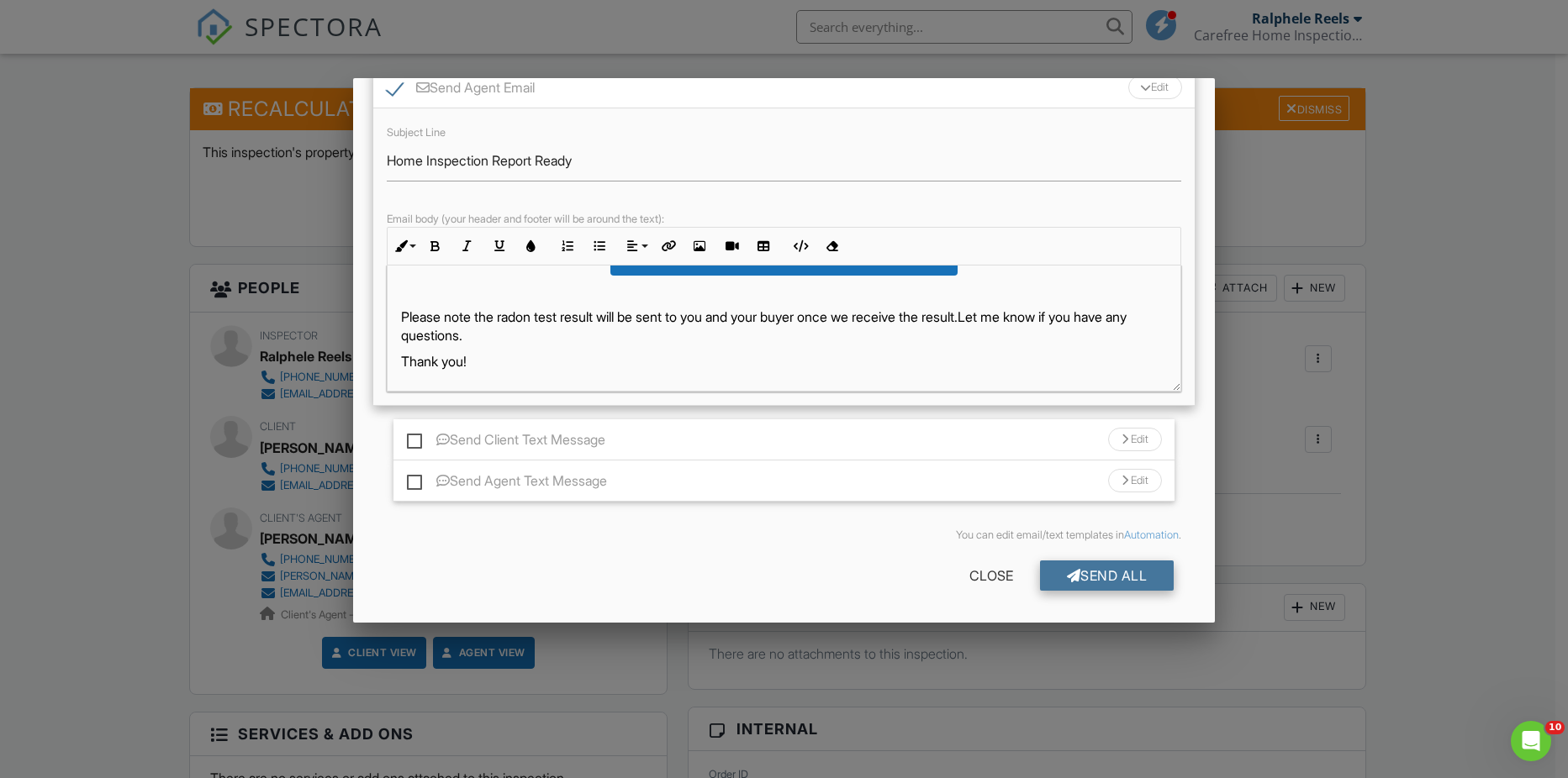
click at [1098, 580] on div "Send All" at bounding box center [1107, 575] width 134 height 30
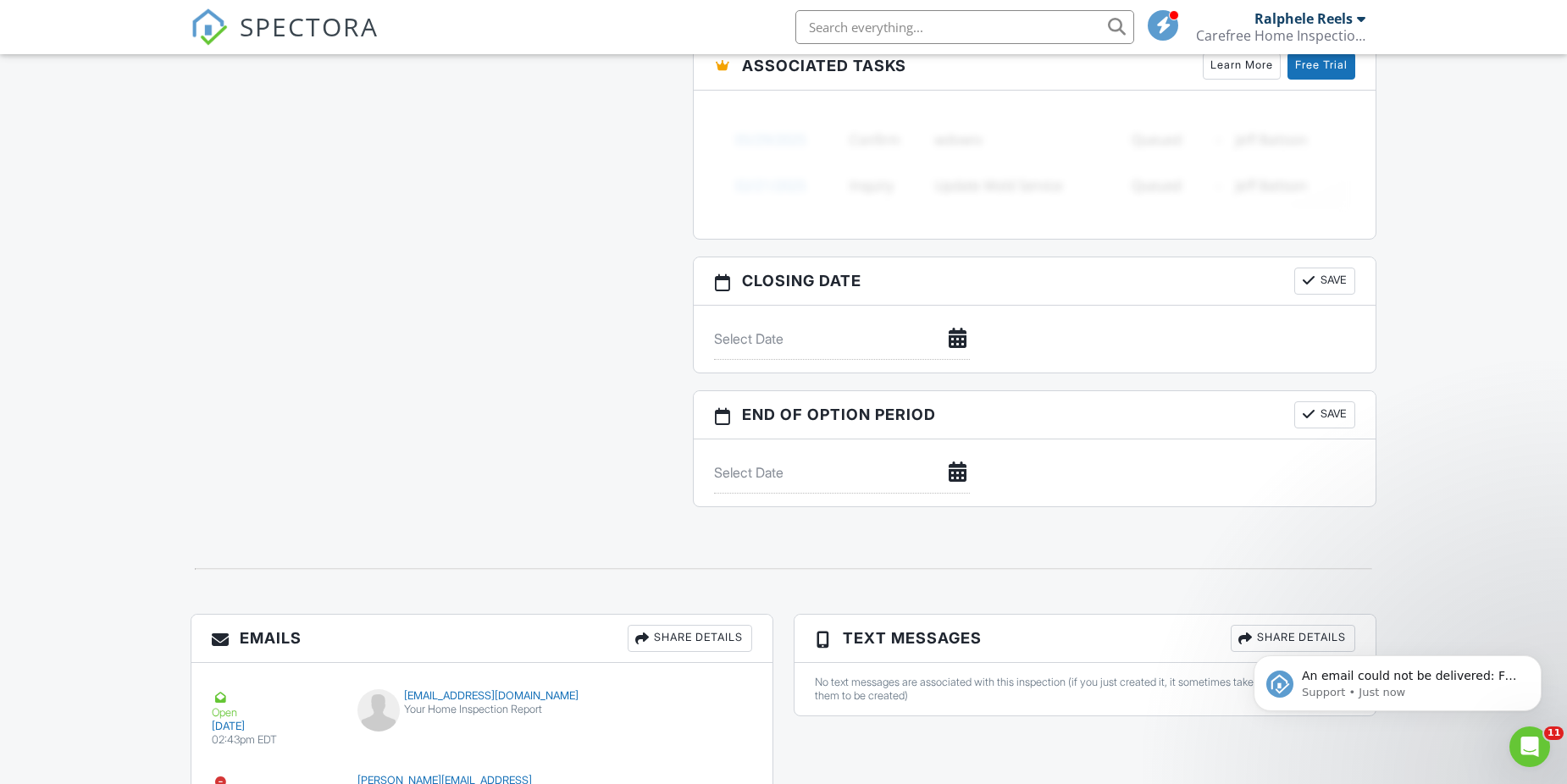
scroll to position [1333, 0]
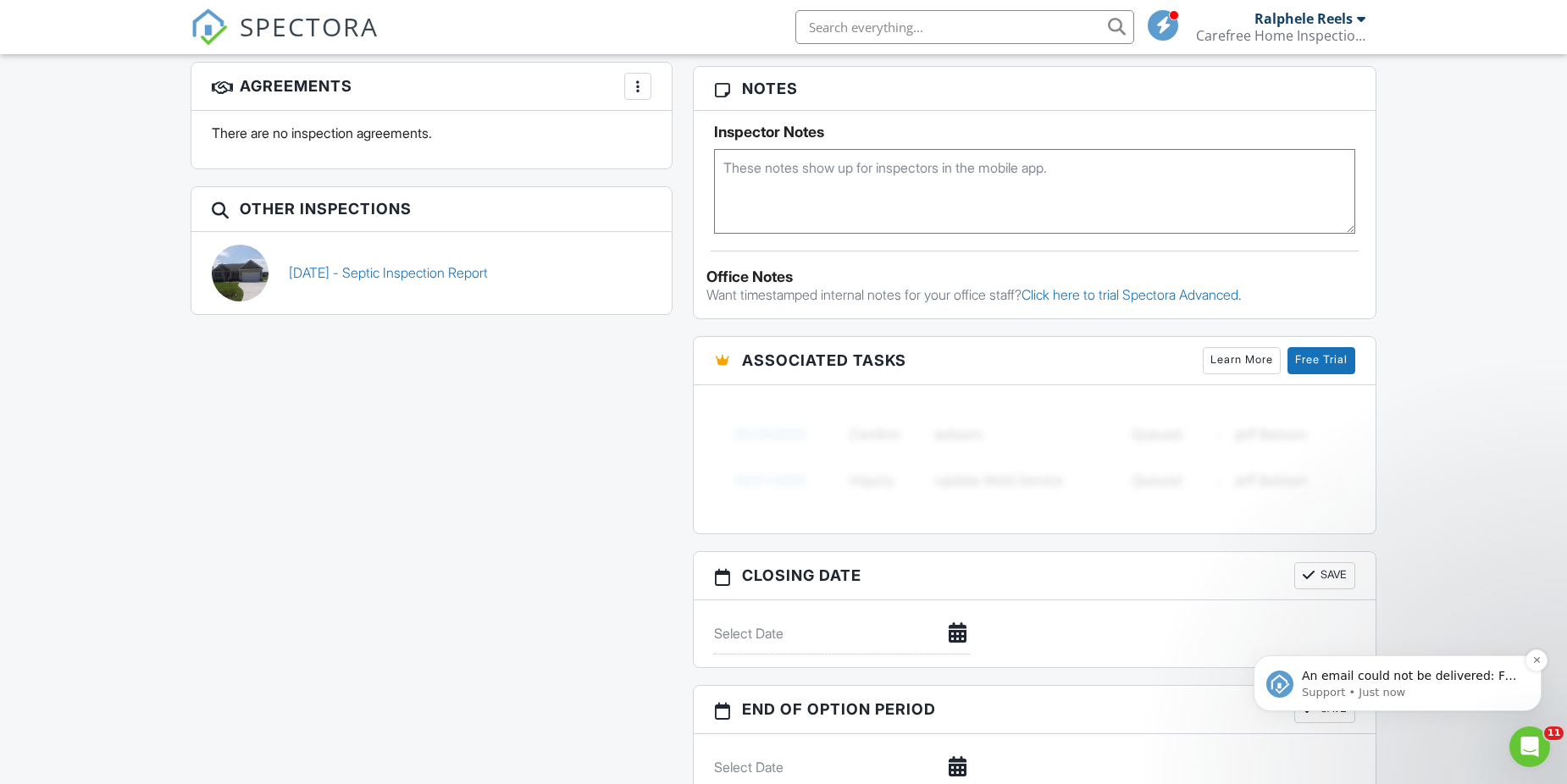
click at [1390, 676] on p "An email could not be delivered: For more information, view Why emails don't ge…" at bounding box center [1411, 676] width 218 height 17
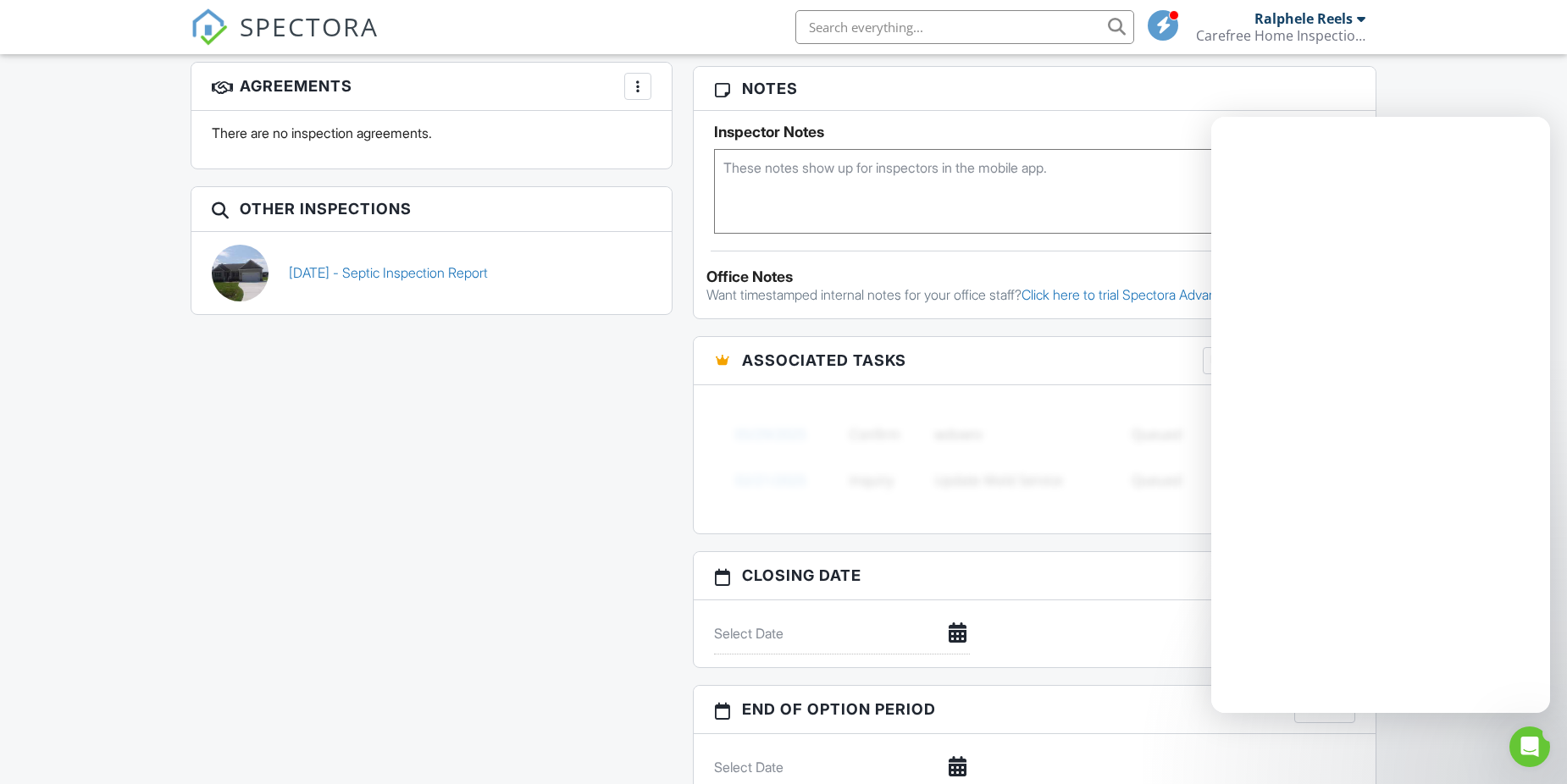
scroll to position [0, 0]
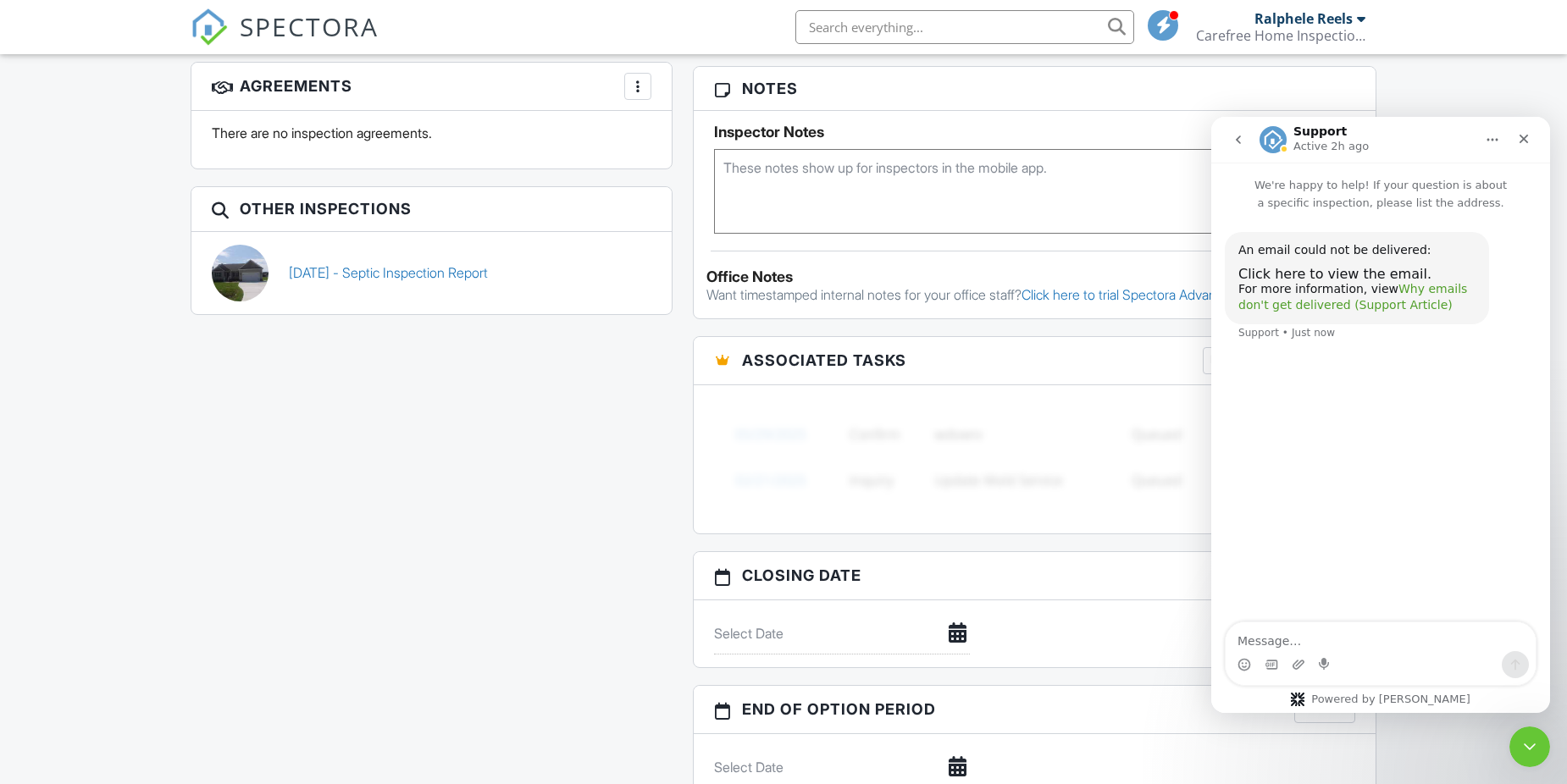
click at [1375, 302] on link "Why emails don't get delivered (Support Article)" at bounding box center [1353, 297] width 229 height 31
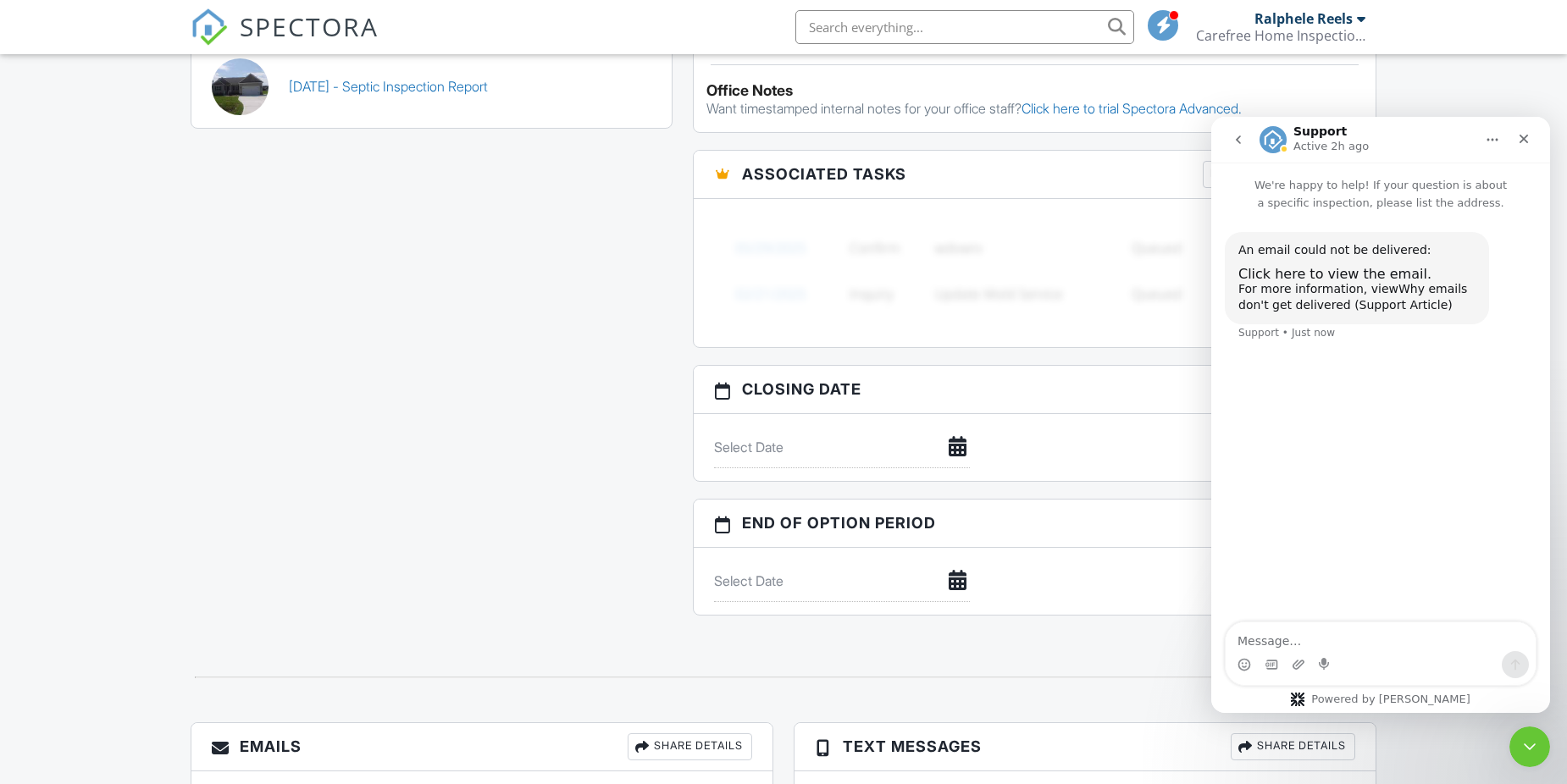
scroll to position [1841, 0]
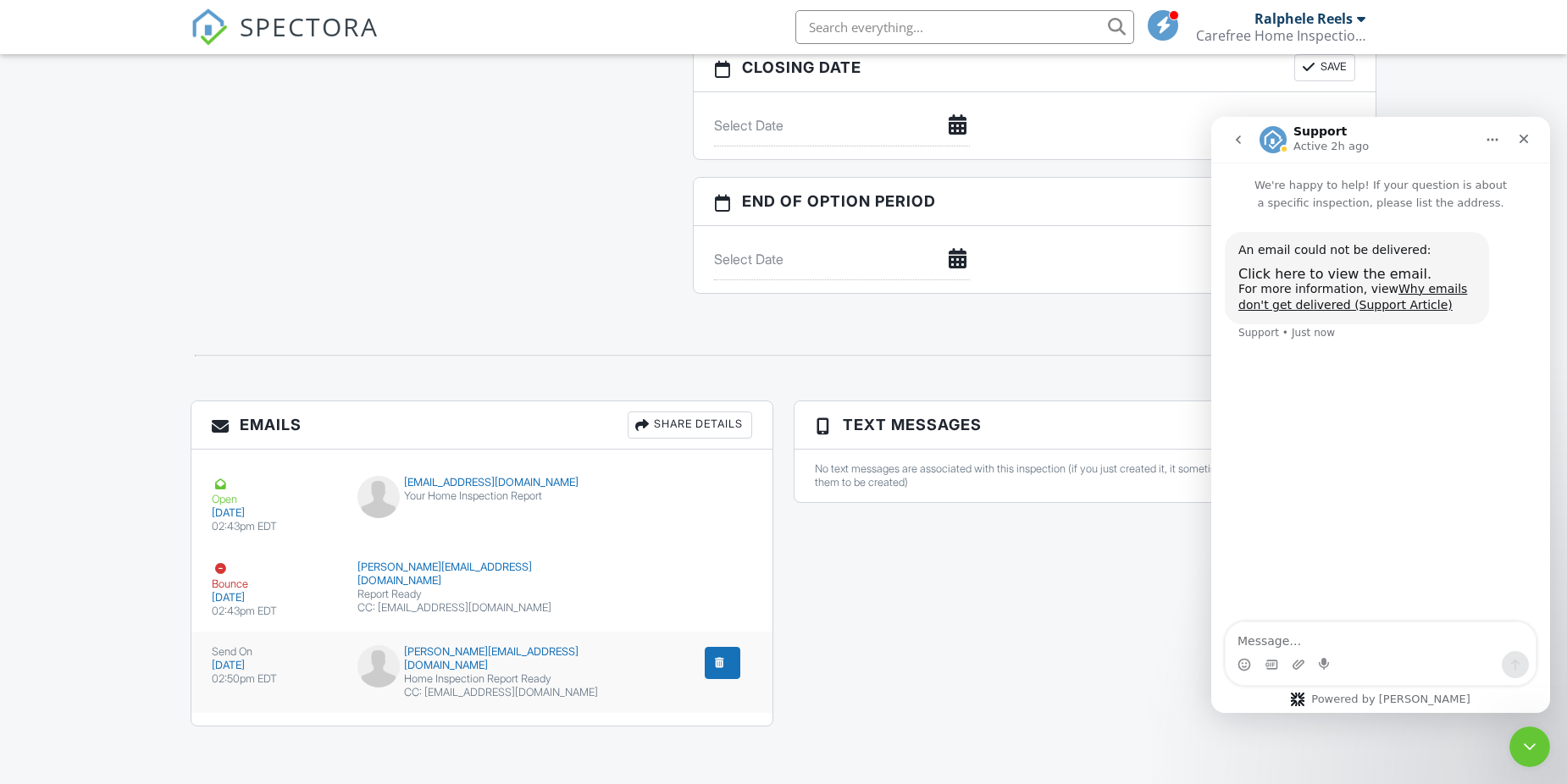
click at [270, 660] on div "[DATE]" at bounding box center [274, 665] width 125 height 13
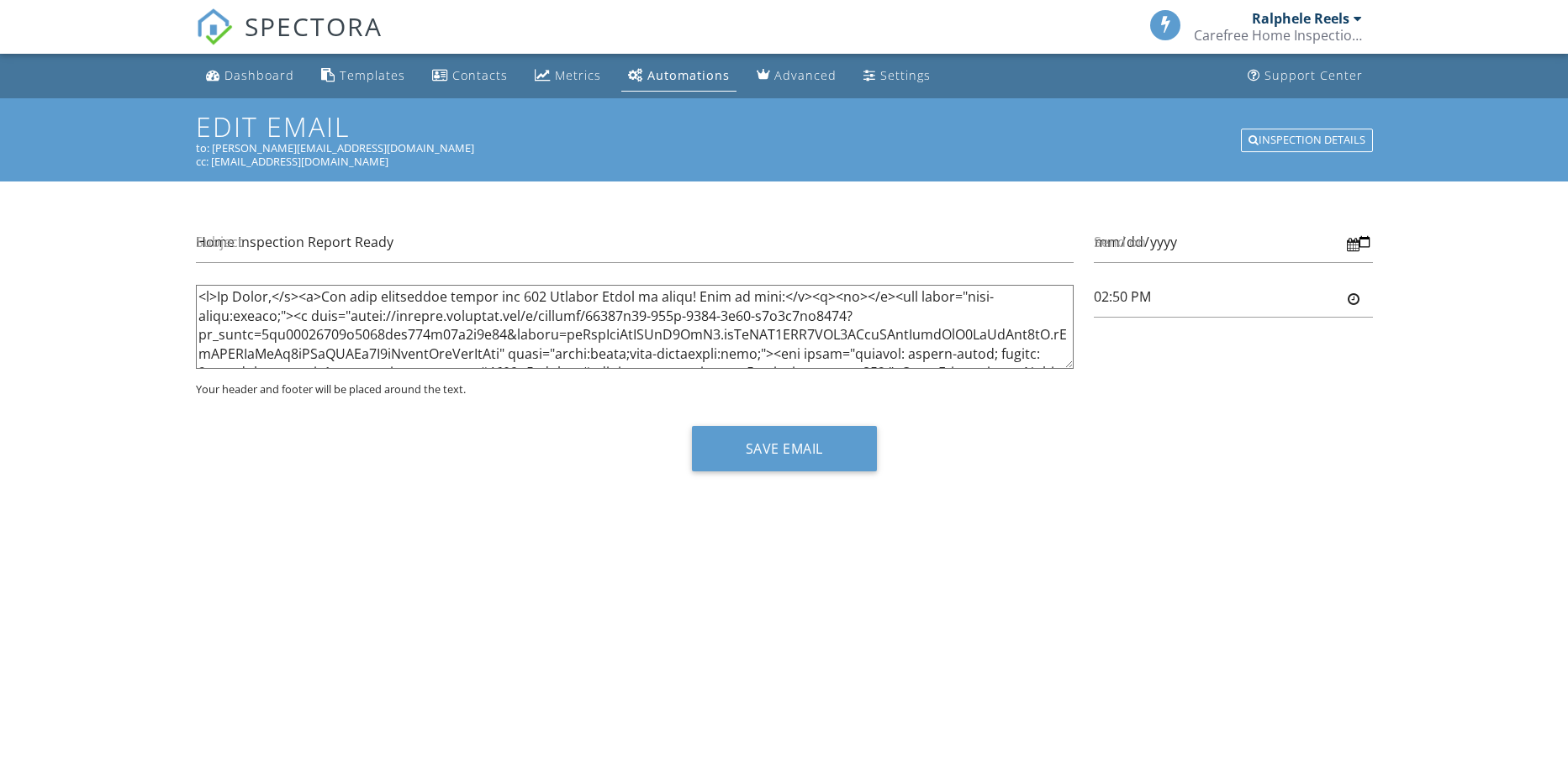
type input "2:50pm"
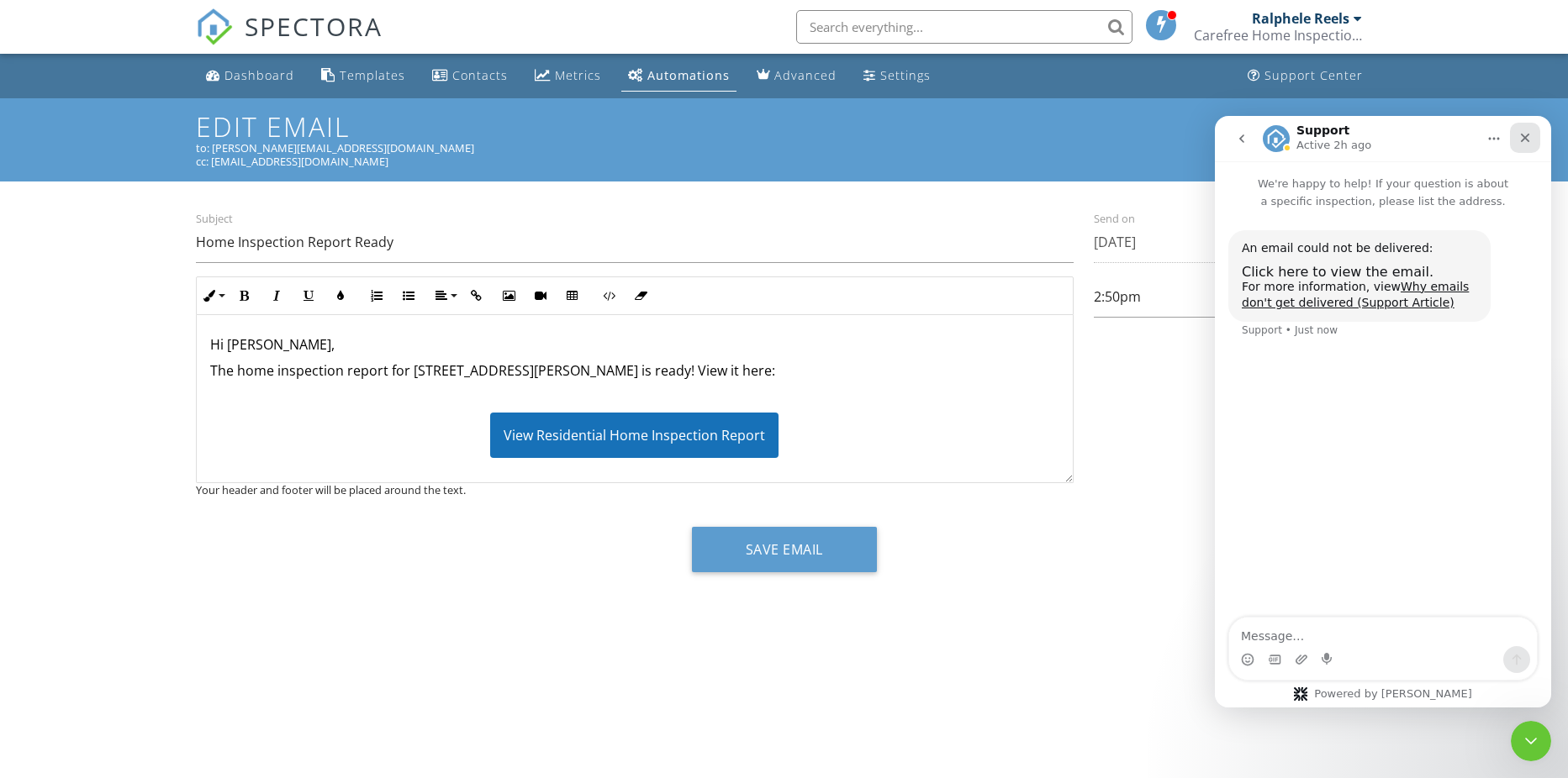
click at [1525, 138] on icon "Close" at bounding box center [1525, 138] width 10 height 10
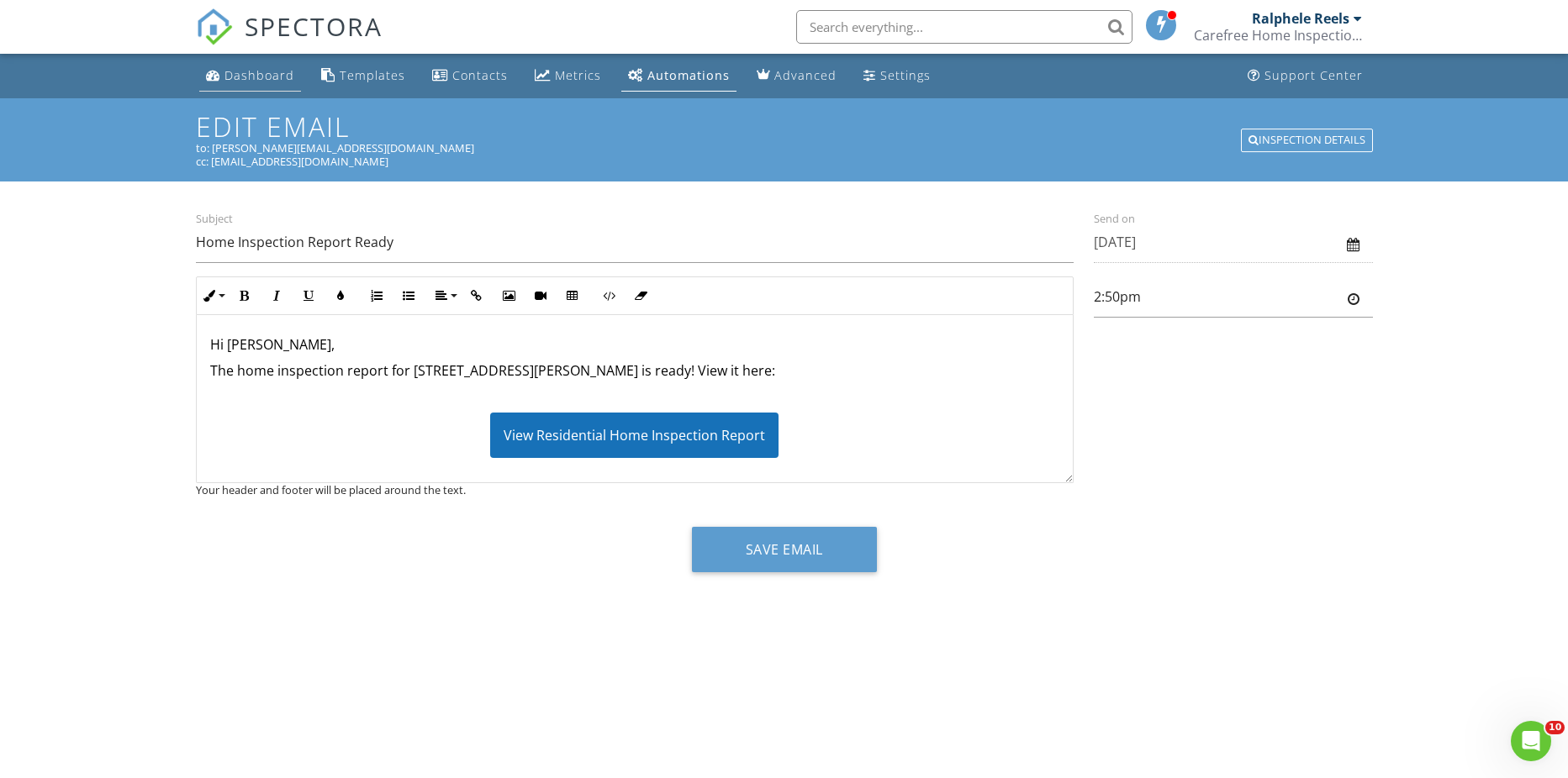
click at [239, 79] on div "Dashboard" at bounding box center [259, 75] width 70 height 16
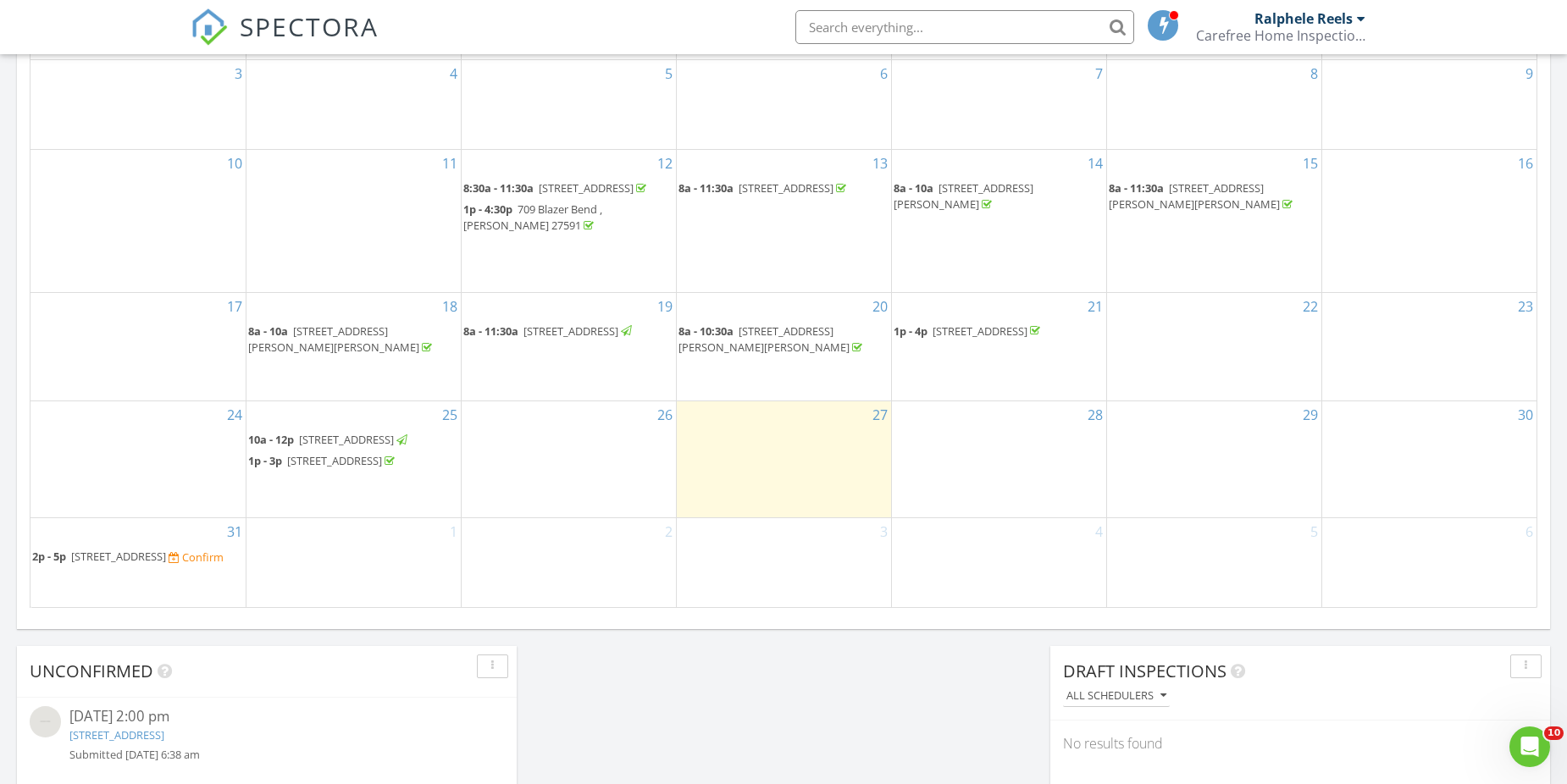
scroll to position [931, 0]
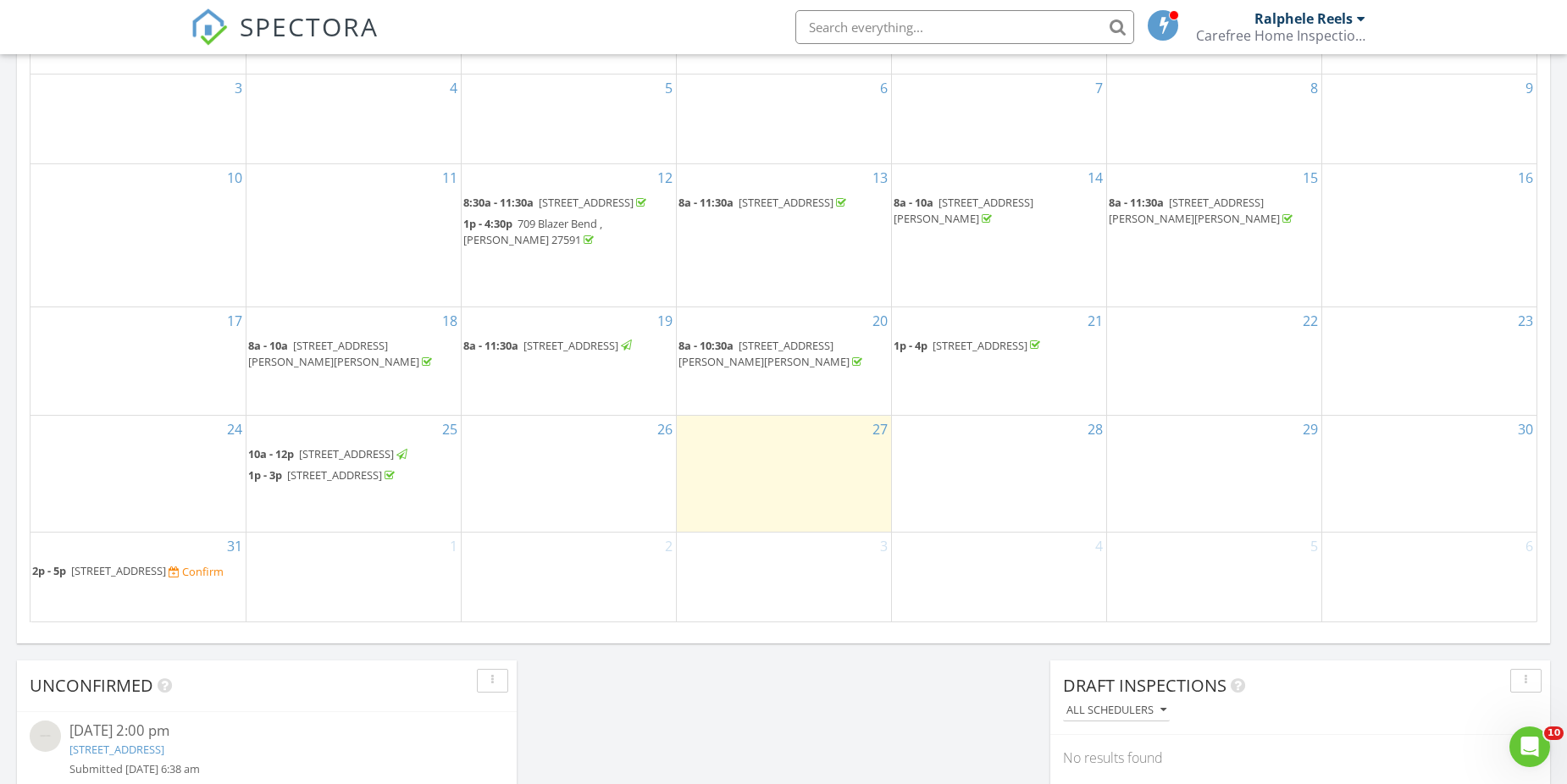
click at [388, 446] on span "[STREET_ADDRESS]" at bounding box center [347, 453] width 95 height 15
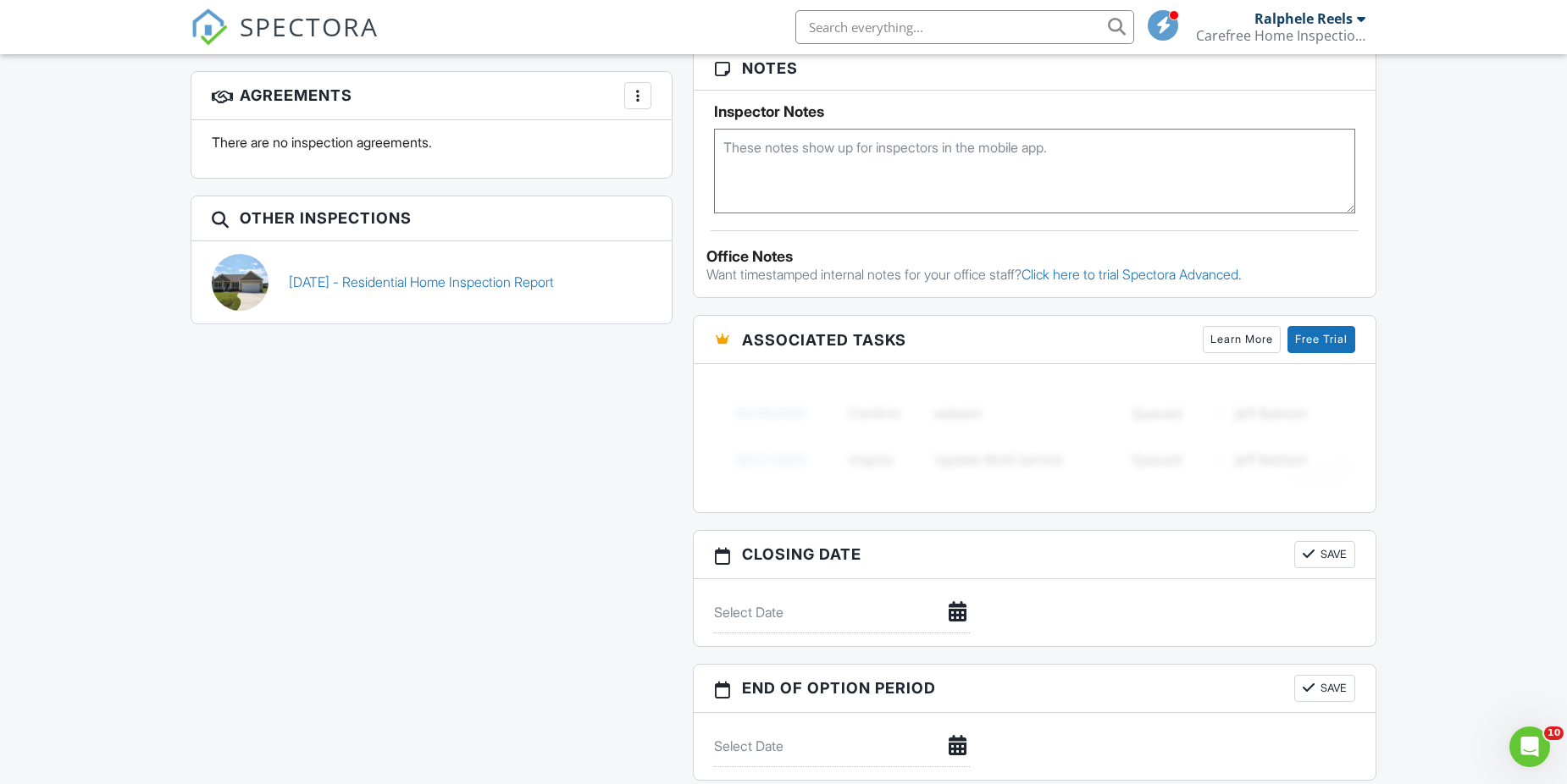
scroll to position [1326, 0]
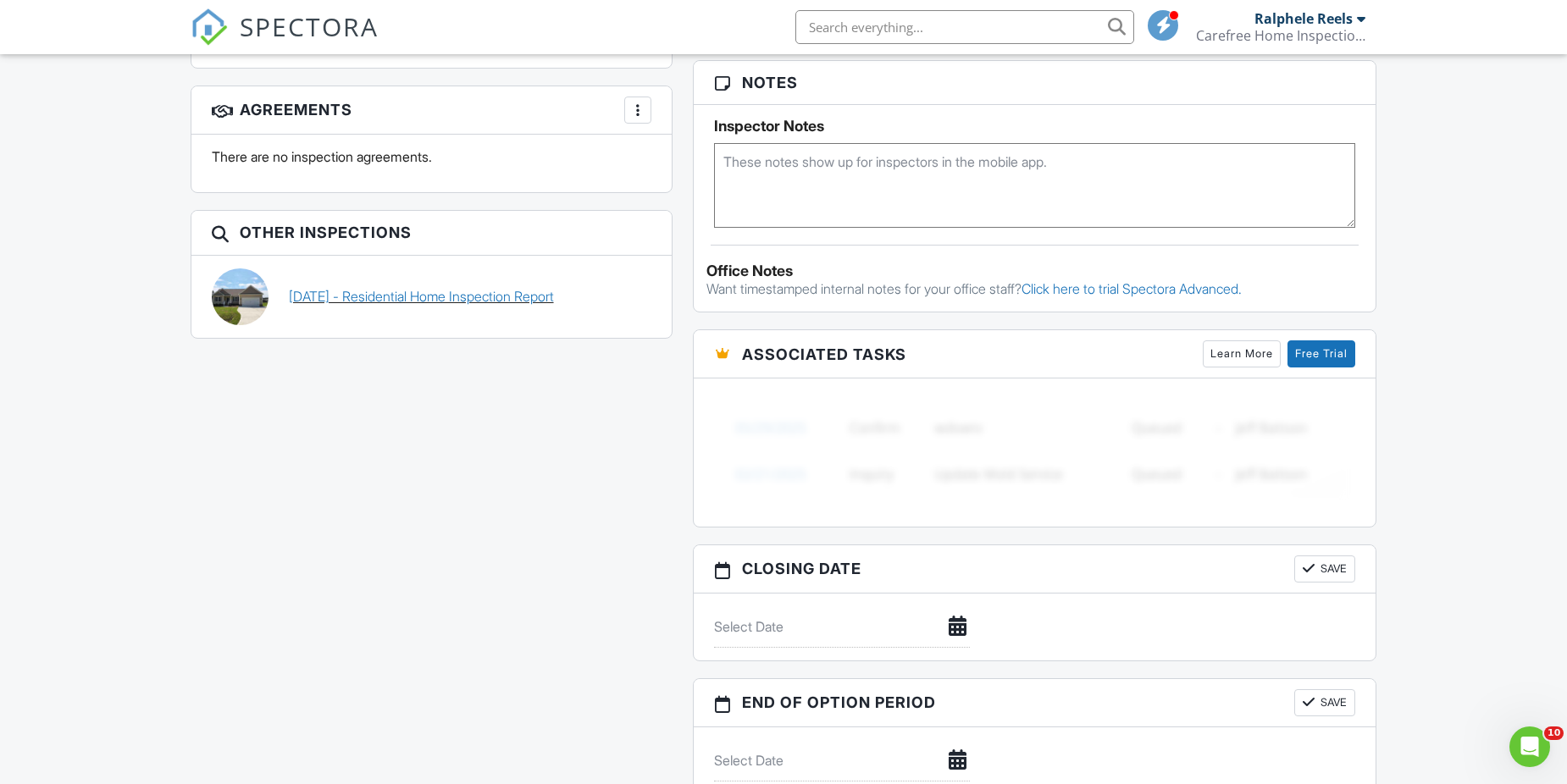
click at [452, 302] on link "08/25/2025 - Residential Home Inspection Report" at bounding box center [421, 296] width 265 height 18
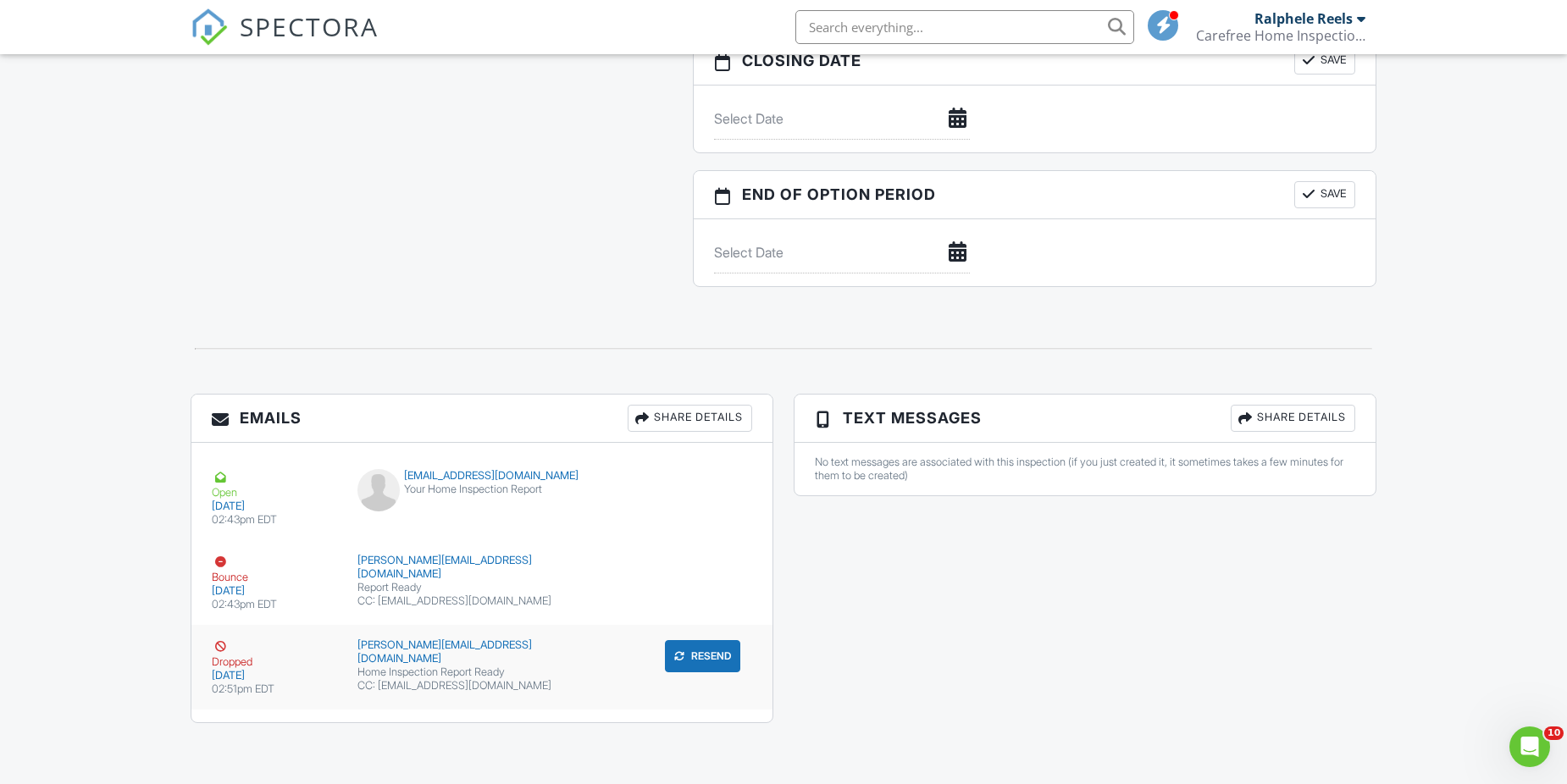
click at [705, 660] on button "Resend" at bounding box center [703, 656] width 75 height 32
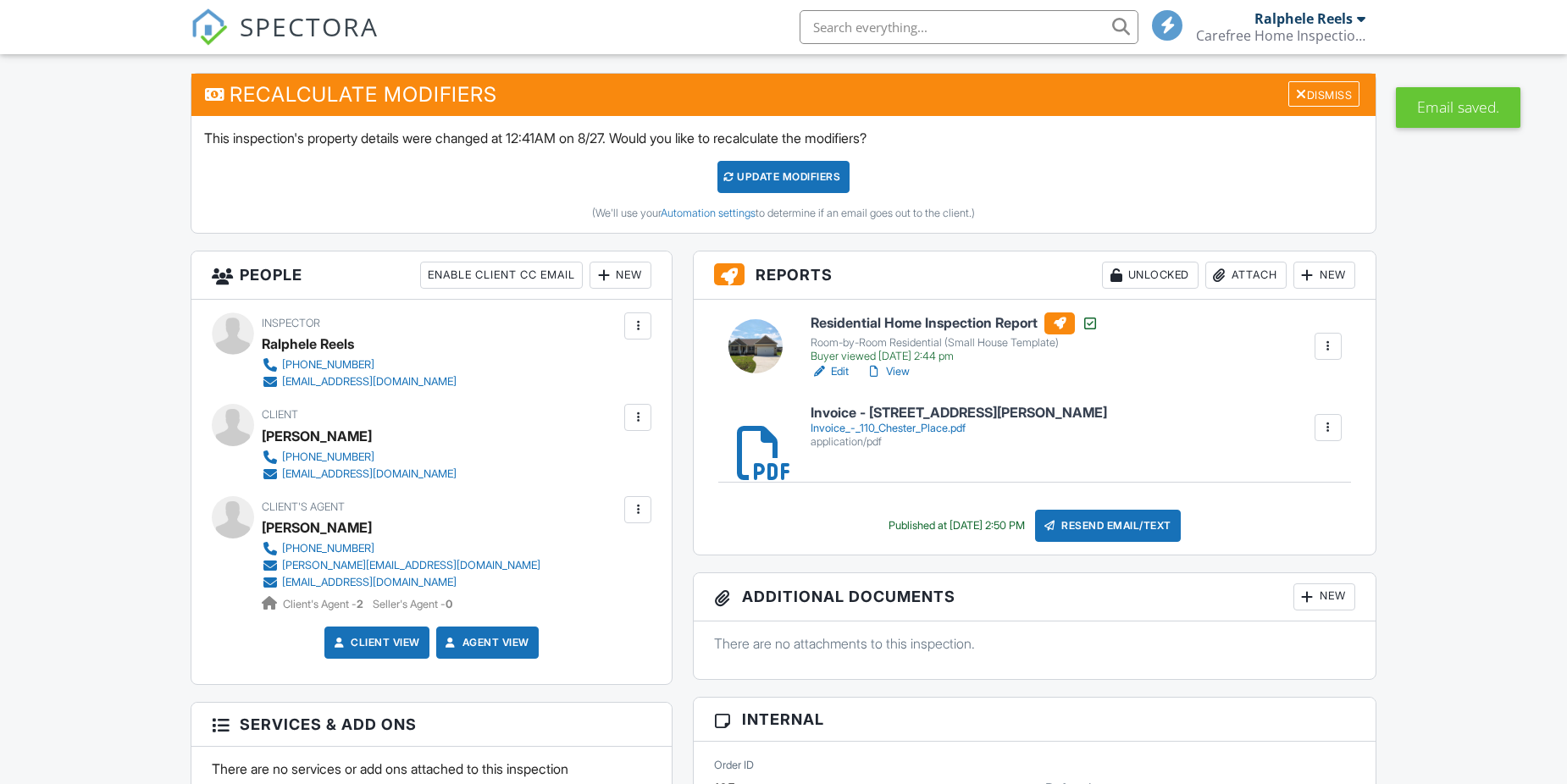
click at [633, 510] on div at bounding box center [637, 510] width 17 height 17
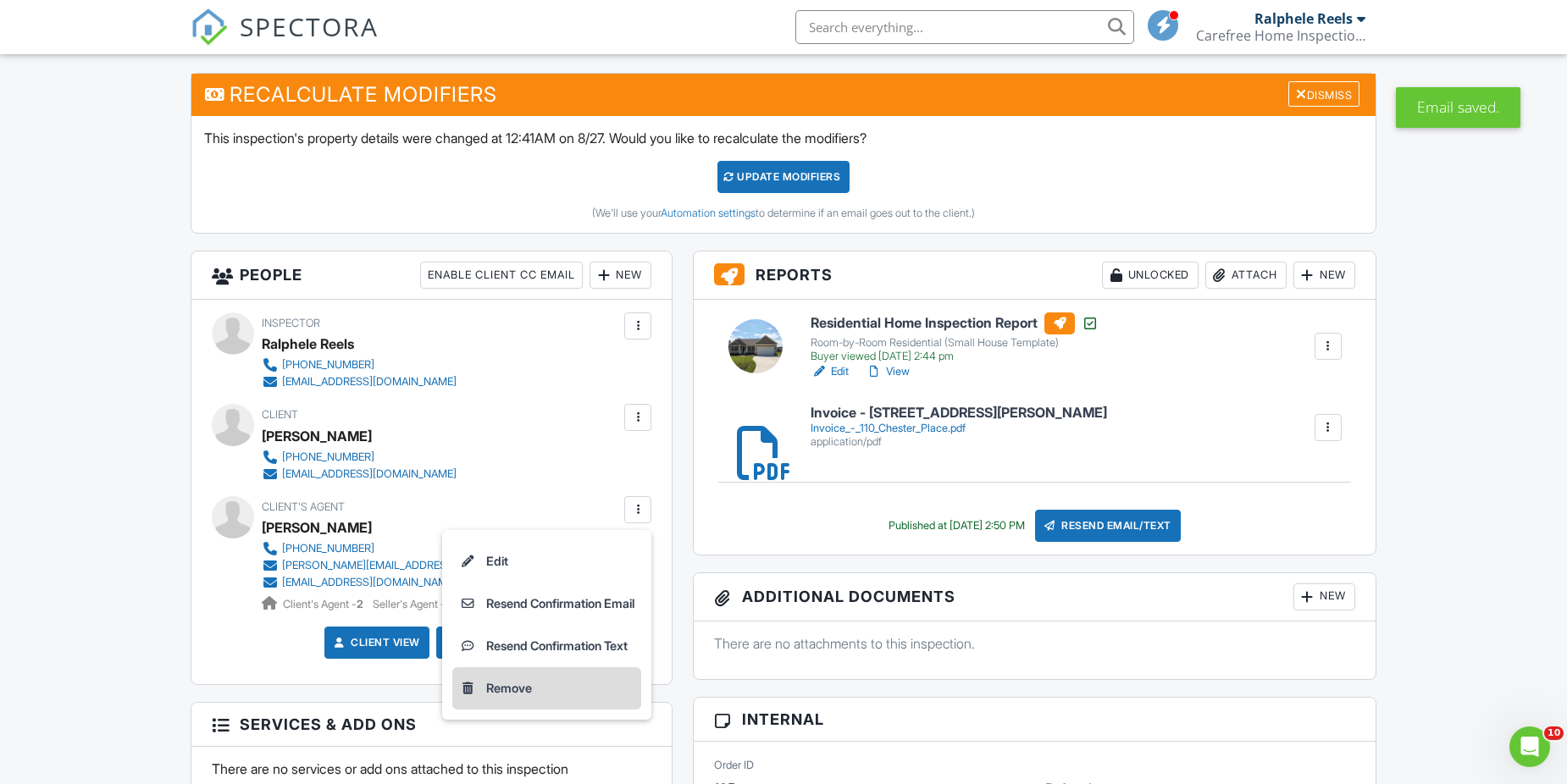
click at [511, 683] on li "Remove" at bounding box center [547, 688] width 189 height 42
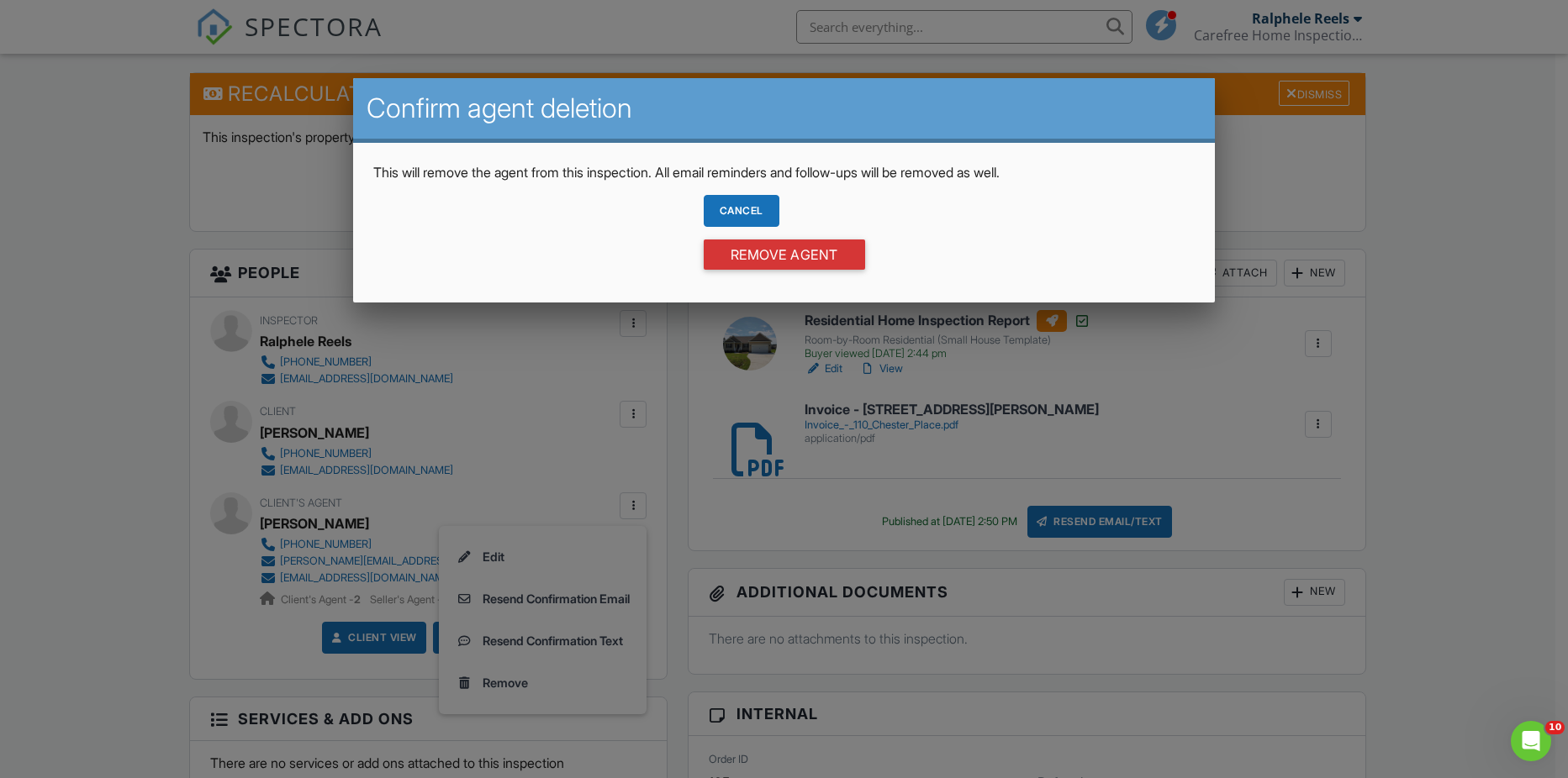
click at [739, 272] on div "Cancel Remove Agent" at bounding box center [784, 238] width 161 height 87
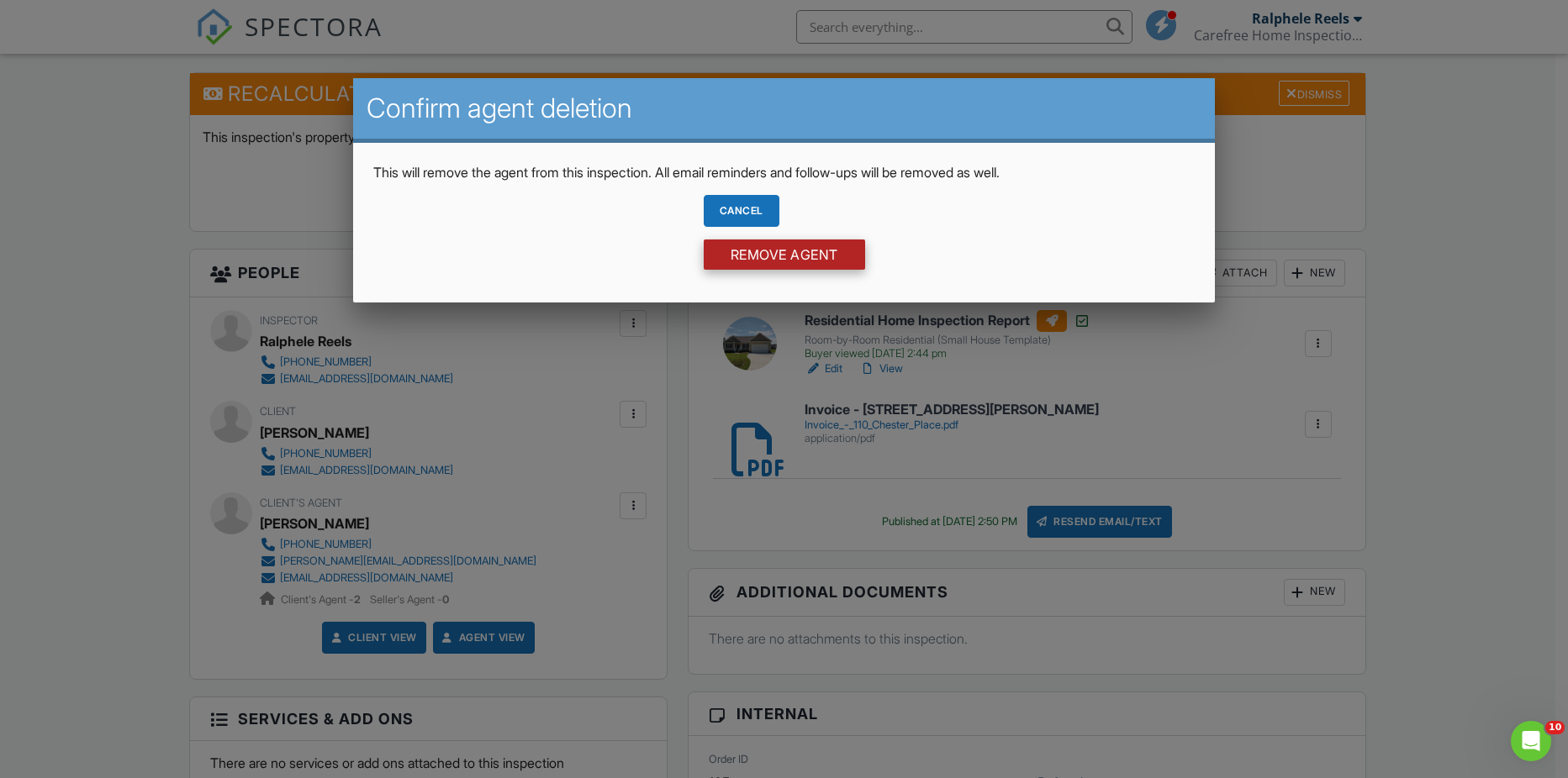
click at [721, 258] on input "Remove Agent" at bounding box center [784, 254] width 161 height 30
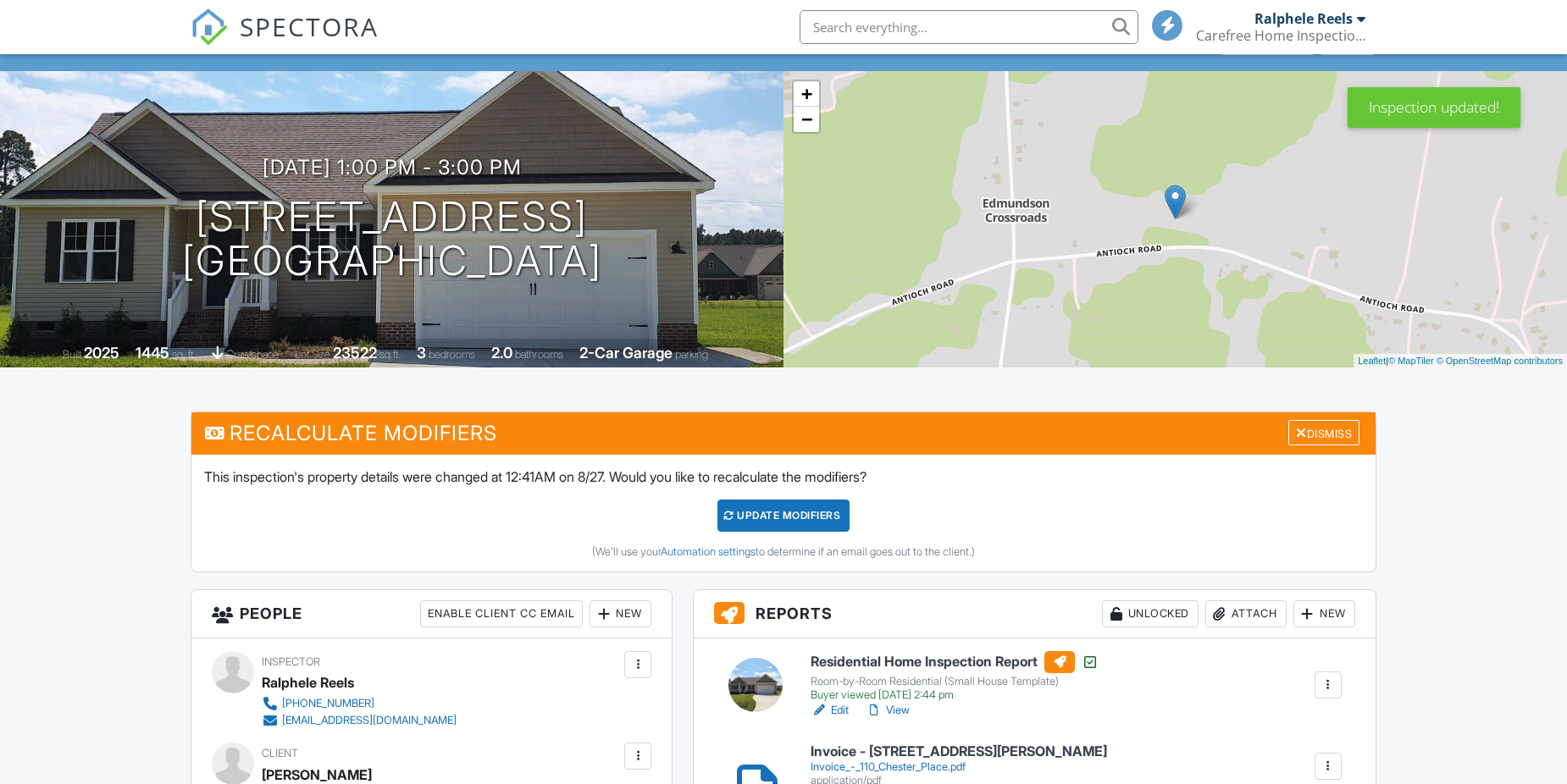
click at [635, 617] on div "New" at bounding box center [620, 614] width 61 height 27
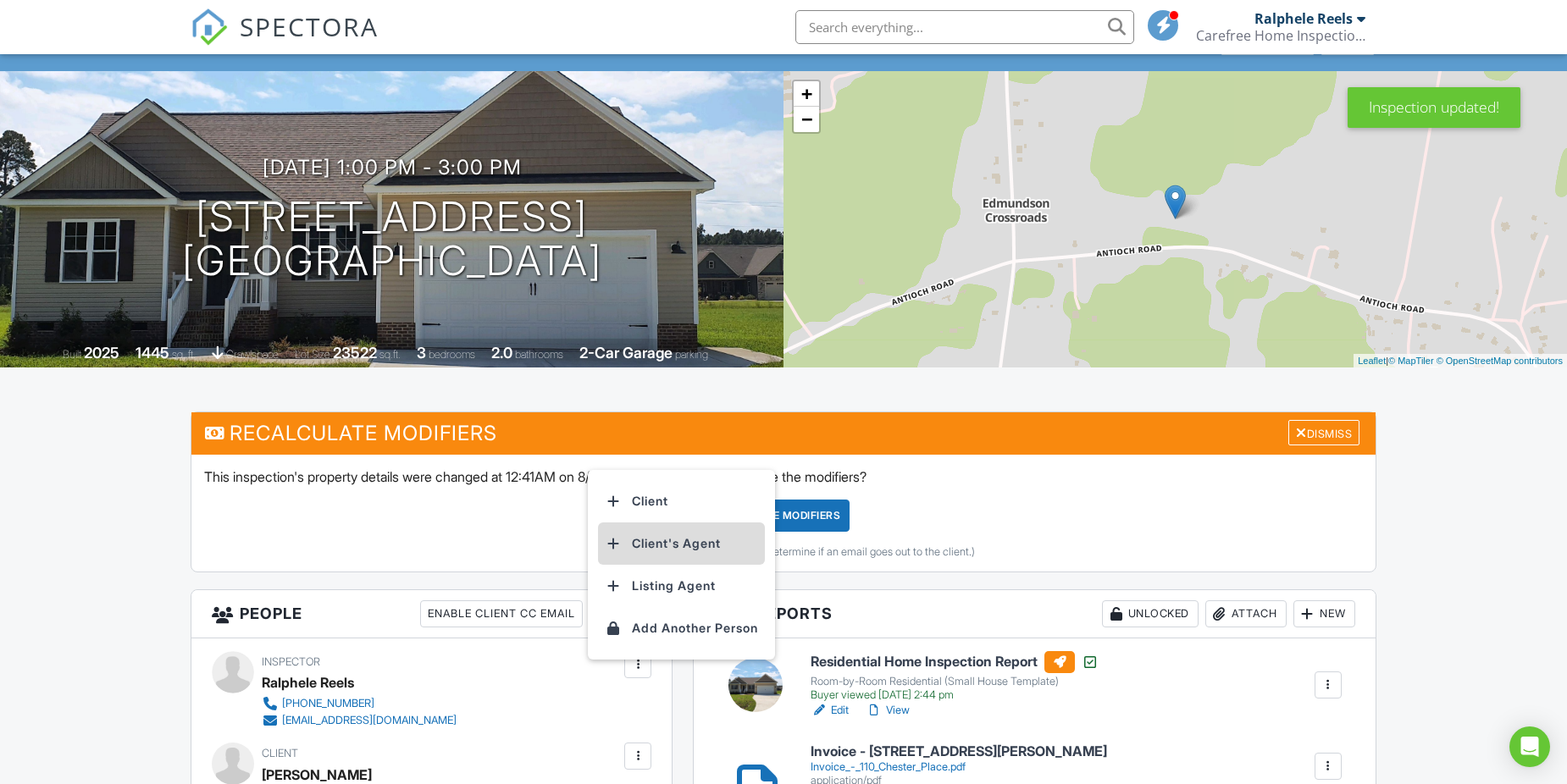
click at [662, 539] on li "Client's Agent" at bounding box center [682, 544] width 167 height 42
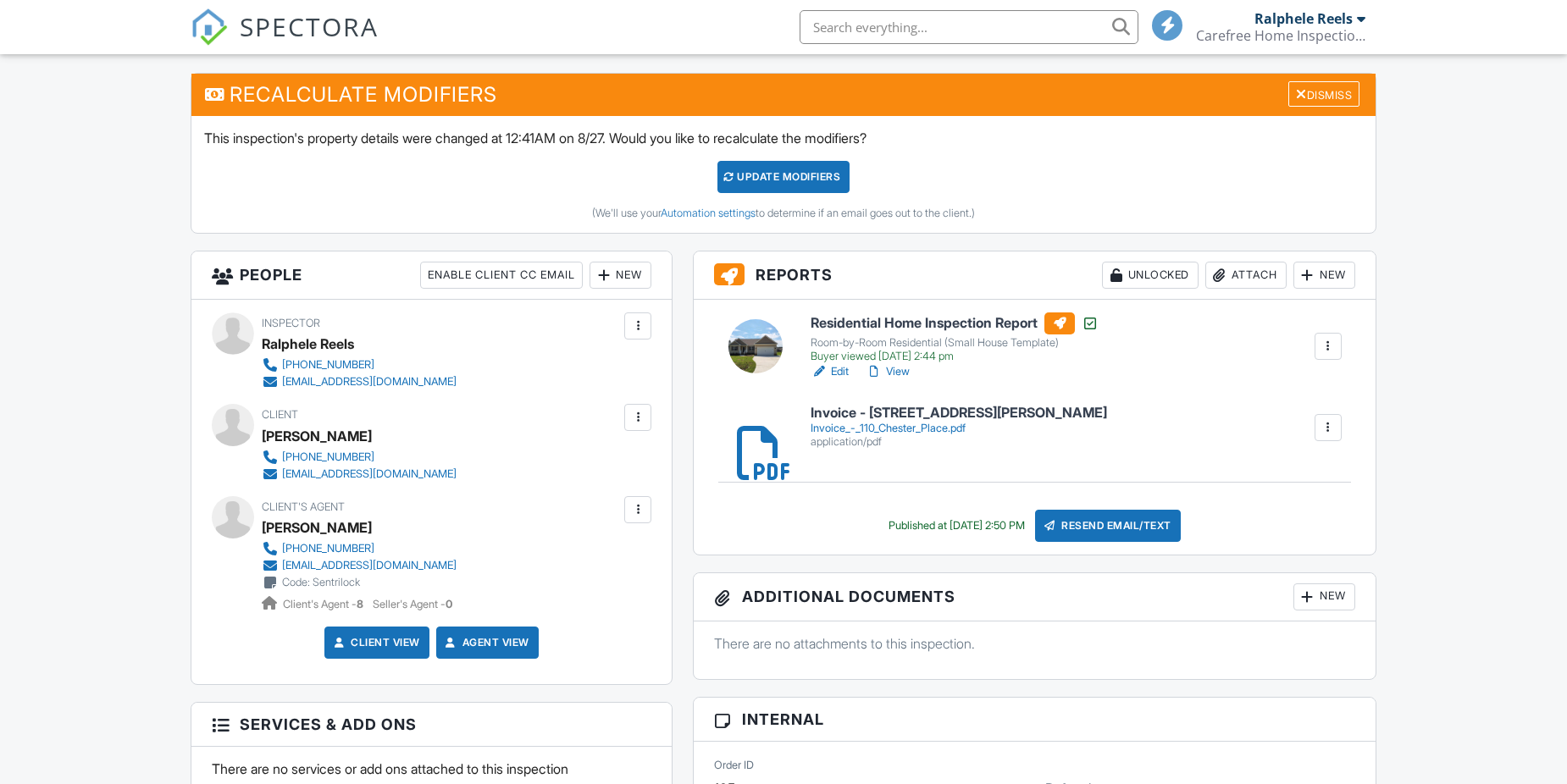
click at [642, 503] on div at bounding box center [637, 510] width 17 height 17
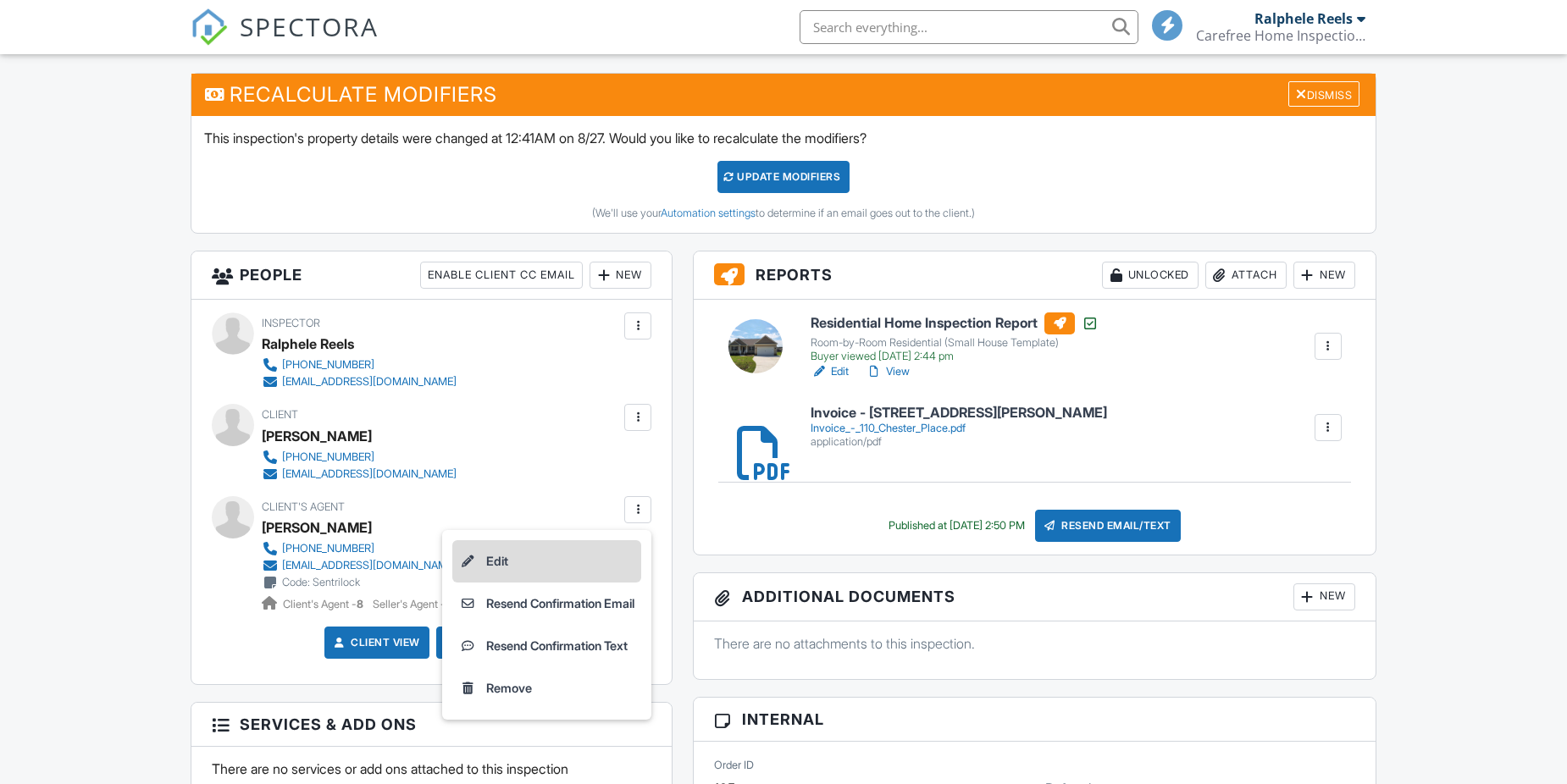
click at [543, 553] on li "Edit" at bounding box center [547, 561] width 189 height 42
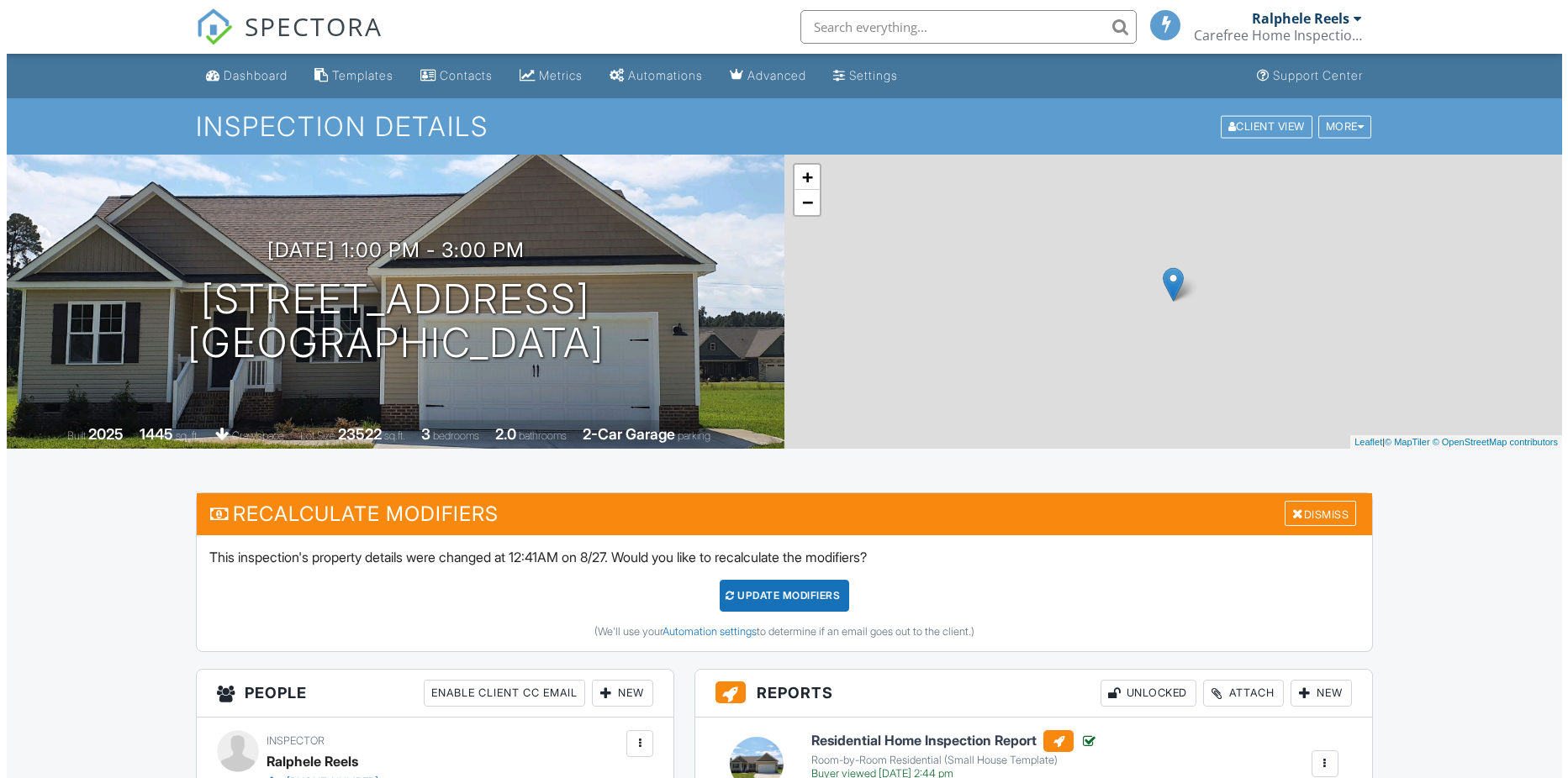
scroll to position [420, 0]
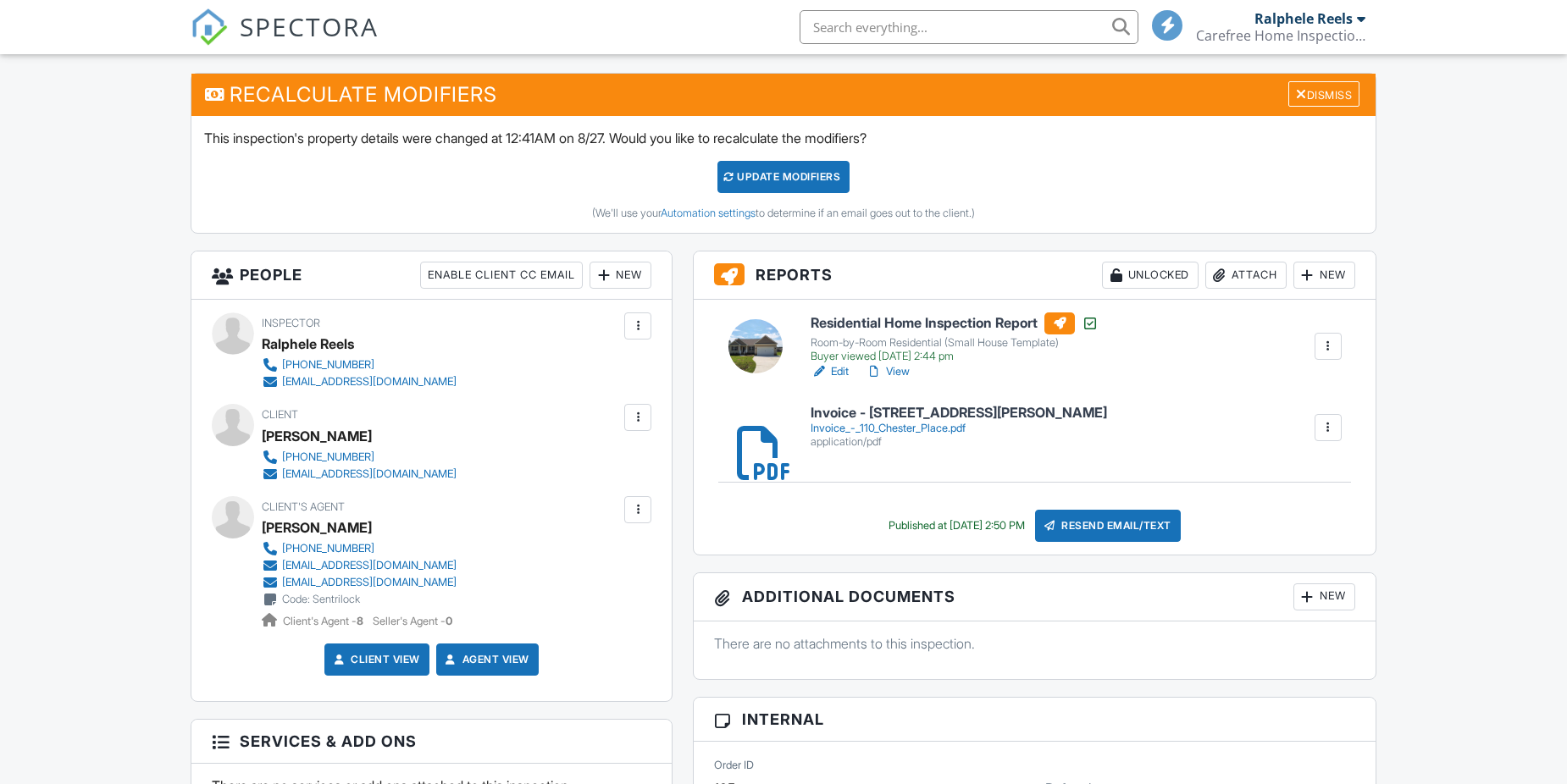
click at [1127, 522] on div "Resend Email/Text" at bounding box center [1108, 525] width 146 height 32
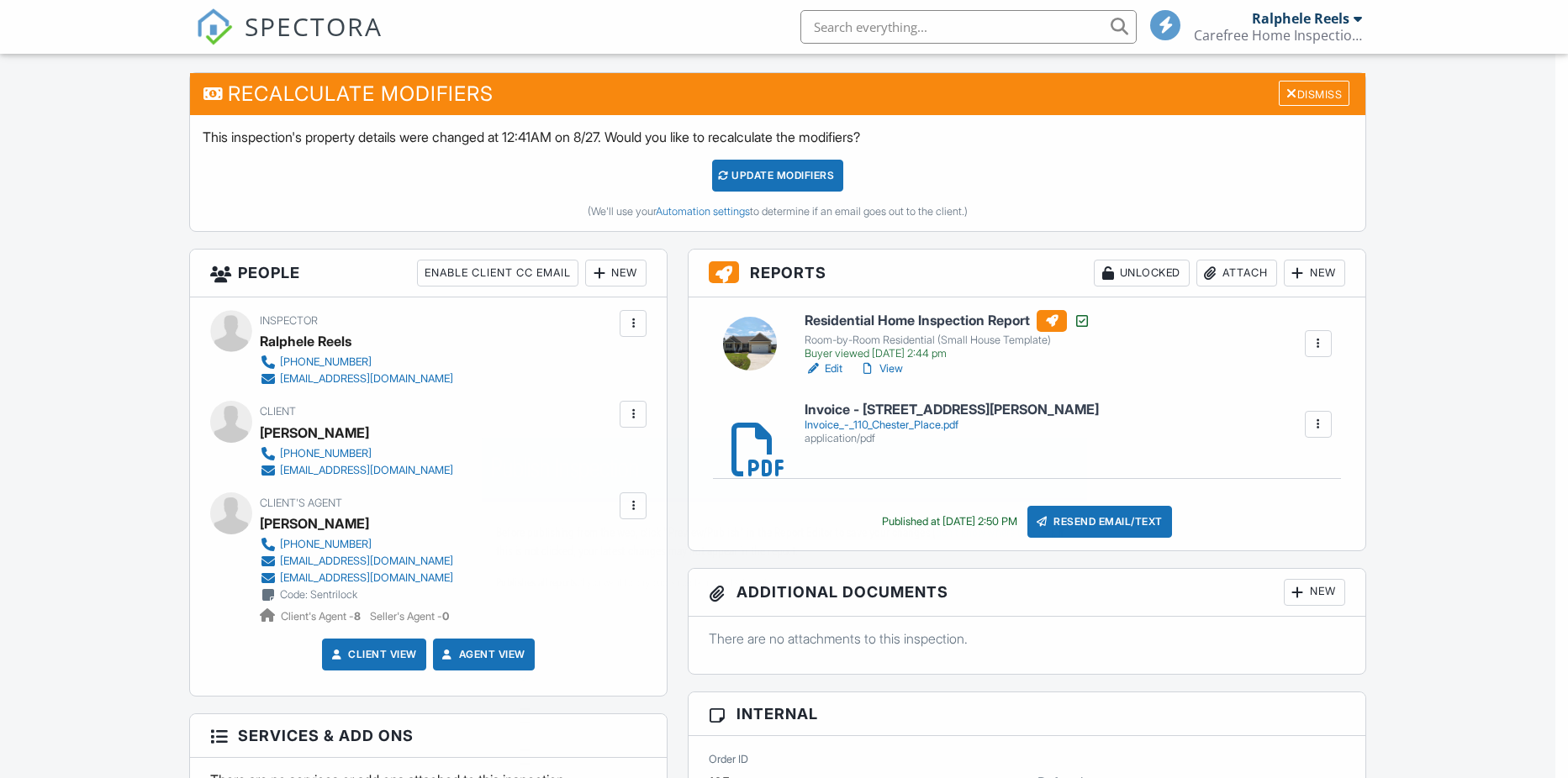
scroll to position [0, 0]
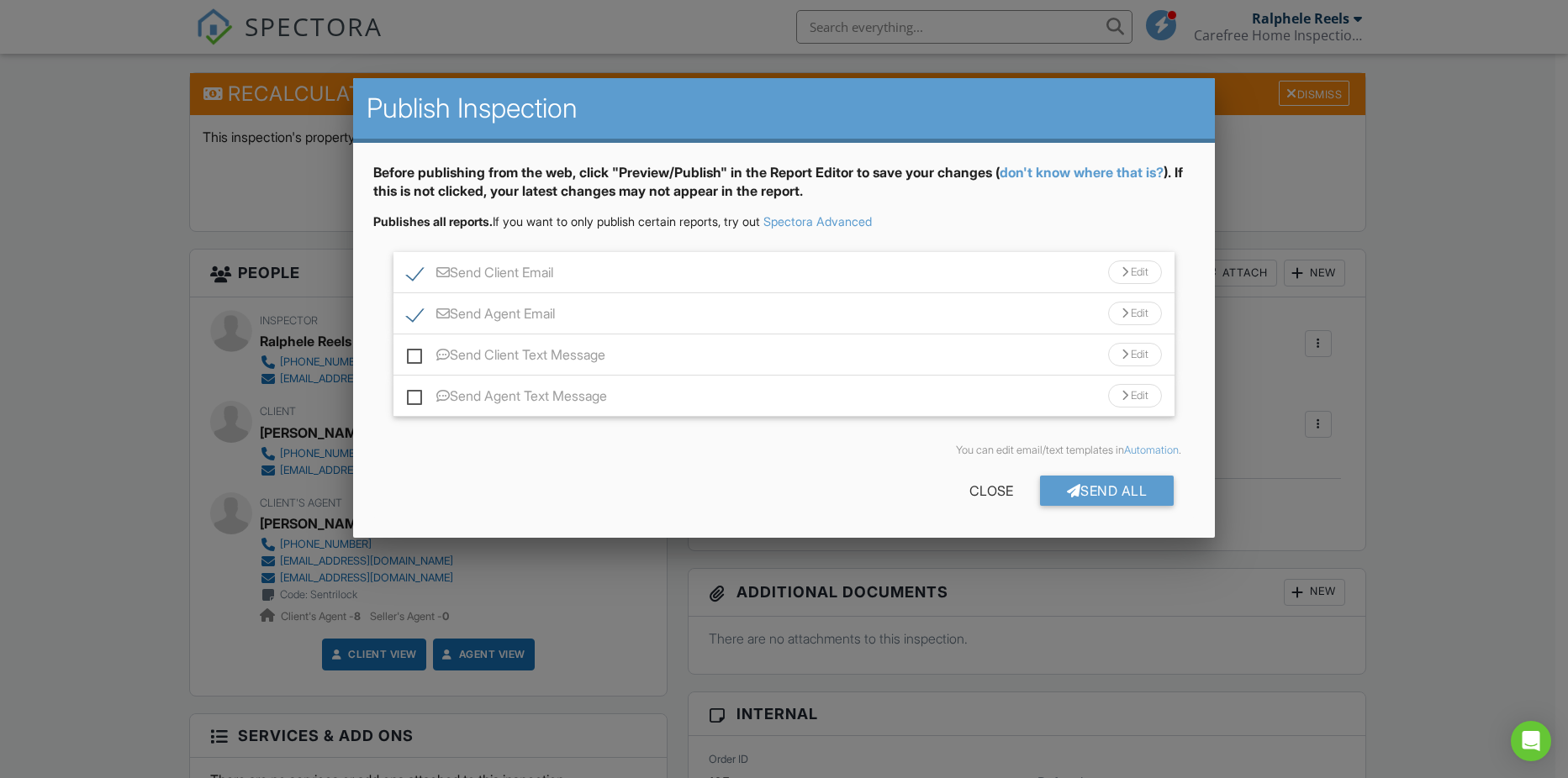
click at [416, 281] on label "Send Client Email" at bounding box center [480, 275] width 146 height 21
checkbox input "false"
click at [696, 313] on div "Send Agent Email Edit" at bounding box center [784, 313] width 782 height 41
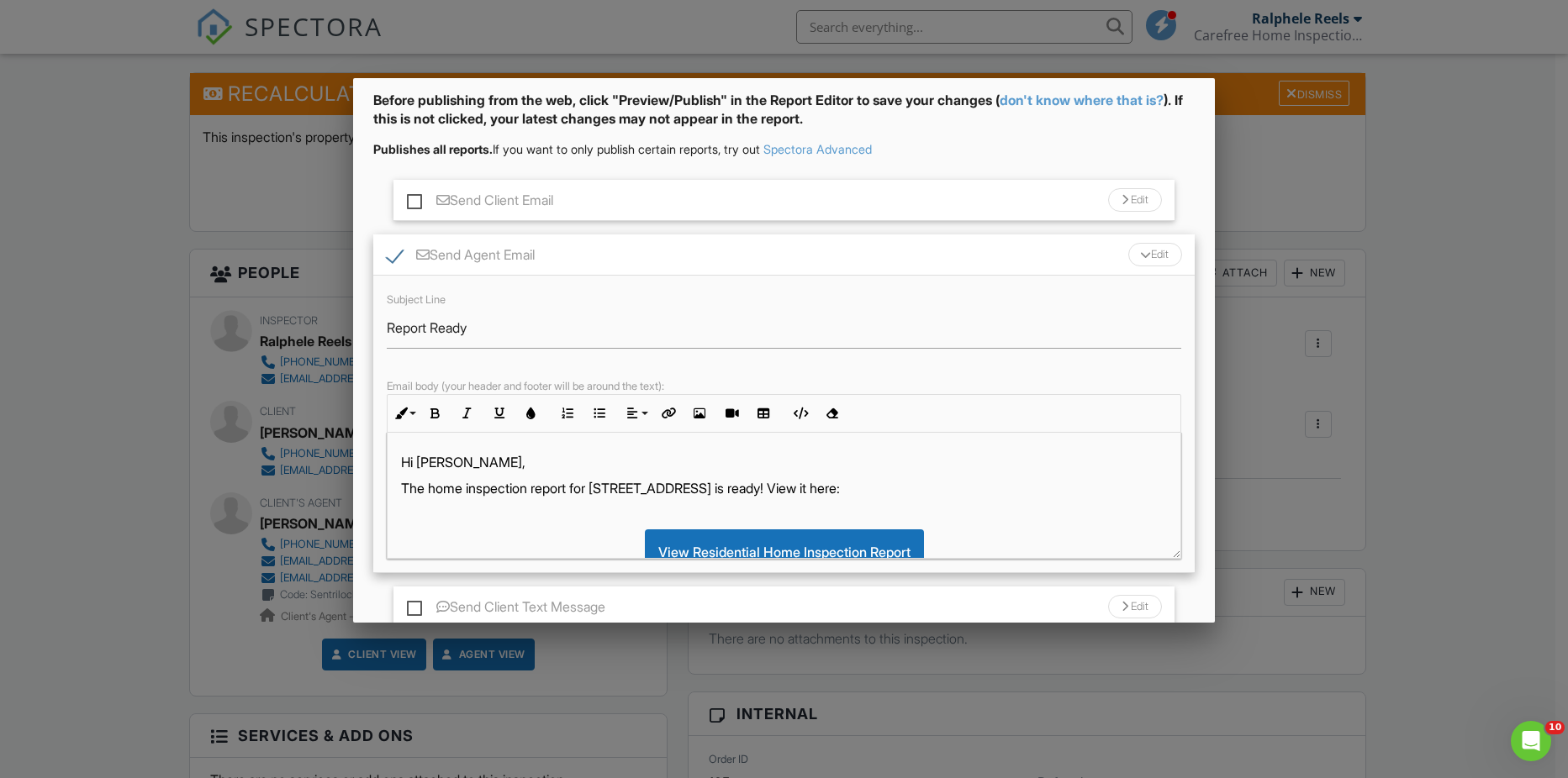
scroll to position [71, 0]
click at [388, 333] on input "Report Ready" at bounding box center [784, 328] width 795 height 41
type input "Home Inspection Report Ready"
click at [690, 488] on p "The home inspection report for [STREET_ADDRESS] is ready! View it here:" at bounding box center [784, 488] width 767 height 18
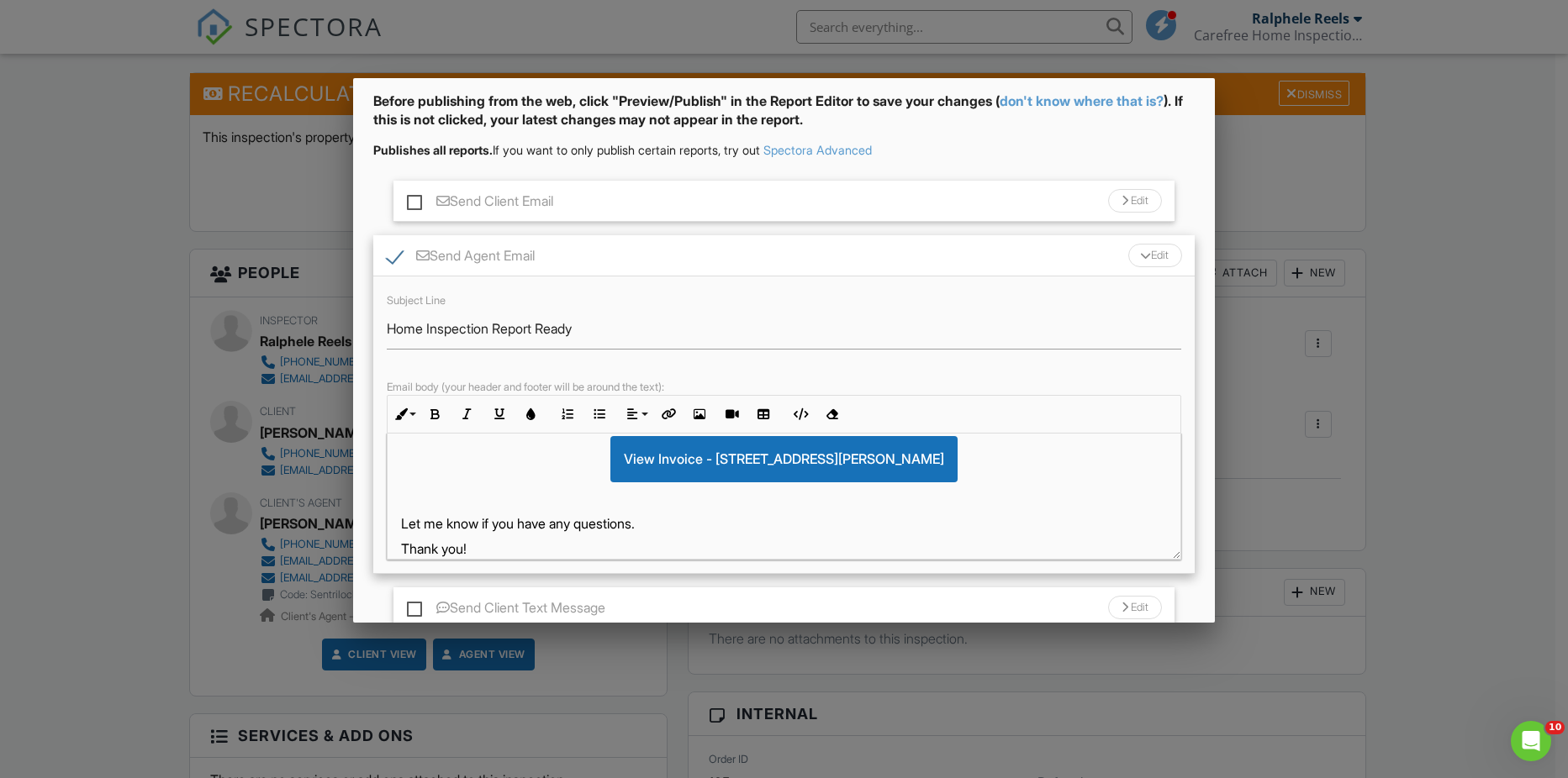
scroll to position [192, 0]
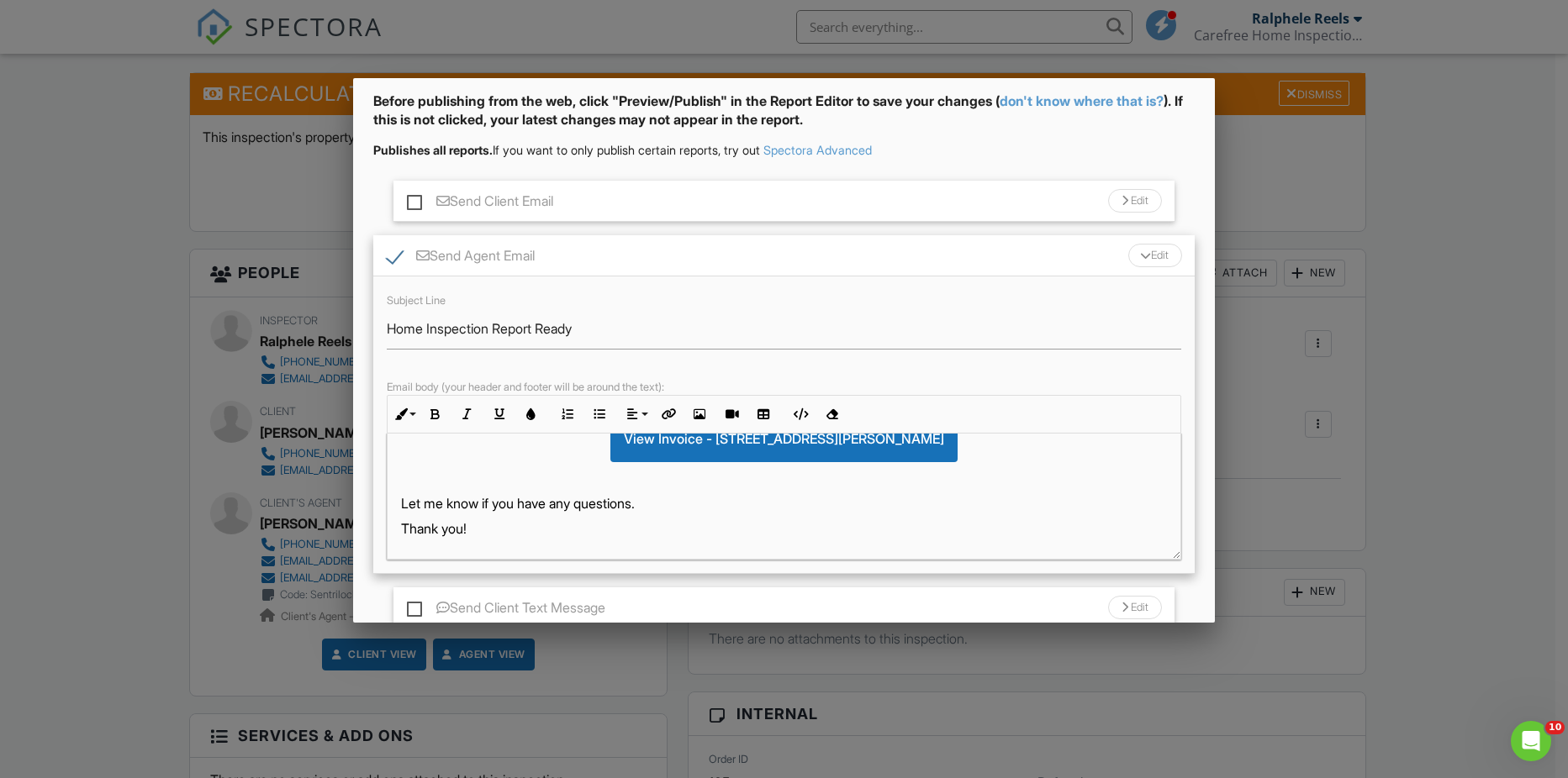
click at [401, 502] on p "Let me know if you have any questions." at bounding box center [784, 503] width 767 height 18
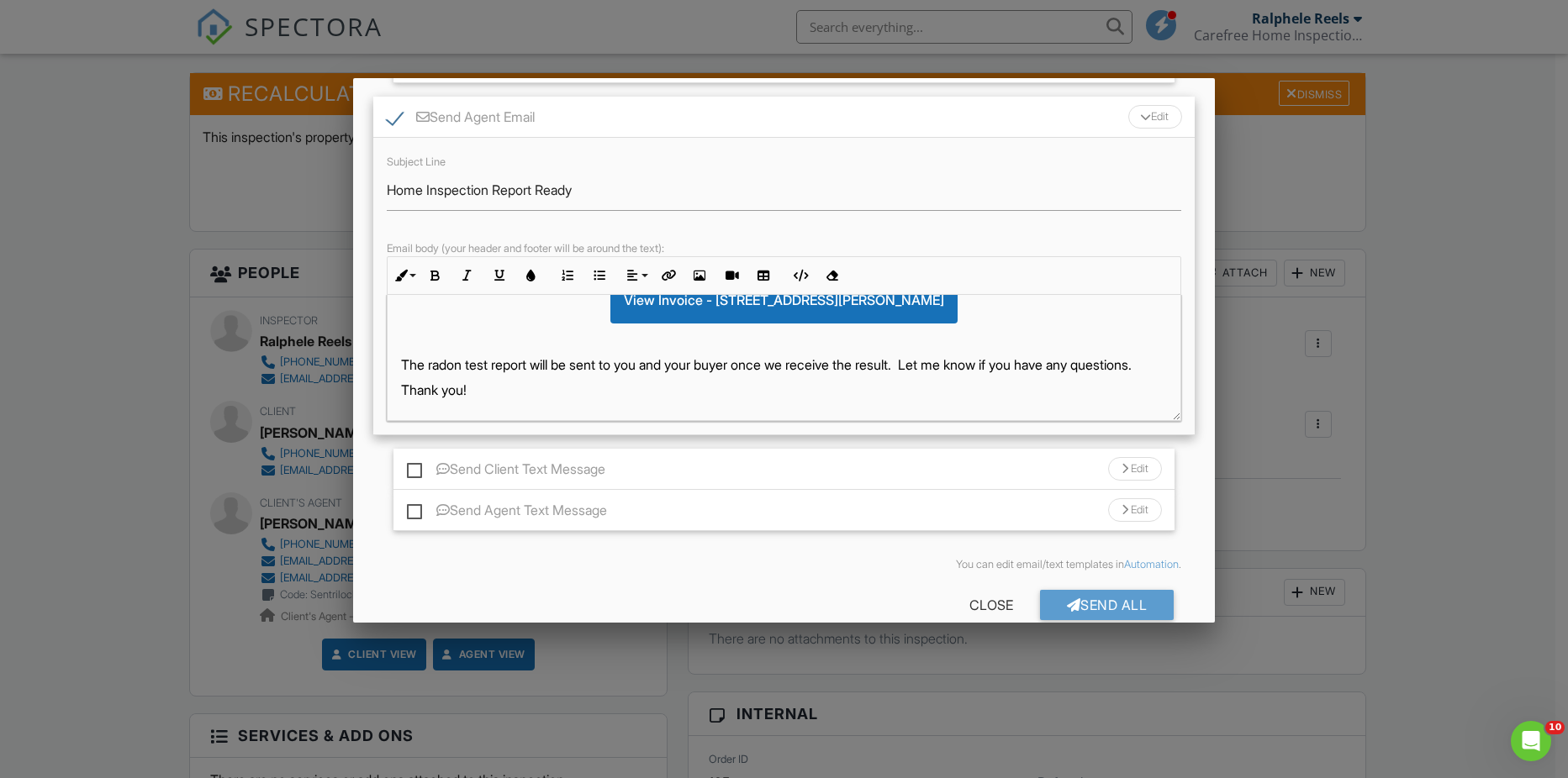
scroll to position [239, 0]
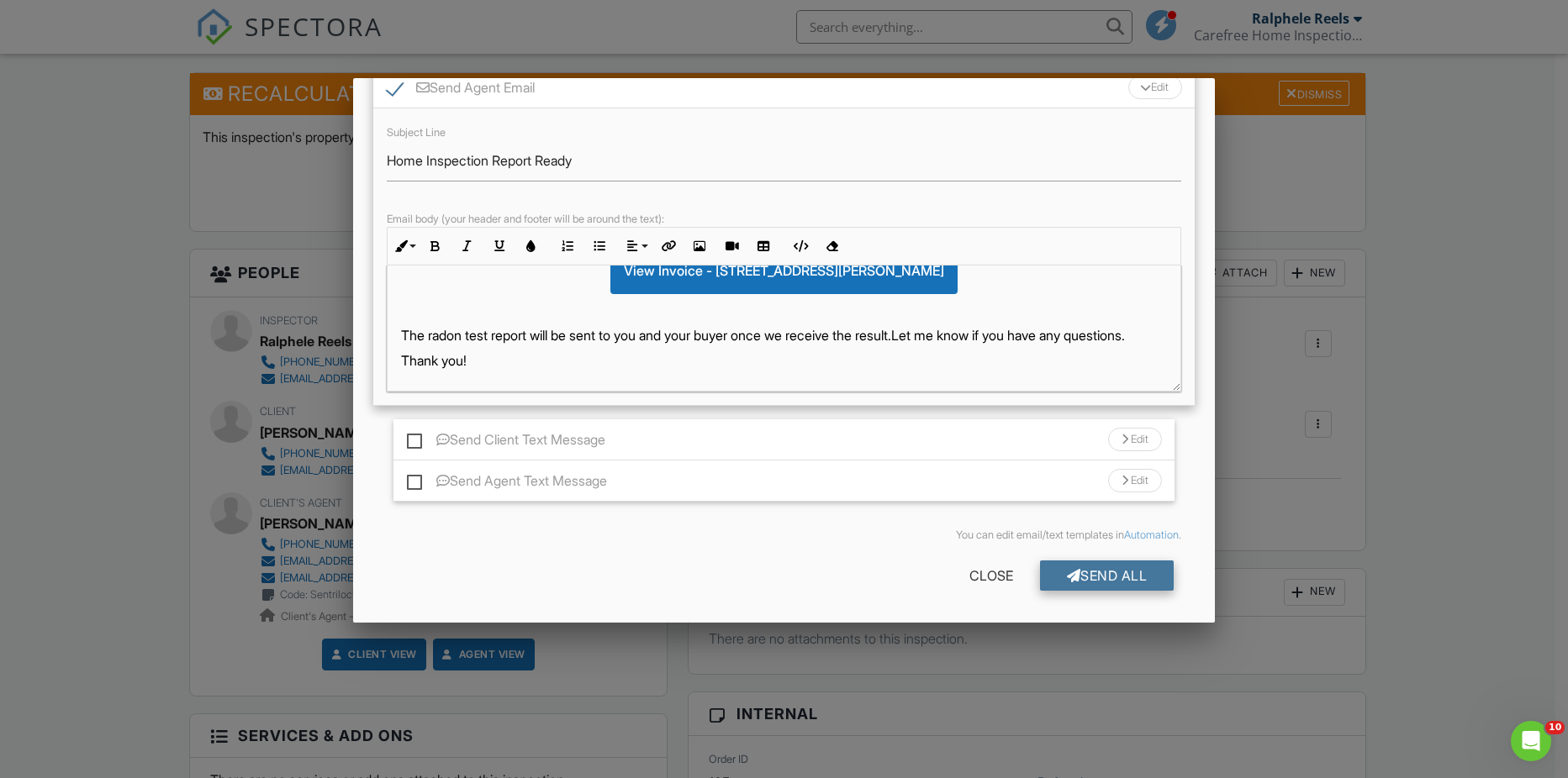
click at [1091, 572] on div "Send All" at bounding box center [1107, 575] width 134 height 30
